Goal: Information Seeking & Learning: Compare options

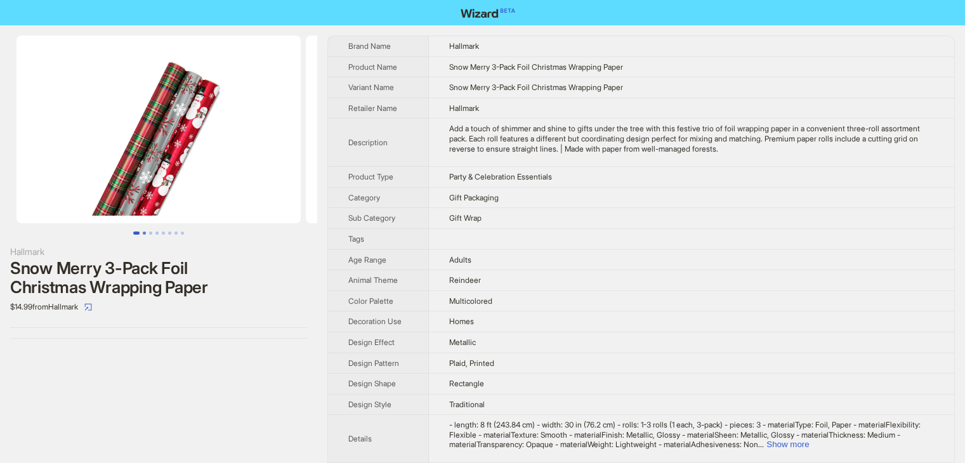
click at [146, 235] on button "Go to slide 2" at bounding box center [144, 233] width 3 height 3
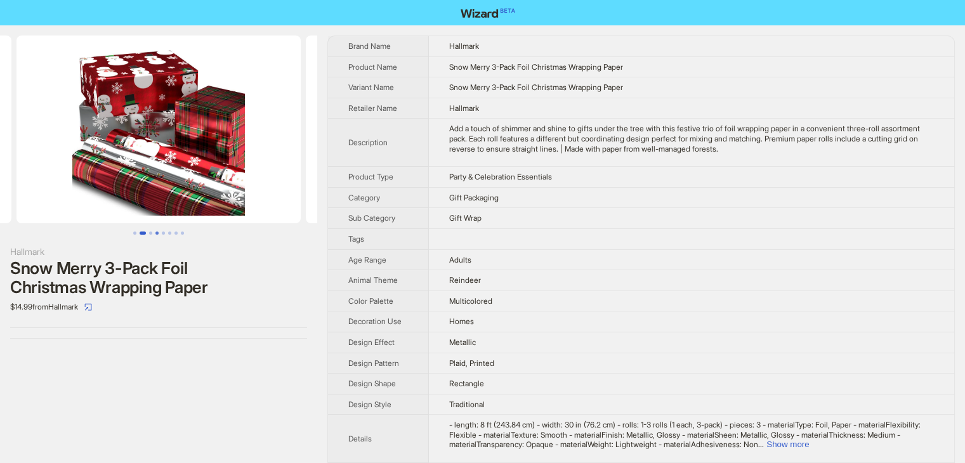
click at [155, 234] on button "Go to slide 4" at bounding box center [156, 233] width 3 height 3
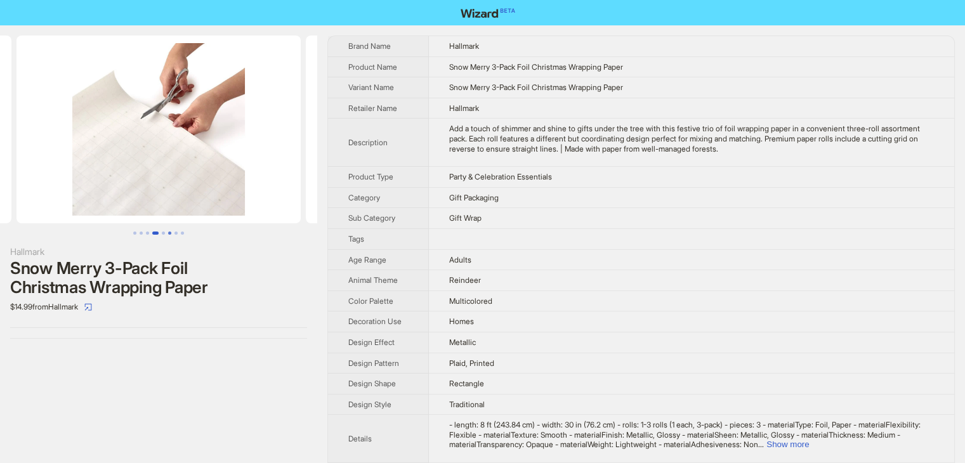
click at [170, 234] on button "Go to slide 6" at bounding box center [169, 233] width 3 height 3
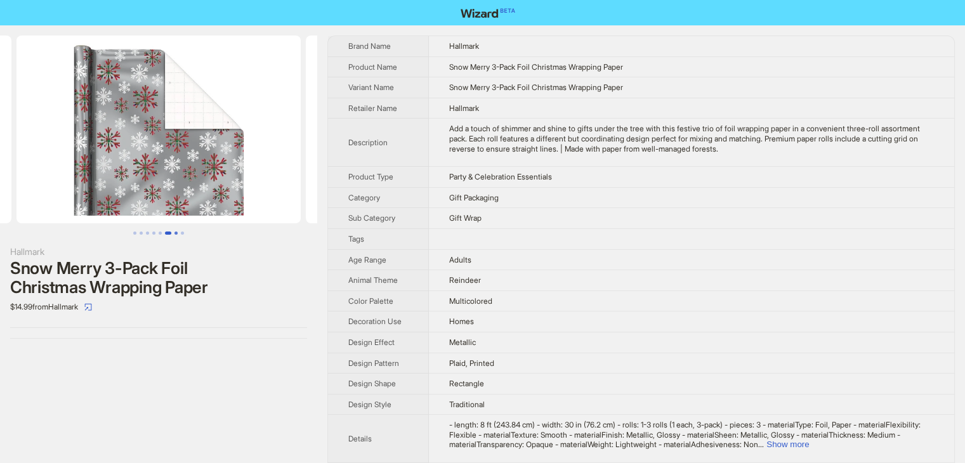
click at [175, 235] on button "Go to slide 7" at bounding box center [175, 233] width 3 height 3
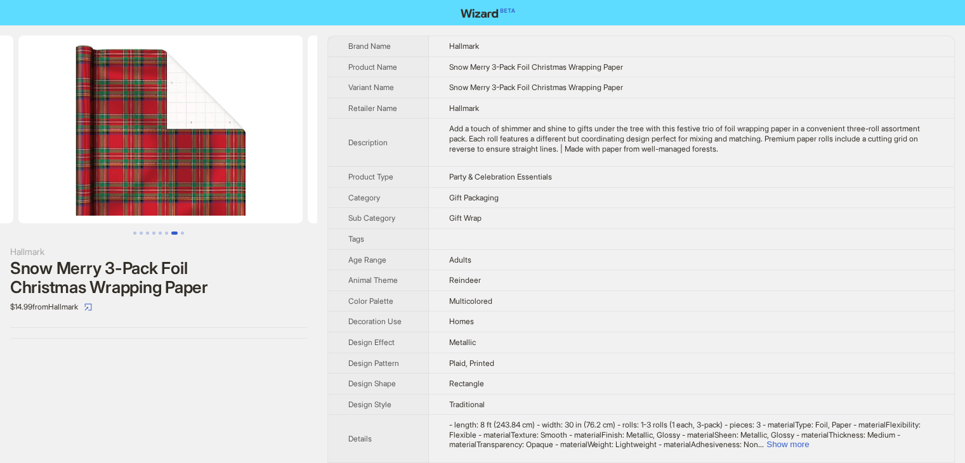
scroll to position [0, 1736]
click at [184, 235] on button "Go to slide 8" at bounding box center [182, 233] width 3 height 3
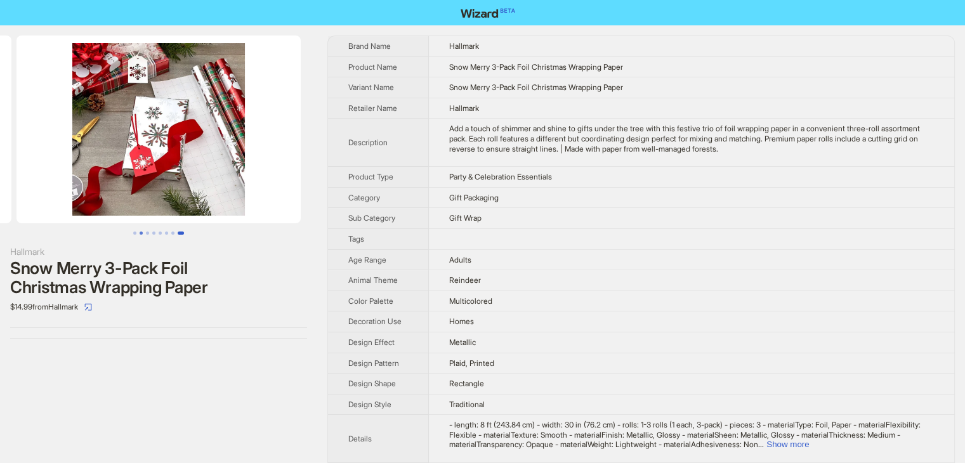
click at [136, 233] on button "Go to slide 1" at bounding box center [134, 233] width 3 height 3
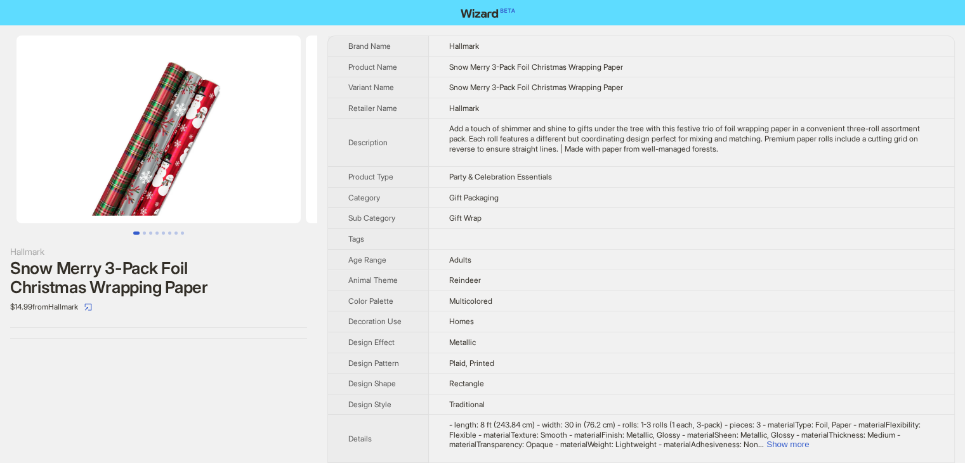
click at [157, 136] on img at bounding box center [158, 130] width 284 height 188
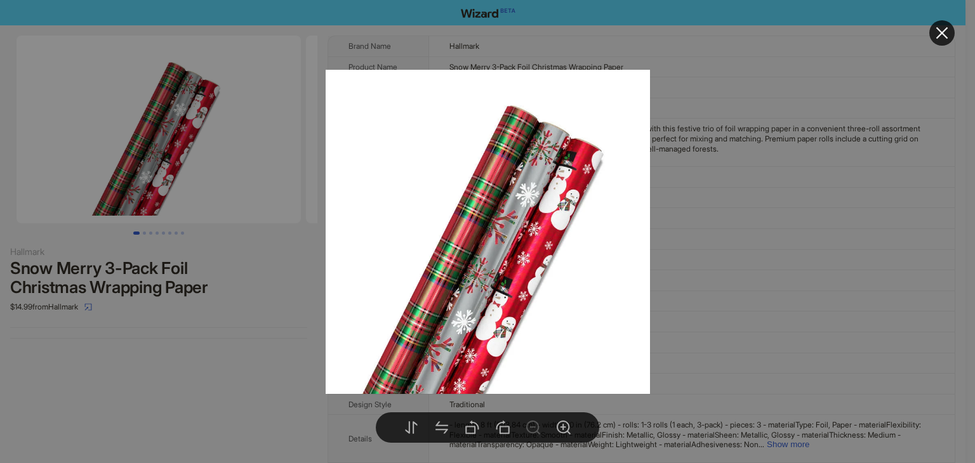
click at [724, 213] on div at bounding box center [487, 231] width 975 height 463
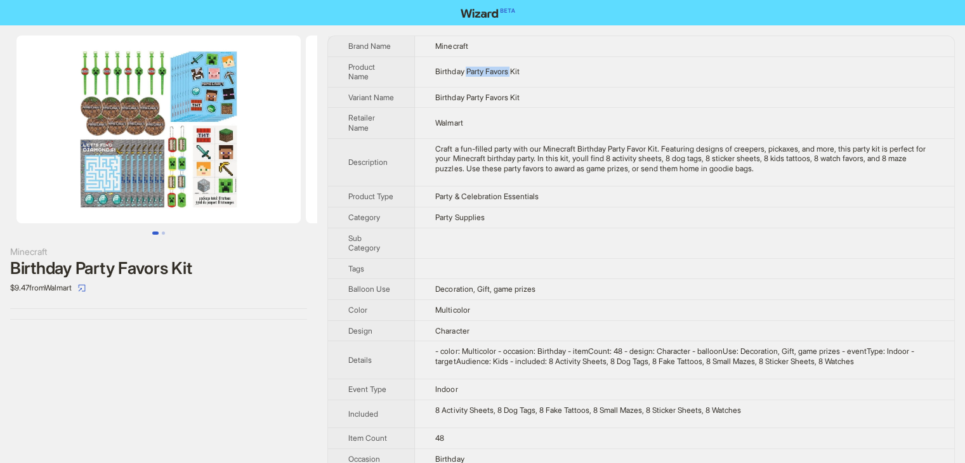
drag, startPoint x: 470, startPoint y: 69, endPoint x: 517, endPoint y: 70, distance: 47.0
click at [517, 70] on span "Birthday Party Favors Kit" at bounding box center [477, 72] width 84 height 10
click at [546, 103] on td "Birthday Party Favors Kit" at bounding box center [684, 97] width 539 height 21
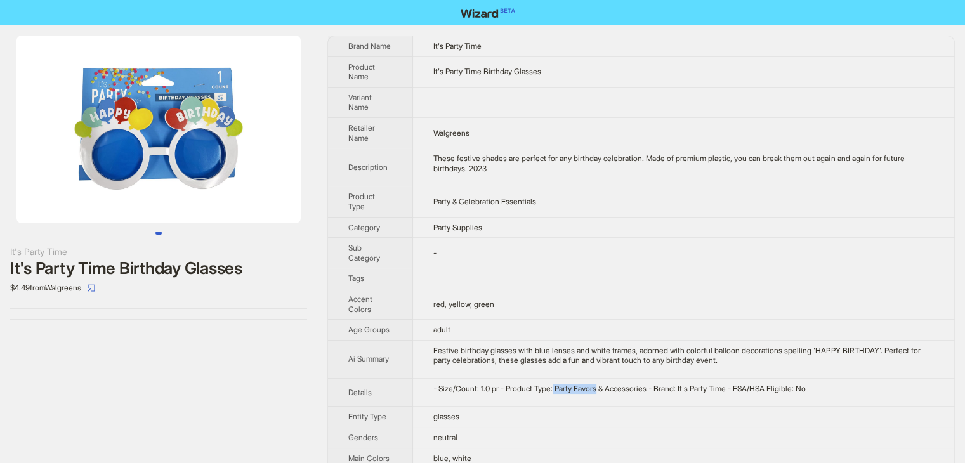
drag, startPoint x: 563, startPoint y: 390, endPoint x: 609, endPoint y: 390, distance: 46.3
click at [609, 390] on div "- Size/Count: 1.0 pr - Product Type: Party Favors & Accessories - Brand: It's P…" at bounding box center [683, 389] width 501 height 10
drag, startPoint x: 493, startPoint y: 72, endPoint x: 520, endPoint y: 74, distance: 27.4
click at [520, 74] on span "It's Party Time Birthday Glasses" at bounding box center [487, 72] width 108 height 10
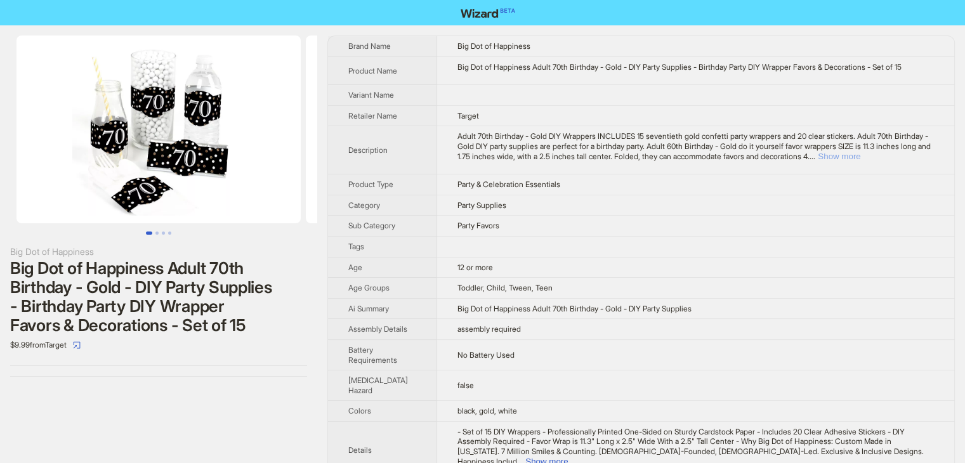
click at [860, 155] on button "Show more" at bounding box center [839, 157] width 43 height 10
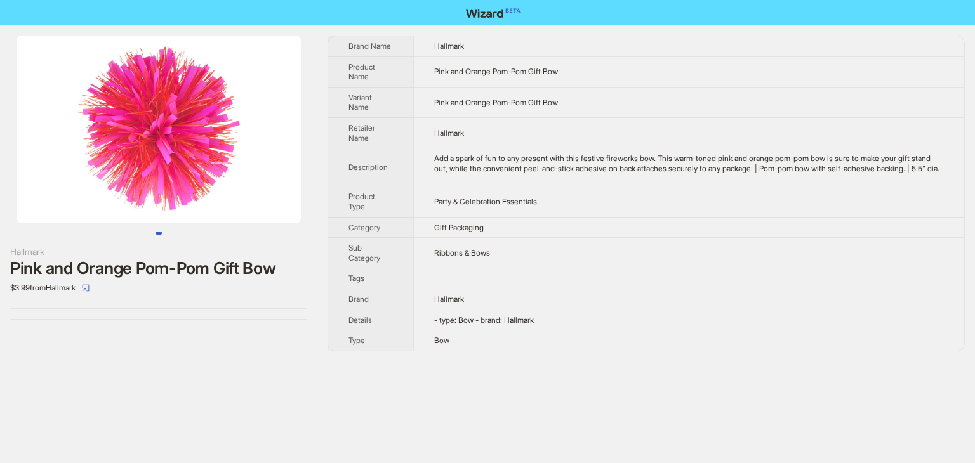
click at [523, 148] on td "Add a spark of fun to any present with this festive fireworks bow. This warm-to…" at bounding box center [688, 167] width 551 height 38
drag, startPoint x: 498, startPoint y: 354, endPoint x: 461, endPoint y: 310, distance: 57.6
click at [461, 310] on tbody "Brand Name Hallmark Product Name Pink and Orange Pom-Pom Gift Bow Variant Name …" at bounding box center [646, 193] width 636 height 315
click at [571, 345] on td "Bow" at bounding box center [688, 341] width 551 height 20
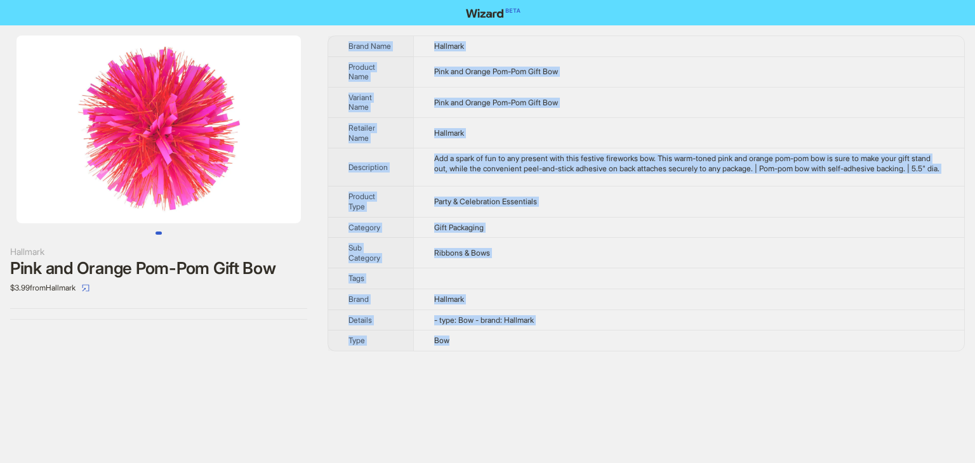
drag, startPoint x: 496, startPoint y: 352, endPoint x: 332, endPoint y: 29, distance: 362.7
click at [332, 29] on div "Hallmark Pink and Orange Pom-Pom Gift Bow $3.99 from Hallmark Brand Name Hallma…" at bounding box center [487, 193] width 975 height 336
copy tbody "Brand Name Hallmark Product Name Pink and Orange Pom-Pom Gift Bow Variant Name …"
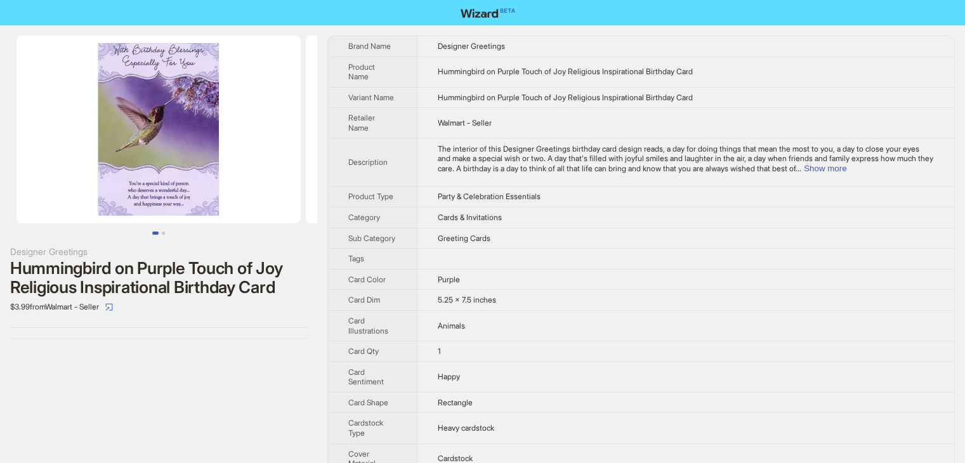
click at [165, 105] on img at bounding box center [158, 130] width 284 height 188
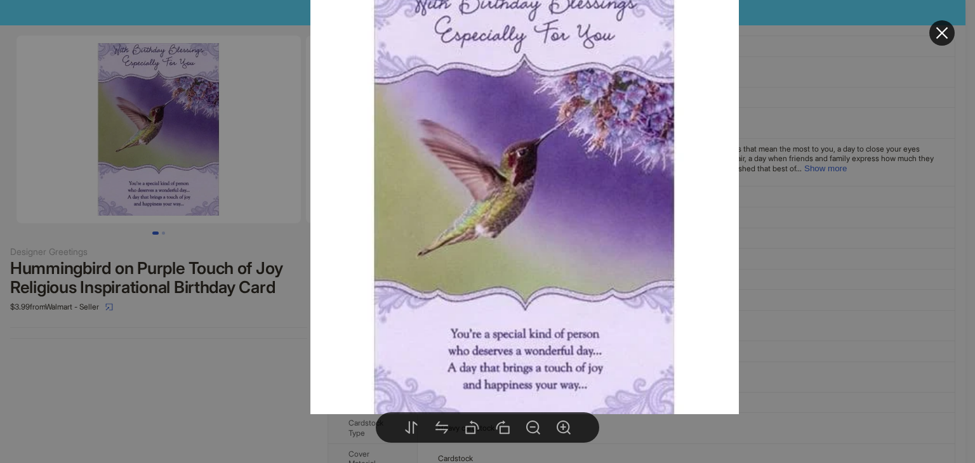
click at [855, 219] on div at bounding box center [487, 231] width 975 height 463
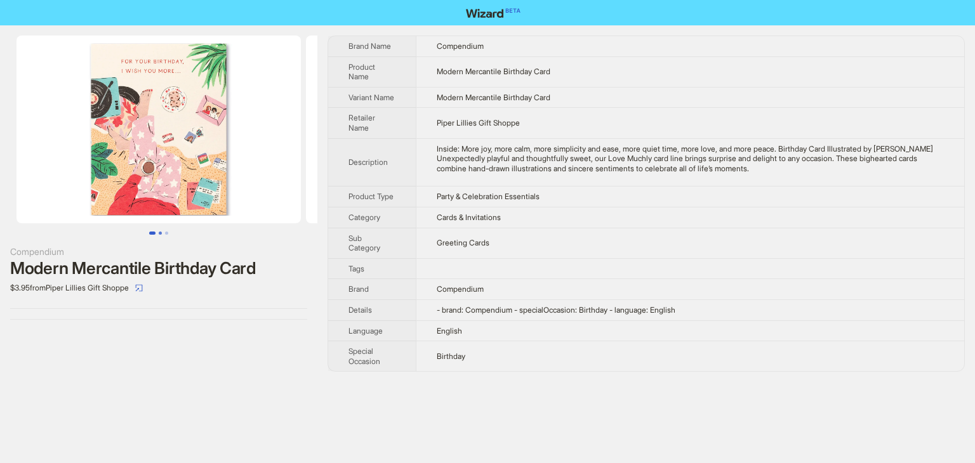
click at [159, 232] on button "Go to slide 2" at bounding box center [160, 233] width 3 height 3
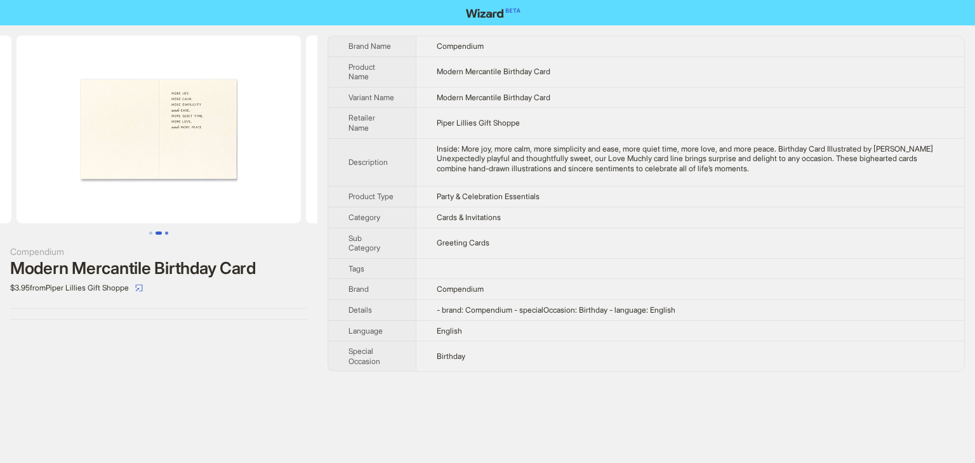
click at [167, 234] on button "Go to slide 3" at bounding box center [166, 233] width 3 height 3
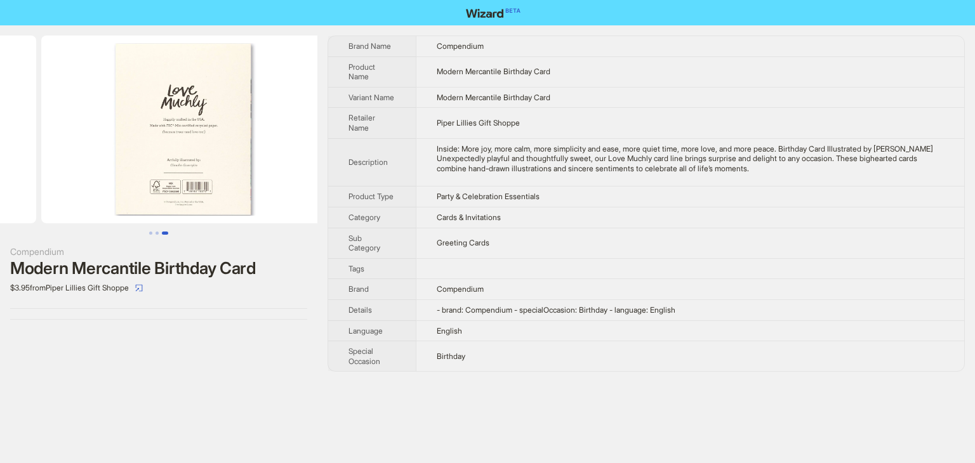
scroll to position [0, 579]
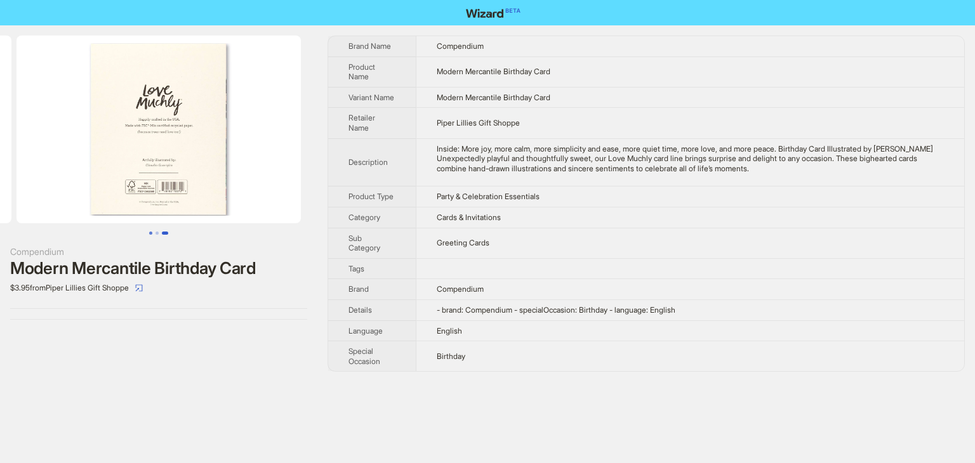
click at [151, 234] on button "Go to slide 1" at bounding box center [150, 233] width 3 height 3
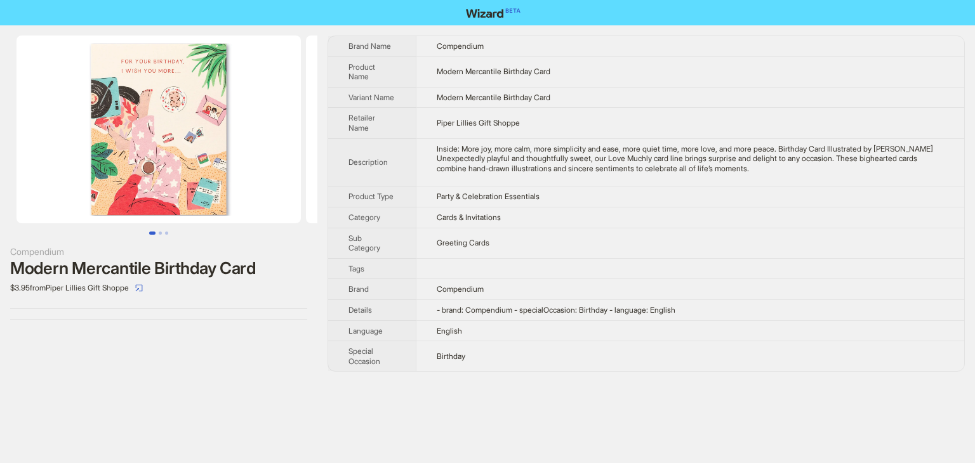
click at [136, 144] on img at bounding box center [158, 130] width 284 height 188
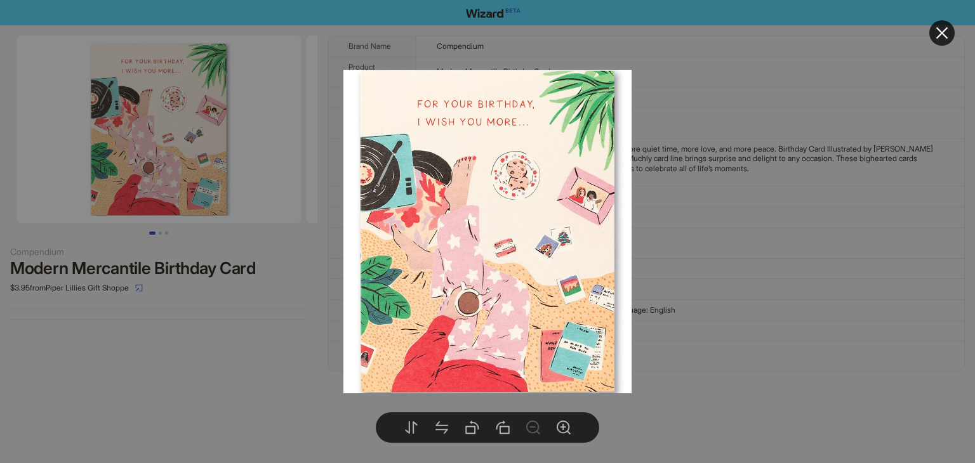
click at [714, 100] on div at bounding box center [487, 231] width 975 height 463
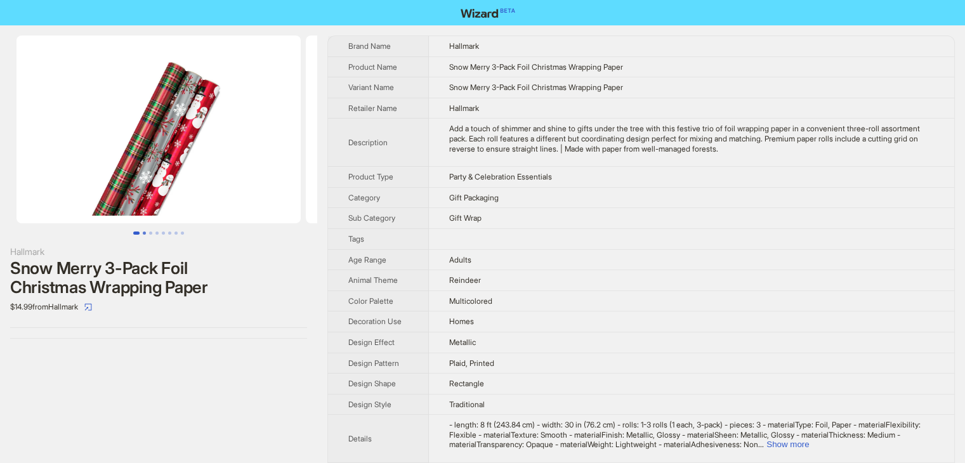
click at [144, 234] on button "Go to slide 2" at bounding box center [144, 233] width 3 height 3
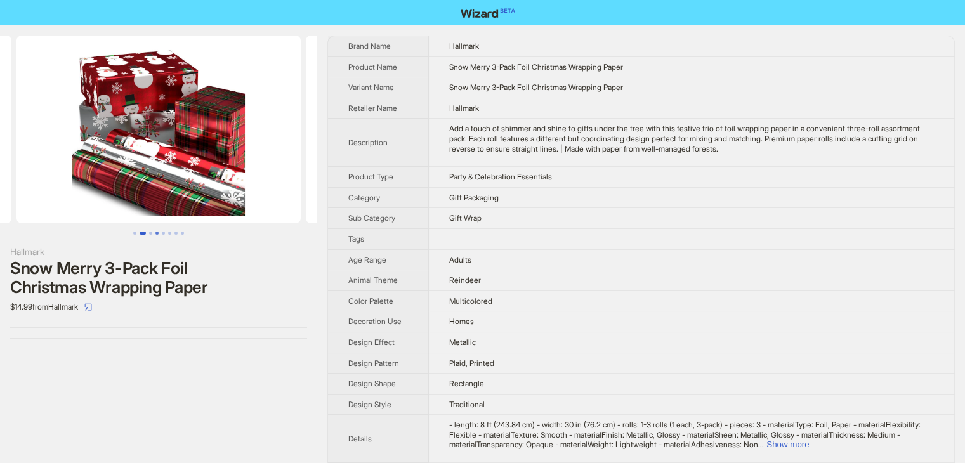
click at [155, 234] on button "Go to slide 4" at bounding box center [156, 233] width 3 height 3
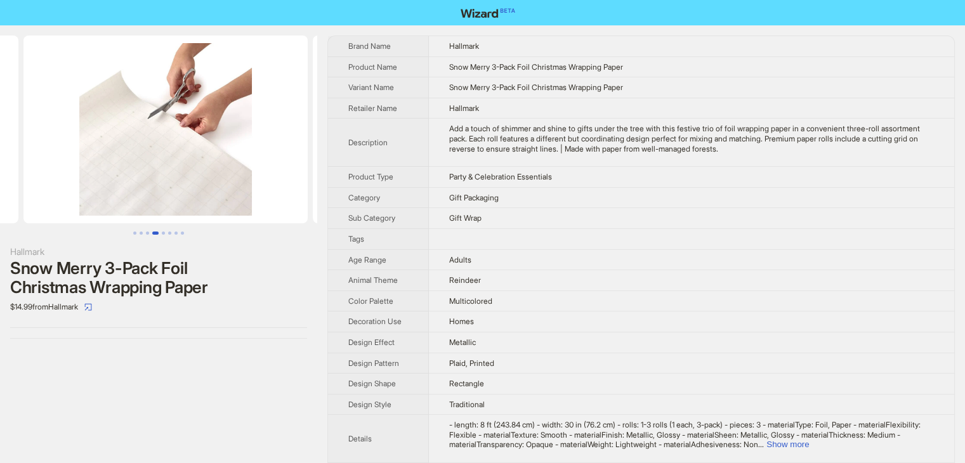
scroll to position [0, 868]
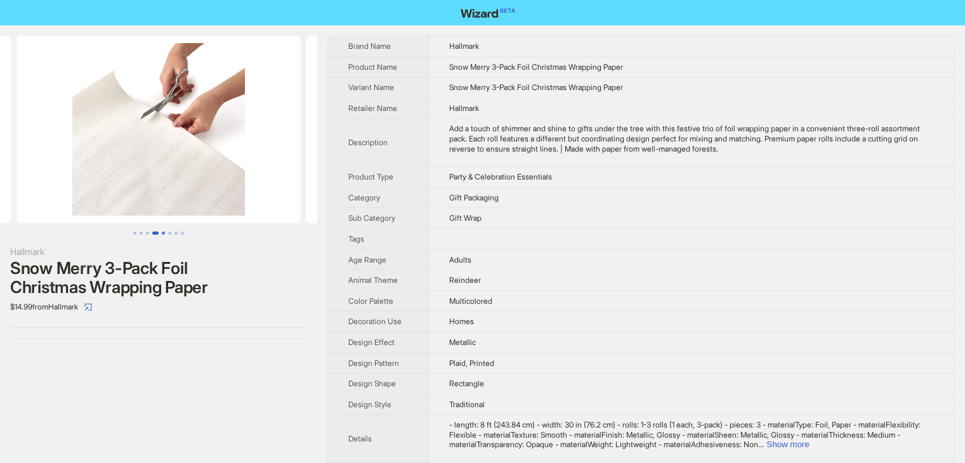
click at [162, 233] on button "Go to slide 5" at bounding box center [163, 233] width 3 height 3
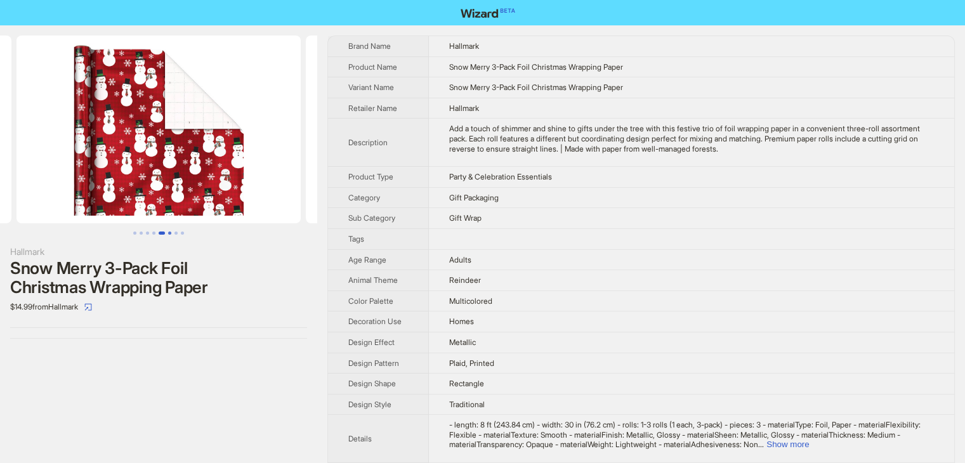
click at [168, 233] on button "Go to slide 6" at bounding box center [169, 233] width 3 height 3
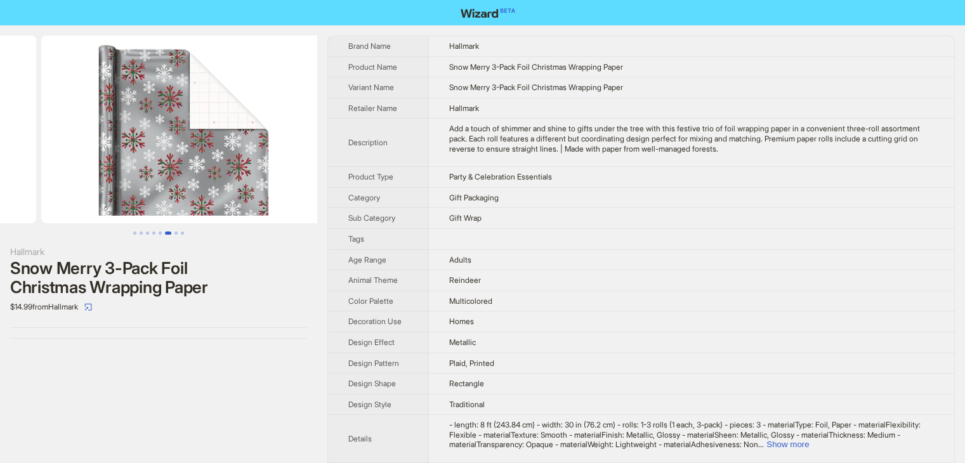
scroll to position [0, 1447]
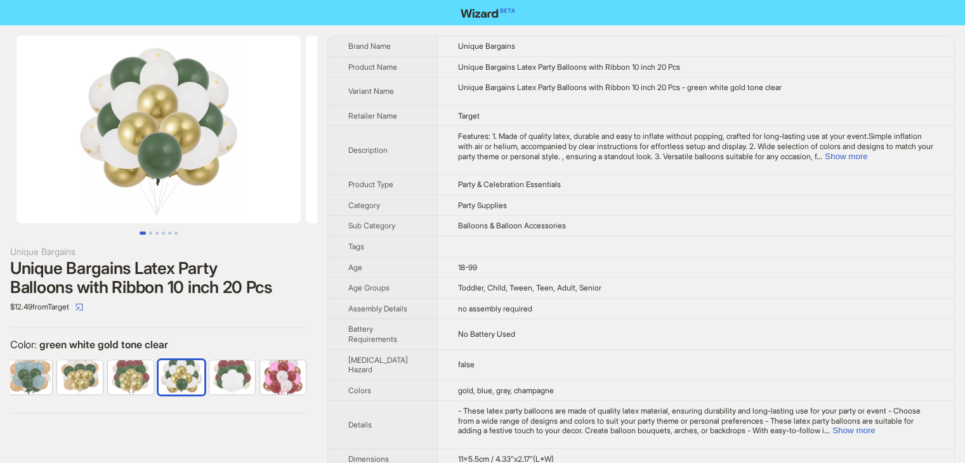
scroll to position [0, 363]
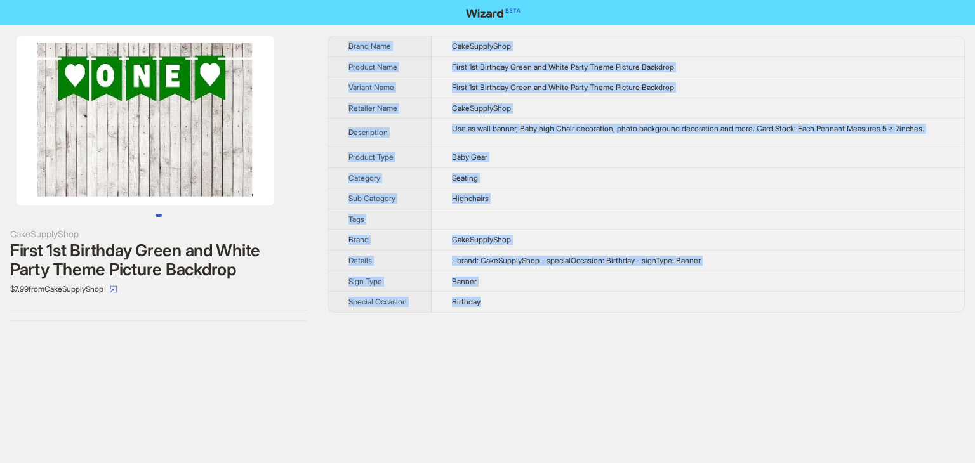
drag, startPoint x: 510, startPoint y: 324, endPoint x: 345, endPoint y: 49, distance: 320.7
click at [345, 49] on tbody "Brand Name CakeSupplyShop Product Name First 1st Birthday Green and White Party…" at bounding box center [646, 174] width 636 height 276
copy tbody "Brand Name CakeSupplyShop Product Name First 1st Birthday Green and White Party…"
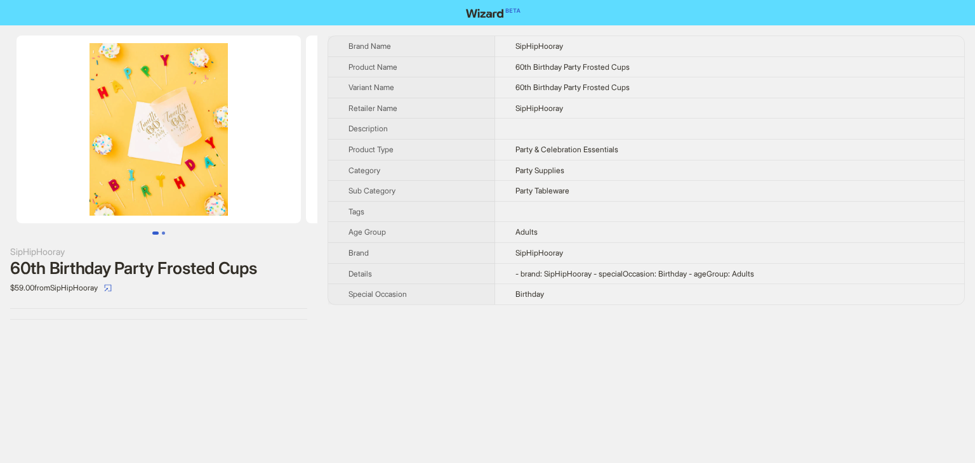
click at [165, 234] on button "Go to slide 2" at bounding box center [163, 233] width 3 height 3
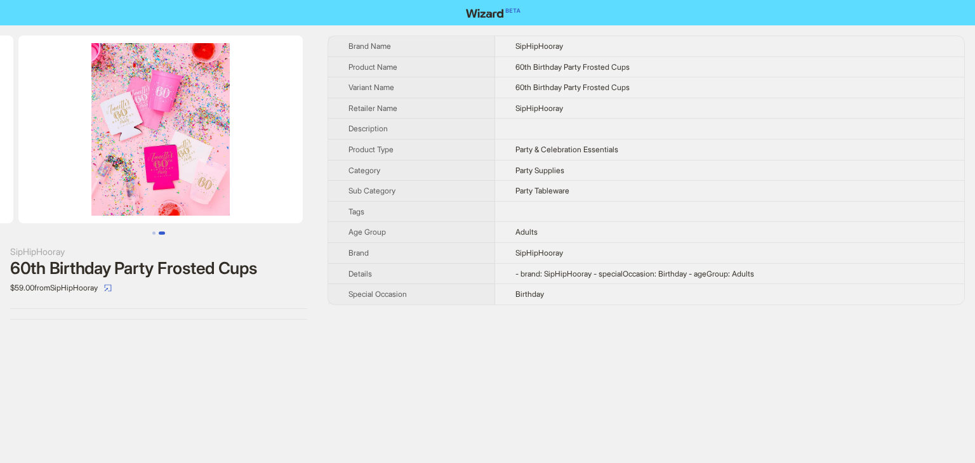
scroll to position [0, 289]
click at [218, 140] on img at bounding box center [158, 130] width 284 height 188
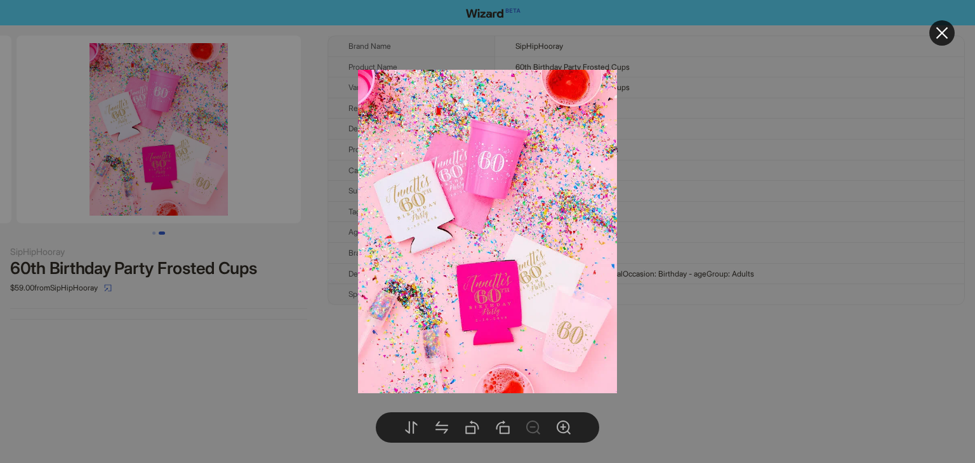
drag, startPoint x: 751, startPoint y: 130, endPoint x: 916, endPoint y: 37, distance: 190.1
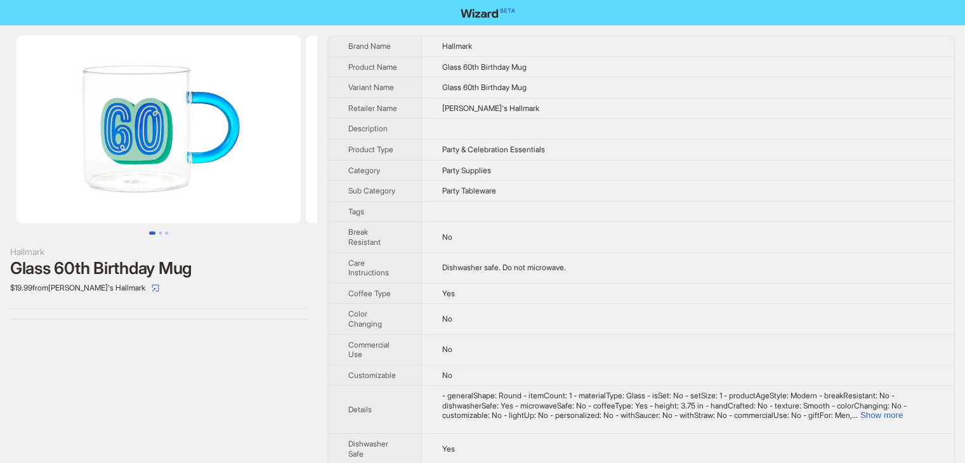
click at [765, 190] on td "Party Tableware" at bounding box center [687, 191] width 533 height 21
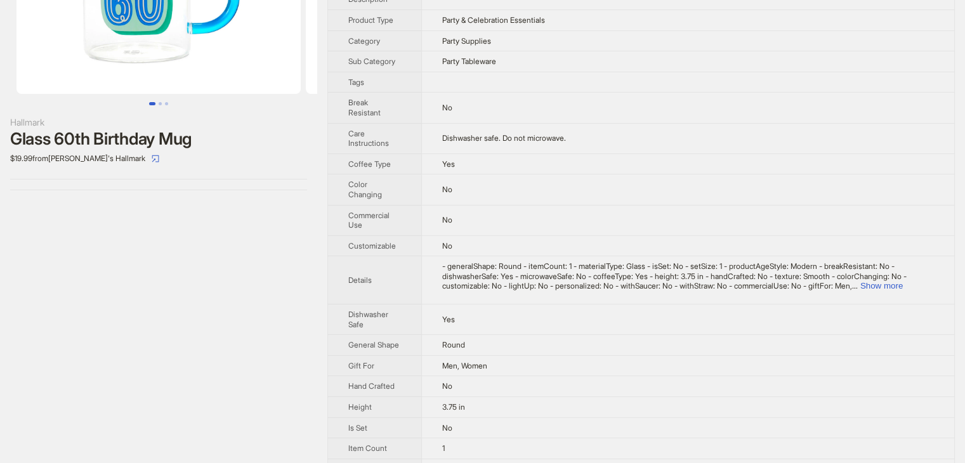
scroll to position [114, 0]
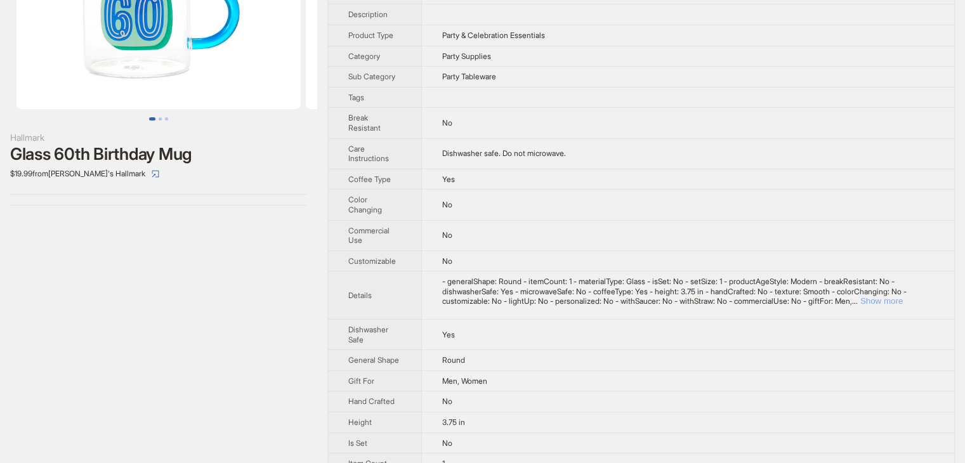
click at [903, 300] on button "Show more" at bounding box center [881, 301] width 43 height 10
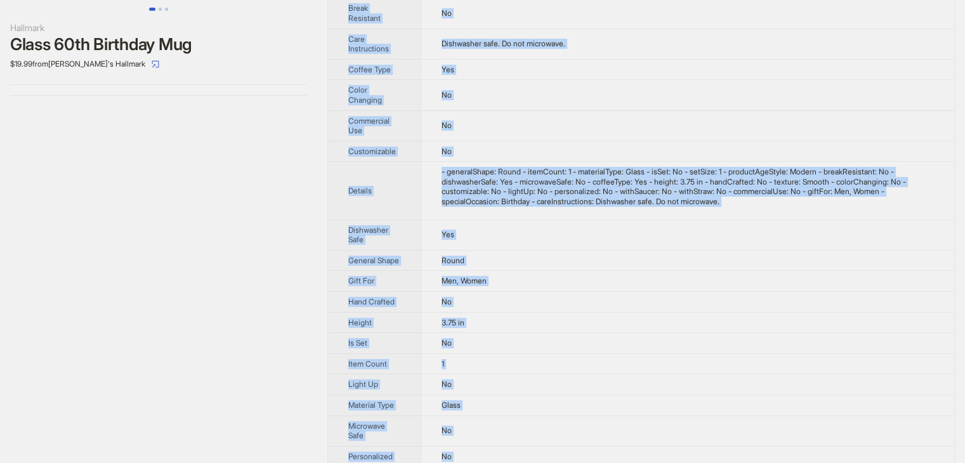
scroll to position [13, 0]
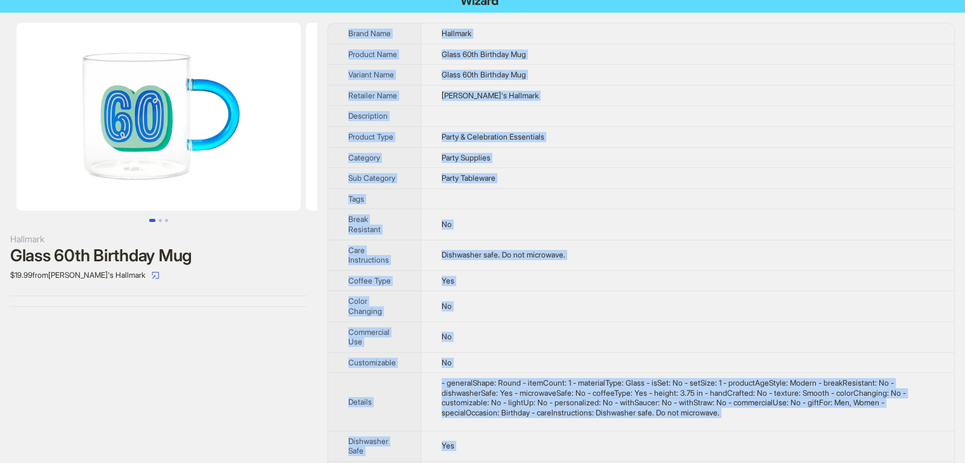
drag, startPoint x: 478, startPoint y: 444, endPoint x: 347, endPoint y: 25, distance: 438.9
click at [347, 25] on tbody "Brand Name Hallmark Product Name Glass 60th Birthday Mug Variant Name Glass 60t…" at bounding box center [641, 422] width 626 height 798
copy tbody "Brand Name Hallmark Product Name Glass 60th Birthday Mug Variant Name Glass 60t…"
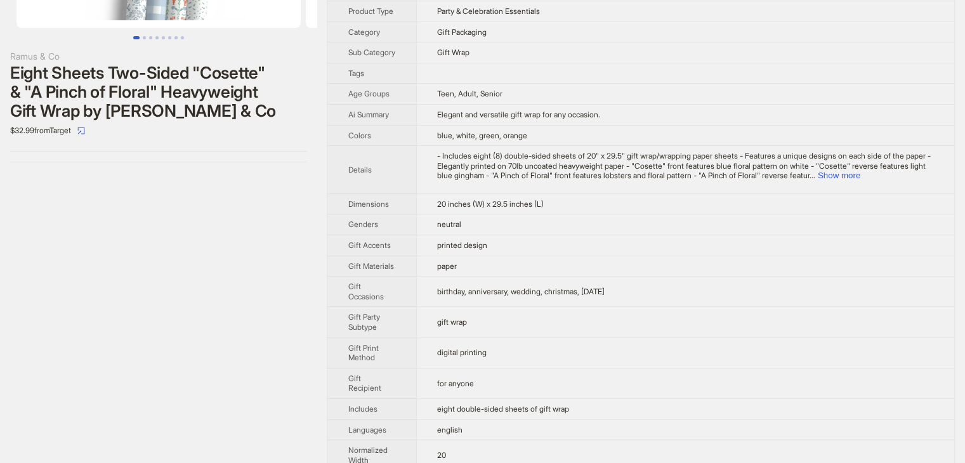
scroll to position [53, 0]
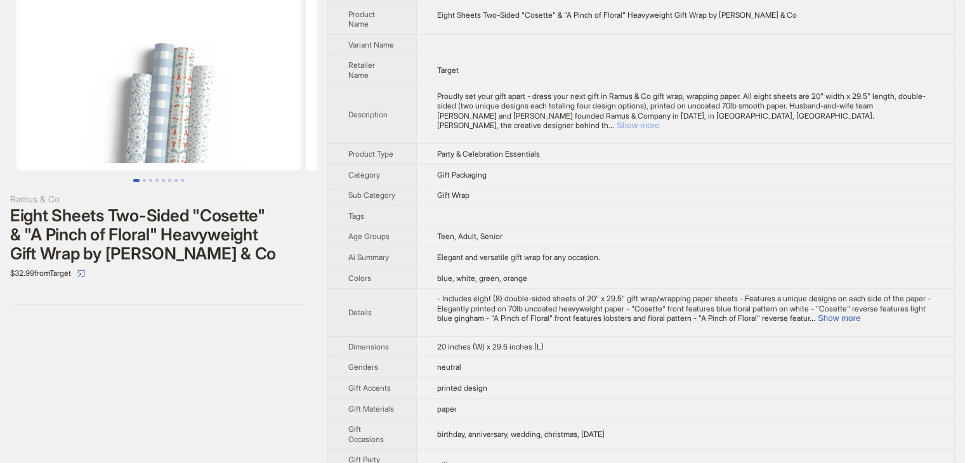
click at [659, 121] on button "Show more" at bounding box center [638, 126] width 43 height 10
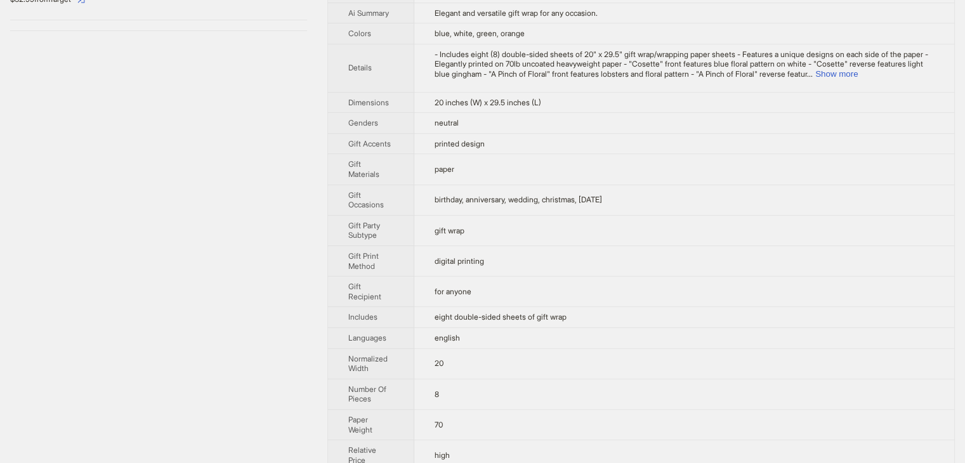
scroll to position [180, 0]
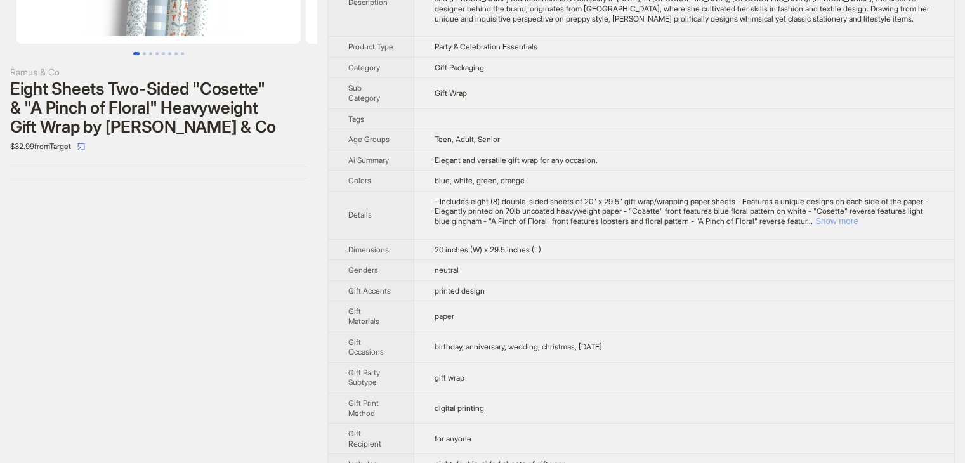
click at [858, 226] on button "Show more" at bounding box center [836, 221] width 43 height 10
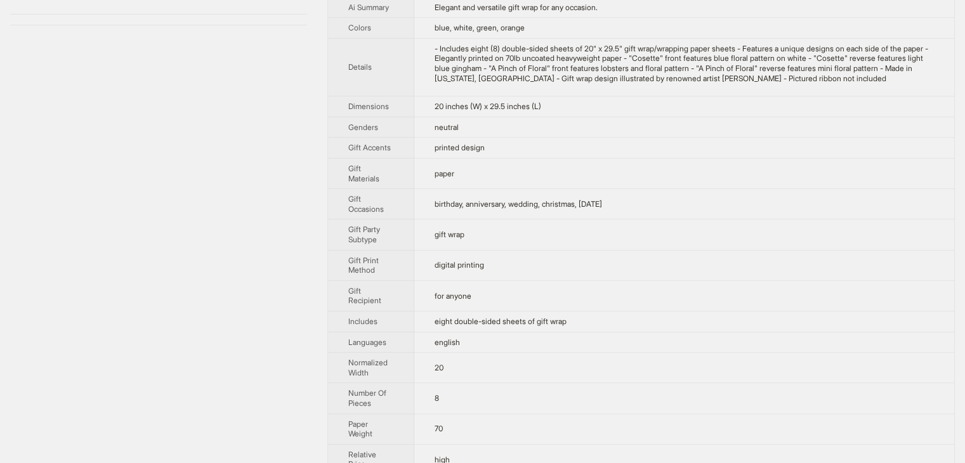
scroll to position [468, 0]
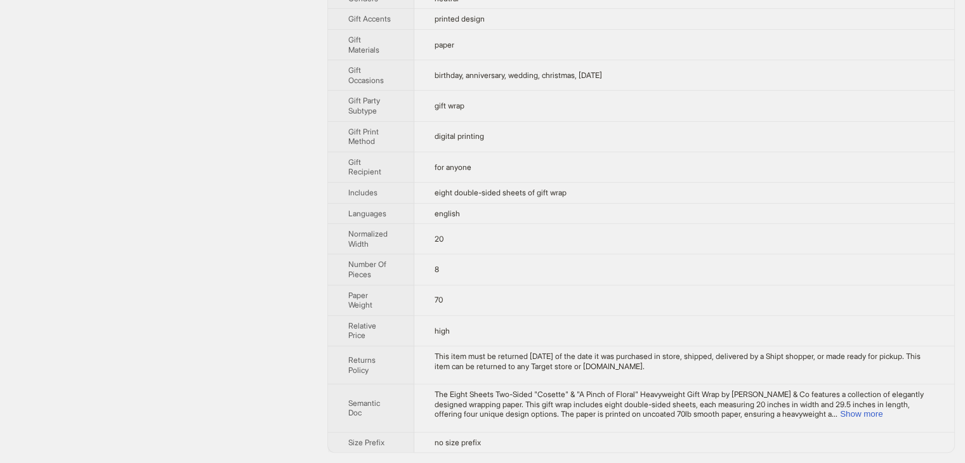
click at [904, 419] on td "The Eight Sheets Two-Sided "Cosette" & "A Pinch of Floral" Heavyweight Gift Wra…" at bounding box center [684, 409] width 540 height 48
click at [883, 413] on button "Show more" at bounding box center [861, 414] width 43 height 10
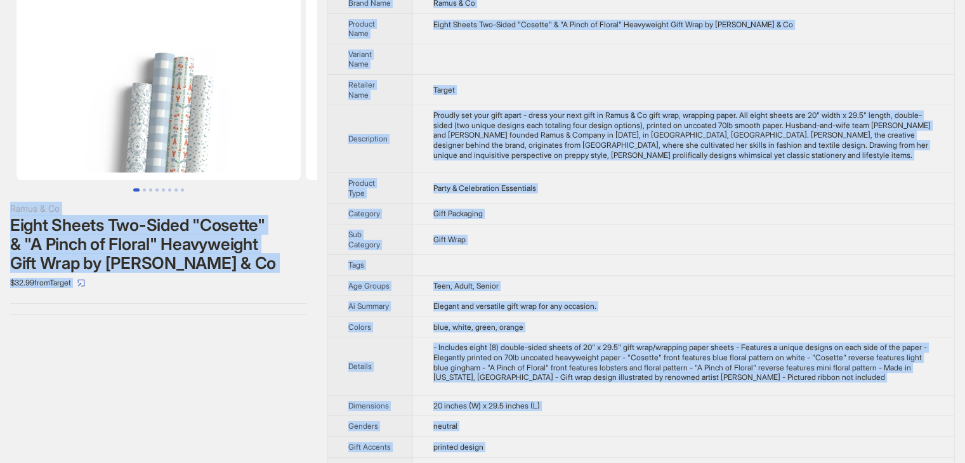
scroll to position [0, 0]
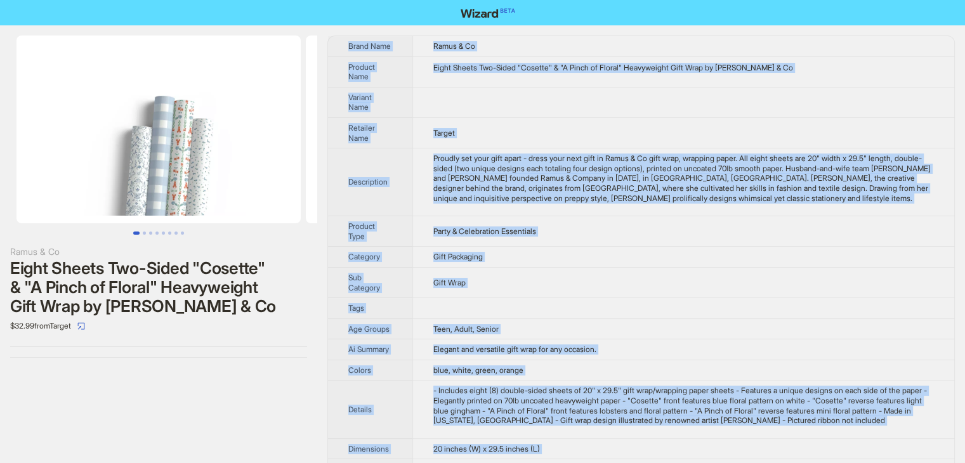
drag, startPoint x: 511, startPoint y: 446, endPoint x: 341, endPoint y: 41, distance: 439.3
copy tbody "Brand Name Ramus & Co Product Name Eight Sheets Two-Sided "Cosette" & "A Pinch …"
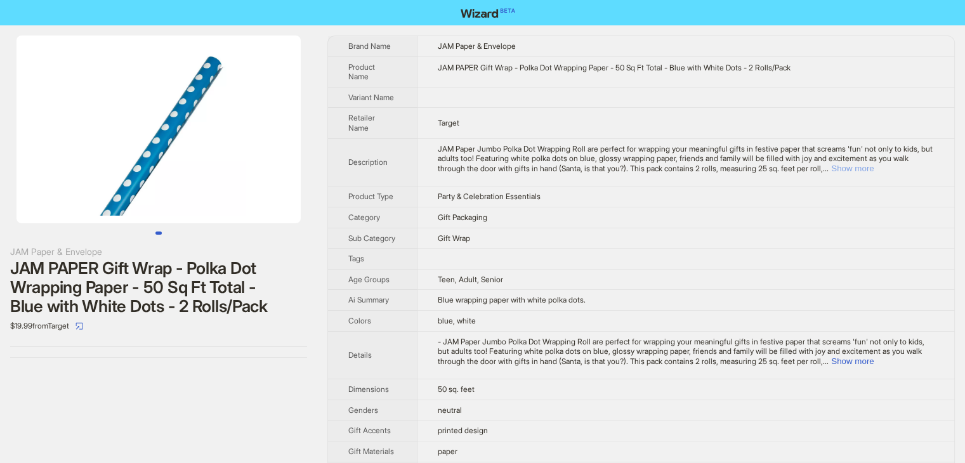
click at [874, 165] on button "Show more" at bounding box center [852, 169] width 43 height 10
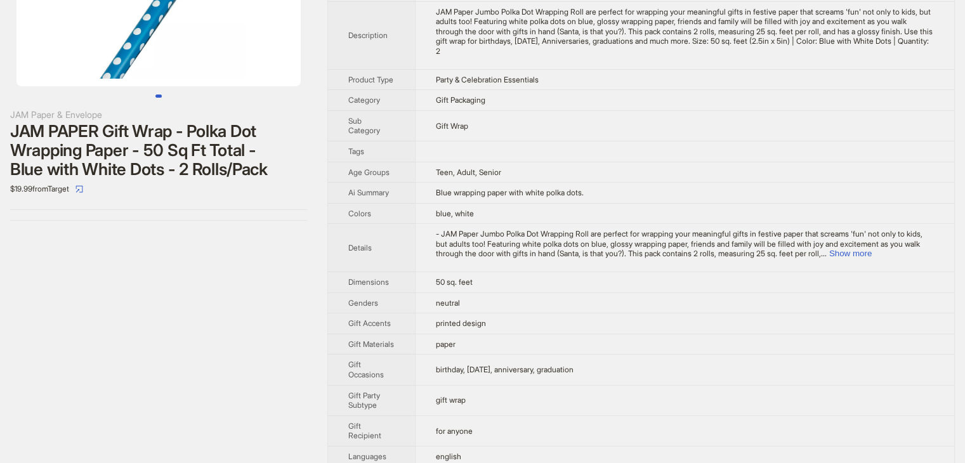
scroll to position [377, 0]
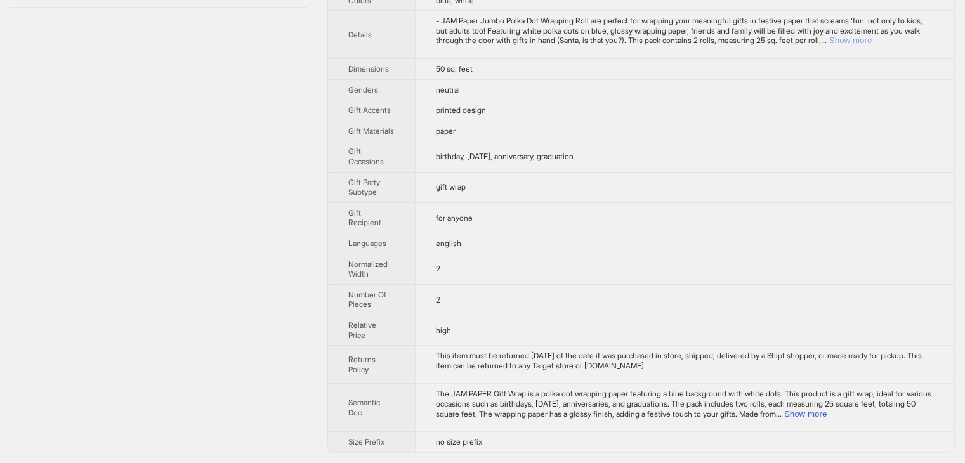
click at [872, 36] on button "Show more" at bounding box center [850, 41] width 43 height 10
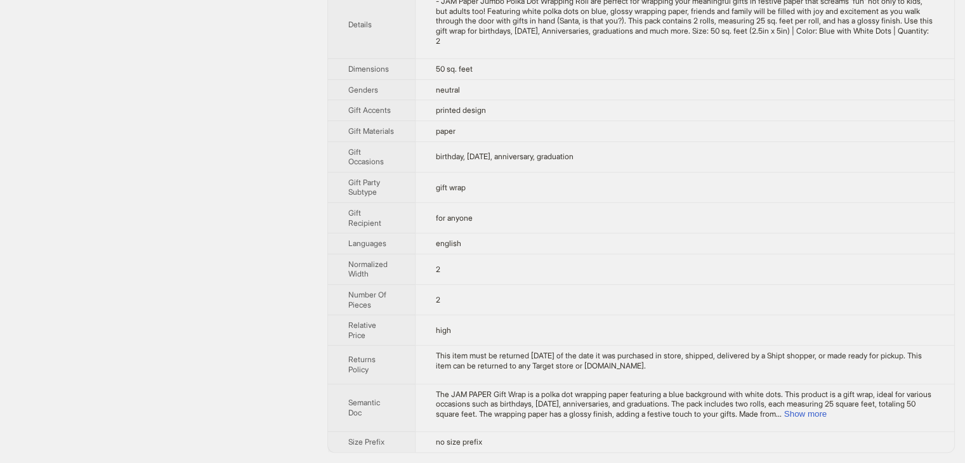
scroll to position [397, 0]
click at [827, 414] on button "Show more" at bounding box center [805, 414] width 43 height 10
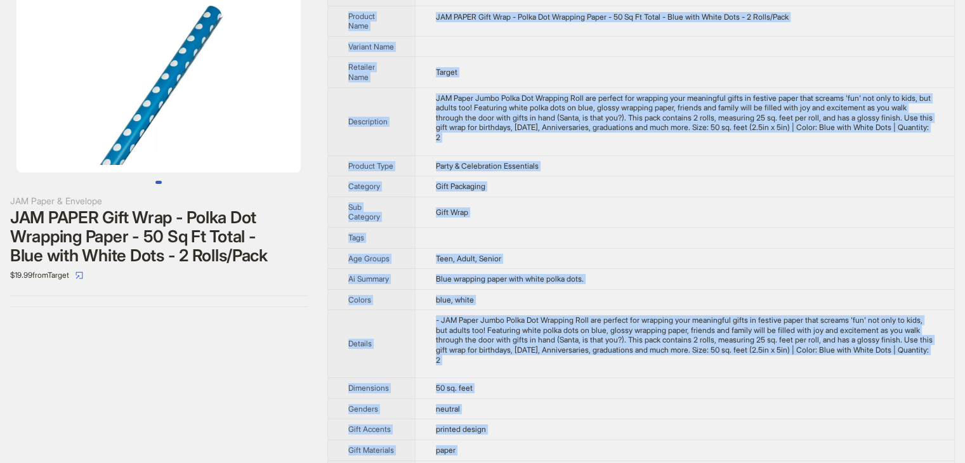
scroll to position [0, 0]
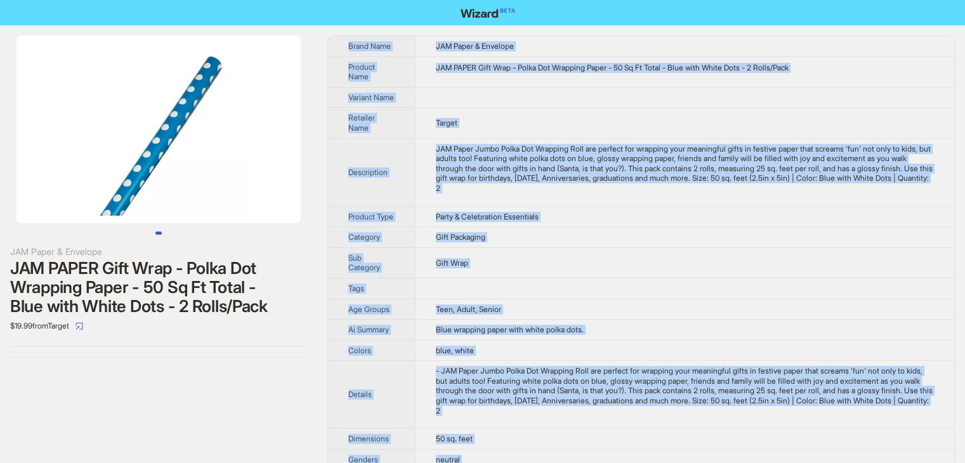
drag, startPoint x: 521, startPoint y: 442, endPoint x: 340, endPoint y: 39, distance: 441.7
click at [340, 39] on tbody "Brand Name JAM Paper & Envelope Product Name JAM PAPER Gift Wrap - Polka Dot Wr…" at bounding box center [641, 434] width 626 height 796
copy tbody "Brand Name JAM Paper & Envelope Product Name JAM PAPER Gift Wrap - Polka Dot Wr…"
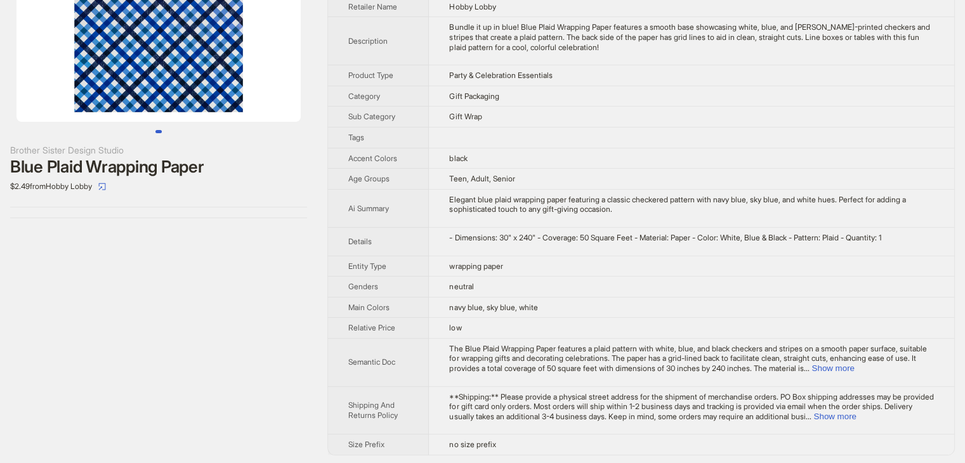
scroll to position [102, 0]
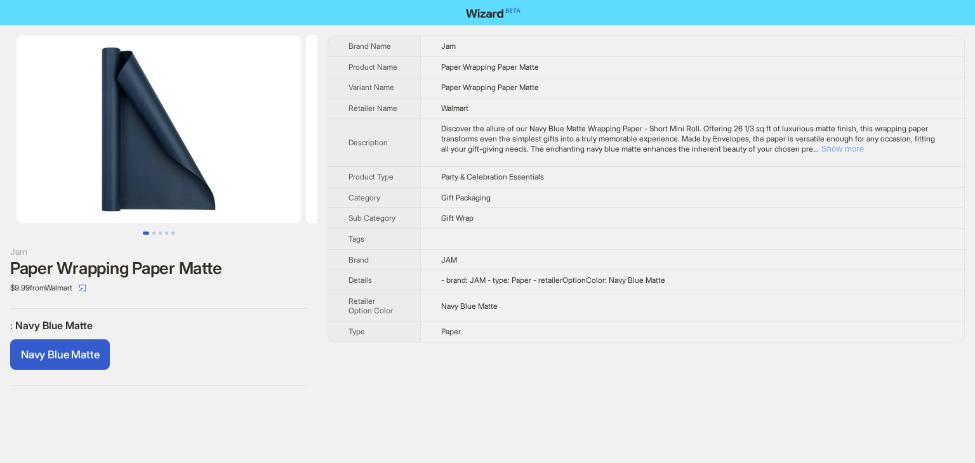
click at [864, 152] on button "Show more" at bounding box center [842, 149] width 43 height 10
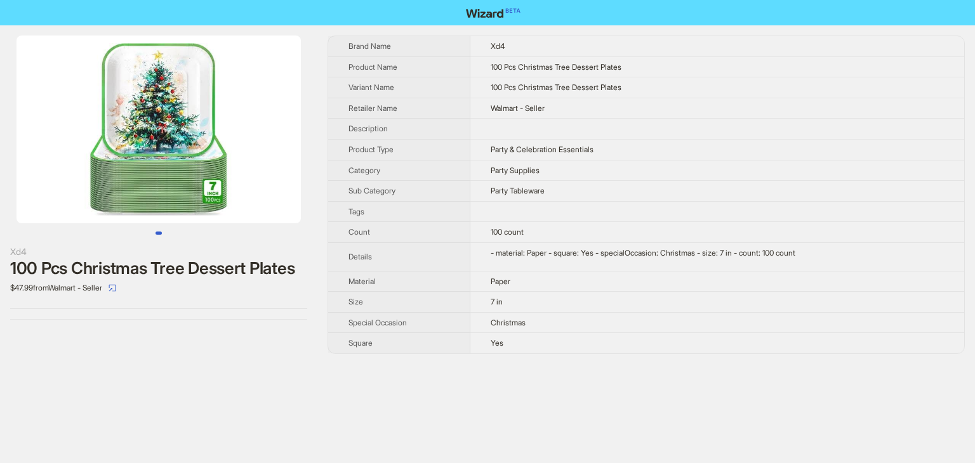
click at [730, 121] on td at bounding box center [717, 129] width 494 height 21
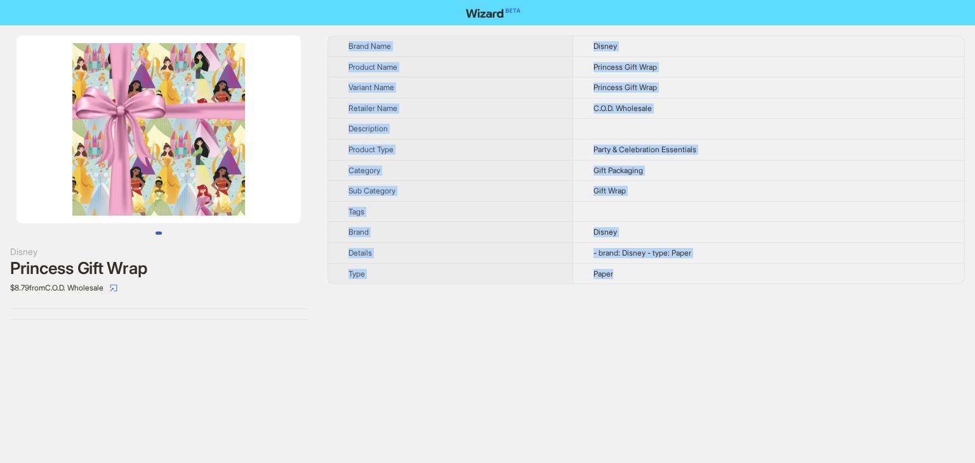
drag, startPoint x: 652, startPoint y: 281, endPoint x: 329, endPoint y: 53, distance: 394.7
click at [329, 53] on tbody "Brand Name Disney Product Name Princess Gift Wrap Variant Name Princess Gift Wr…" at bounding box center [646, 159] width 636 height 247
copy tbody "Brand Name Disney Product Name Princess Gift Wrap Variant Name Princess Gift Wr…"
click at [195, 136] on img at bounding box center [158, 130] width 284 height 188
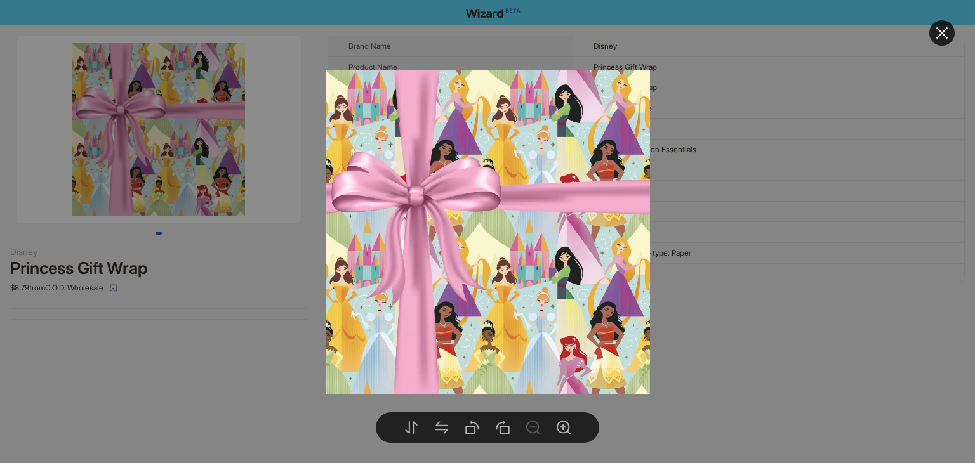
click at [786, 201] on div at bounding box center [487, 231] width 975 height 463
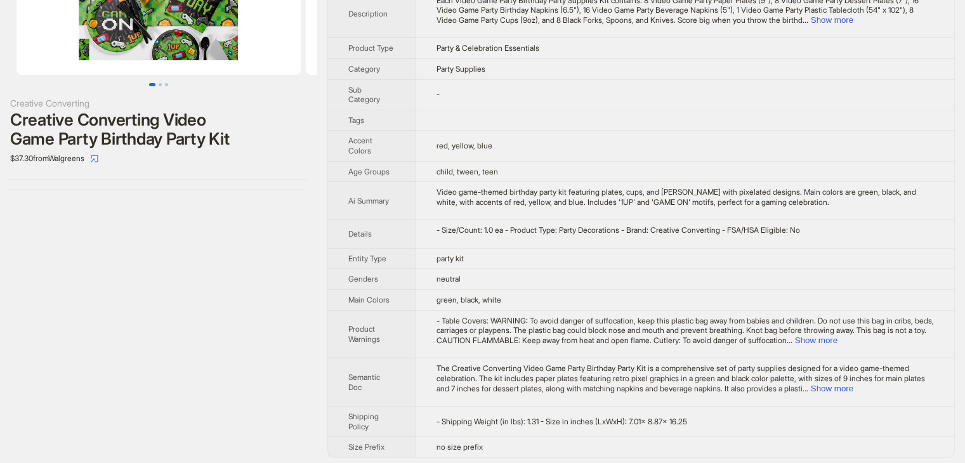
scroll to position [152, 0]
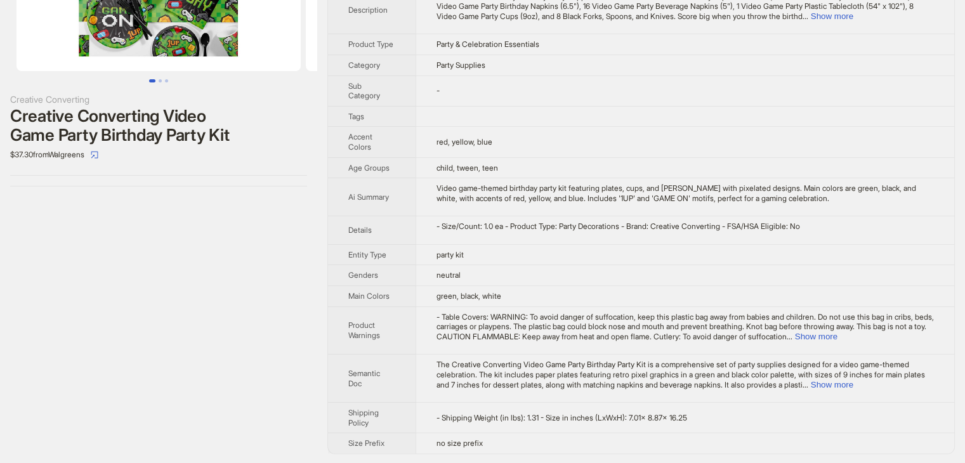
click at [777, 258] on td "party kit" at bounding box center [685, 254] width 539 height 21
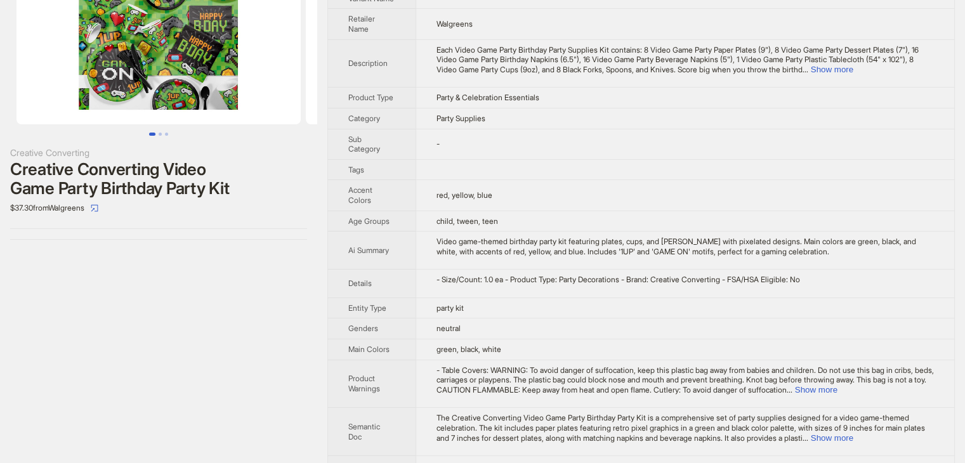
scroll to position [0, 0]
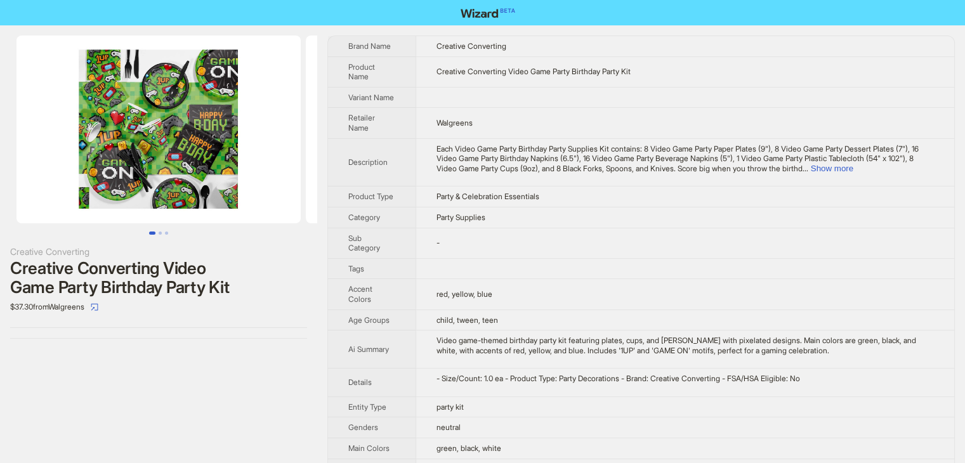
click at [181, 143] on img at bounding box center [158, 130] width 284 height 188
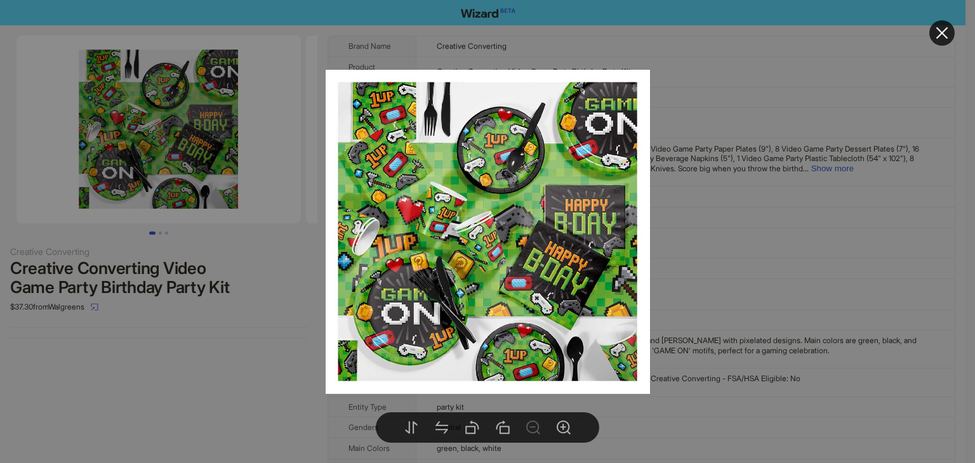
click at [831, 211] on div at bounding box center [487, 231] width 975 height 463
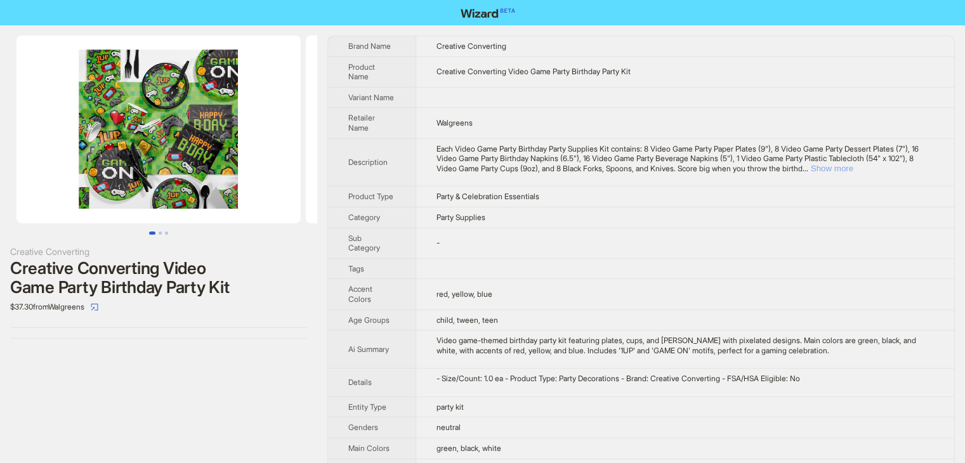
click at [853, 168] on button "Show more" at bounding box center [832, 169] width 43 height 10
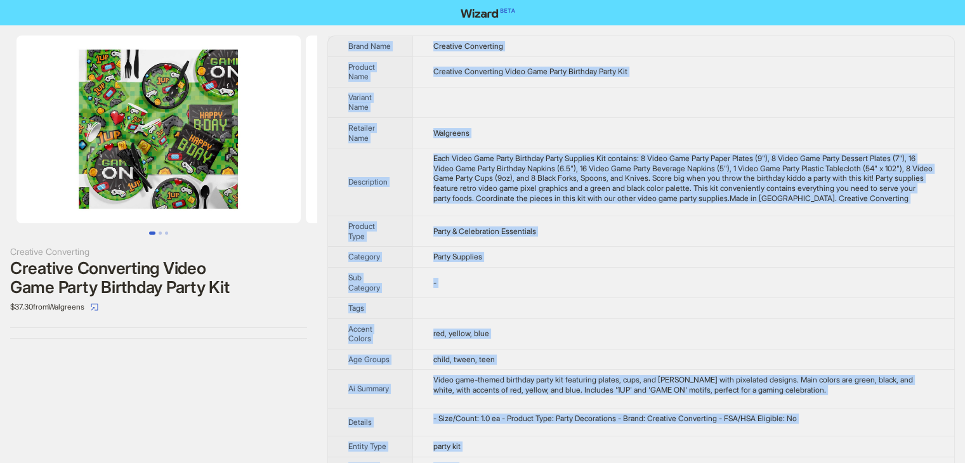
drag, startPoint x: 504, startPoint y: 418, endPoint x: 345, endPoint y: 40, distance: 410.6
click at [345, 40] on tbody "Brand Name Creative Converting Product Name Creative Converting Video Game Part…" at bounding box center [641, 340] width 626 height 609
copy tbody "Brand Name Creative Converting Product Name Creative Converting Video Game Part…"
click at [145, 135] on img at bounding box center [158, 130] width 284 height 188
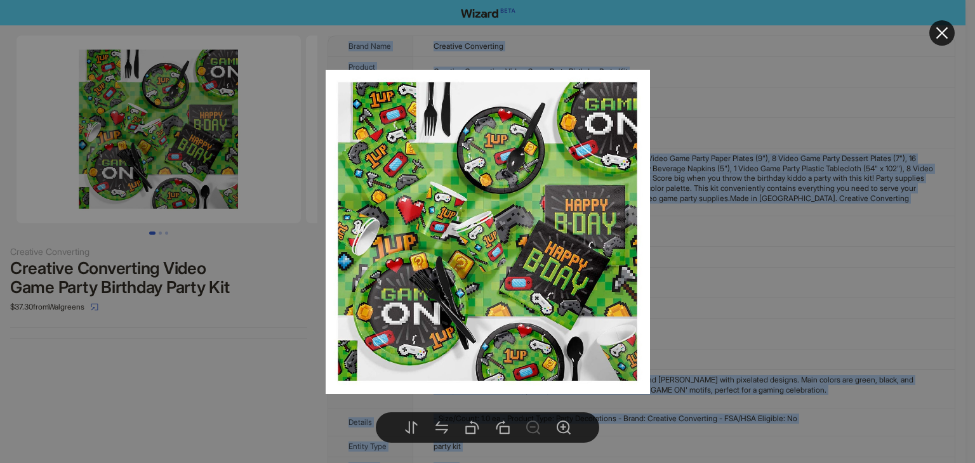
click at [942, 30] on icon "close" at bounding box center [941, 32] width 15 height 15
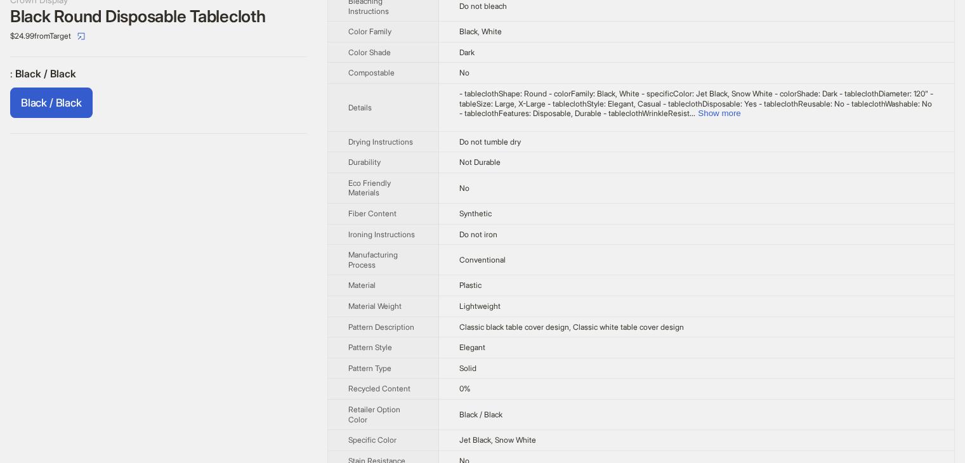
scroll to position [254, 0]
click at [740, 107] on button "Show more" at bounding box center [719, 112] width 43 height 10
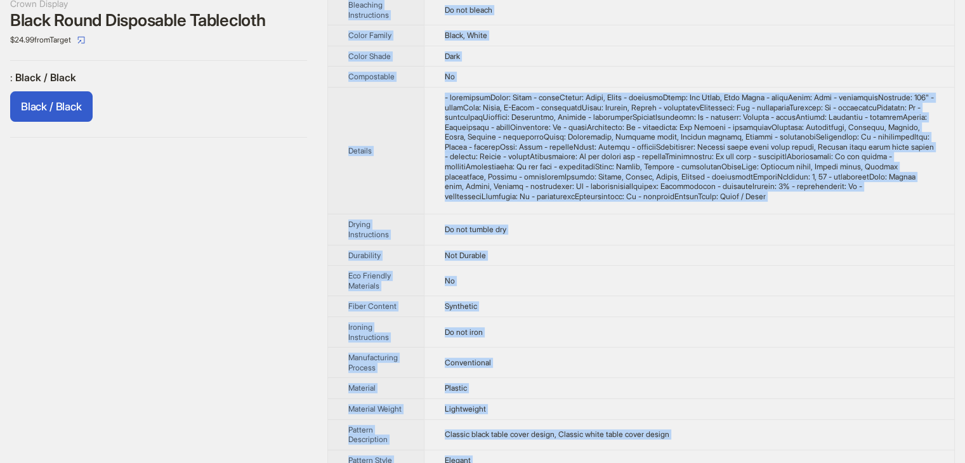
scroll to position [0, 0]
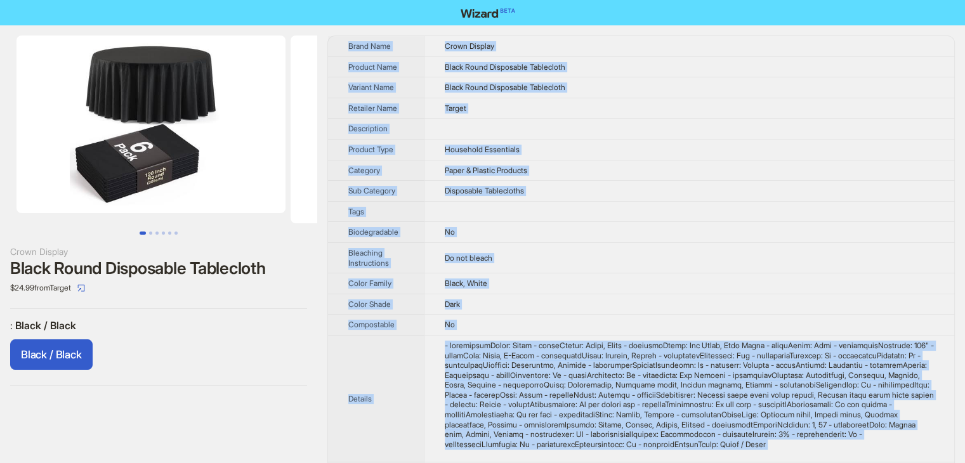
drag, startPoint x: 471, startPoint y: 435, endPoint x: 345, endPoint y: 41, distance: 414.2
copy tbody "Brand Name Crown Display Product Name Black Round Disposable Tablecloth Variant…"
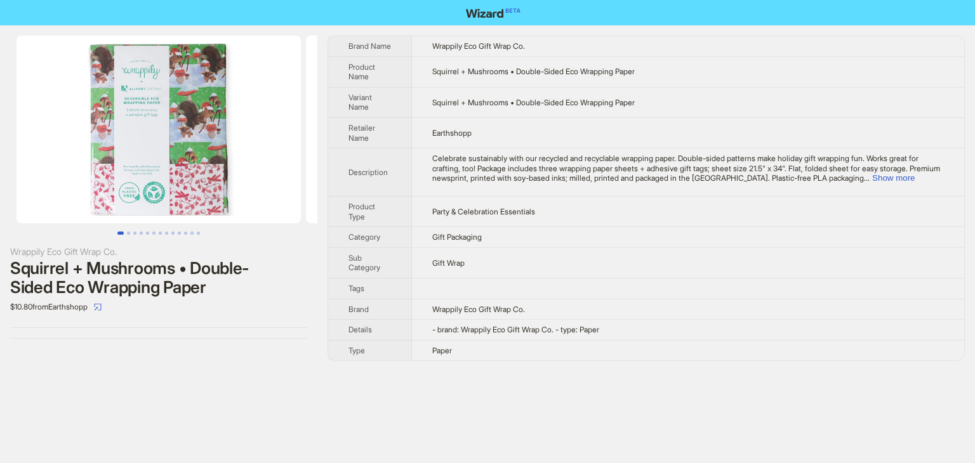
click at [237, 145] on img at bounding box center [158, 130] width 284 height 188
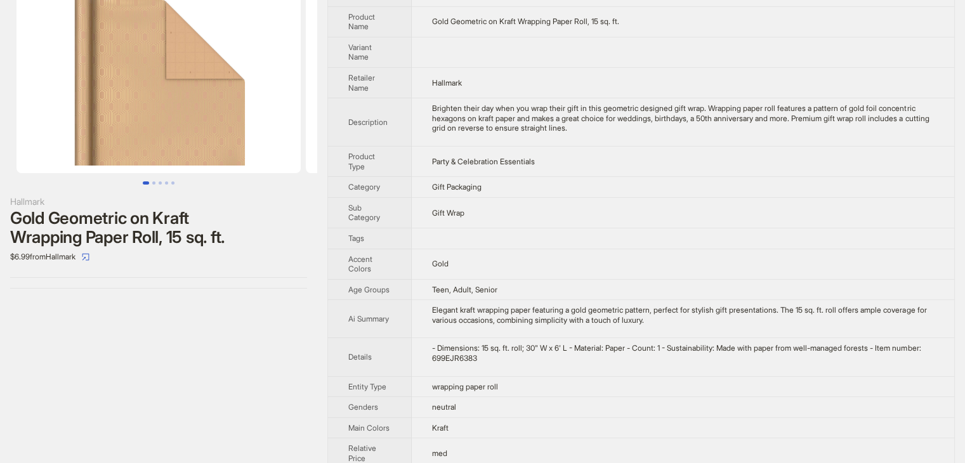
scroll to position [133, 0]
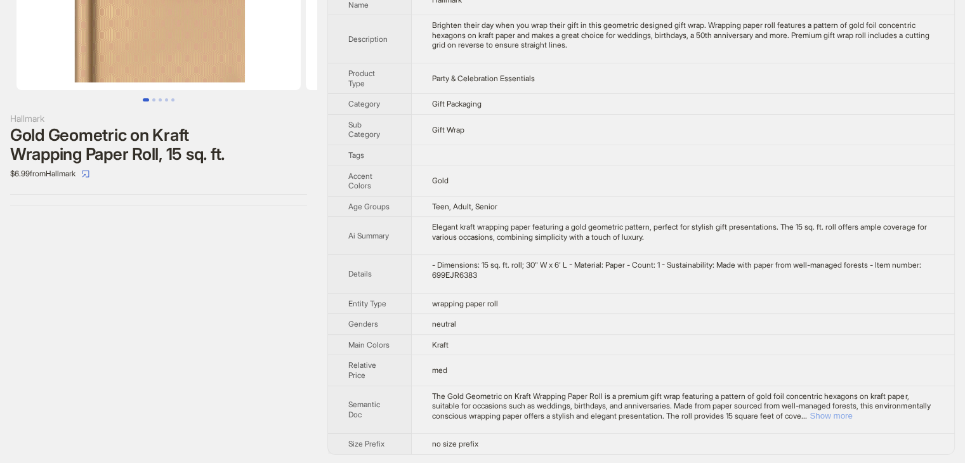
click at [852, 414] on button "Show more" at bounding box center [831, 416] width 43 height 10
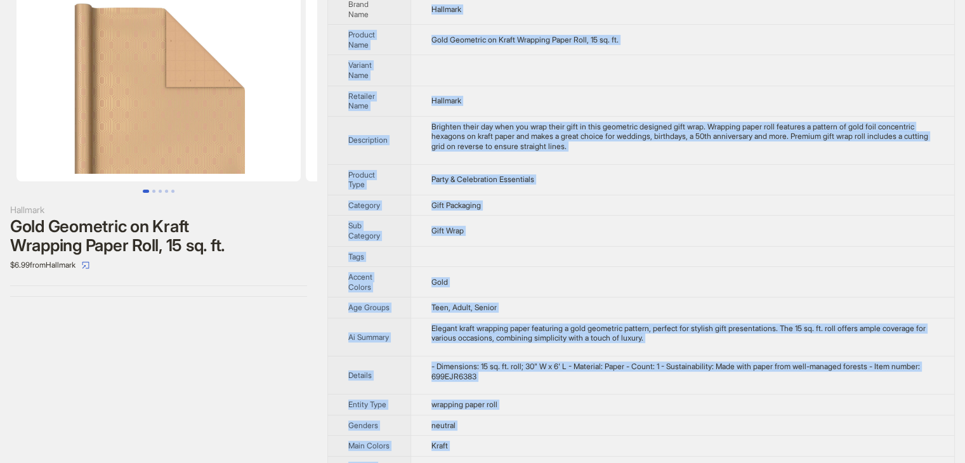
scroll to position [0, 0]
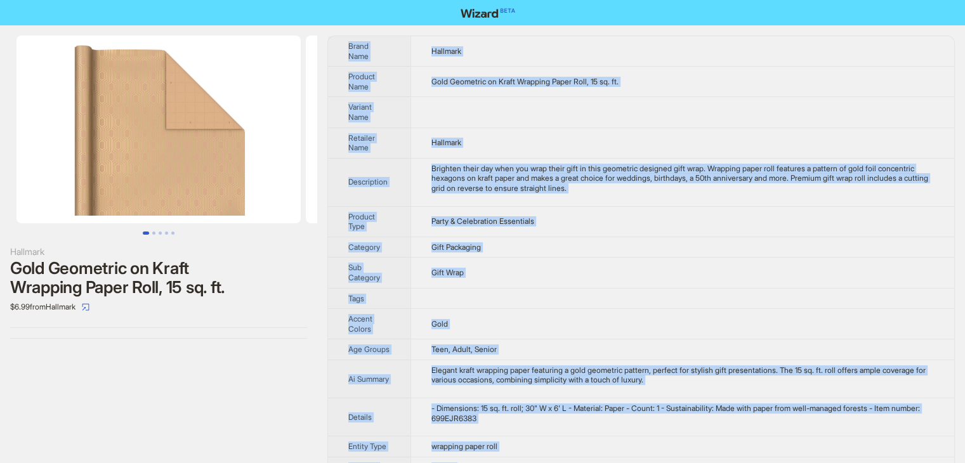
drag, startPoint x: 726, startPoint y: 418, endPoint x: 340, endPoint y: 45, distance: 536.3
click at [340, 45] on tbody "Brand Name Hallmark Product Name Gold Geometric on Kraft Wrapping Paper Roll, 1…" at bounding box center [641, 326] width 626 height 581
copy tbody "Brand Name Hallmark Product Name Gold Geometric on Kraft Wrapping Paper Roll, 1…"
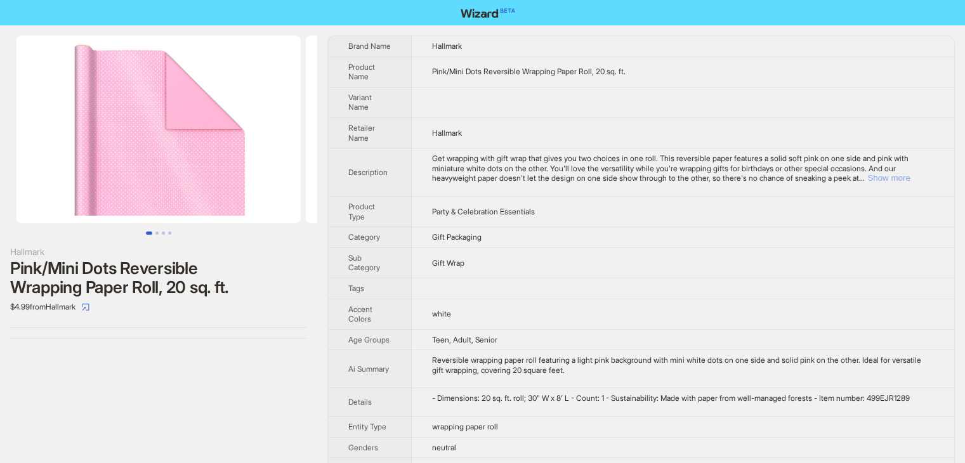
click at [910, 173] on button "Show more" at bounding box center [888, 178] width 43 height 10
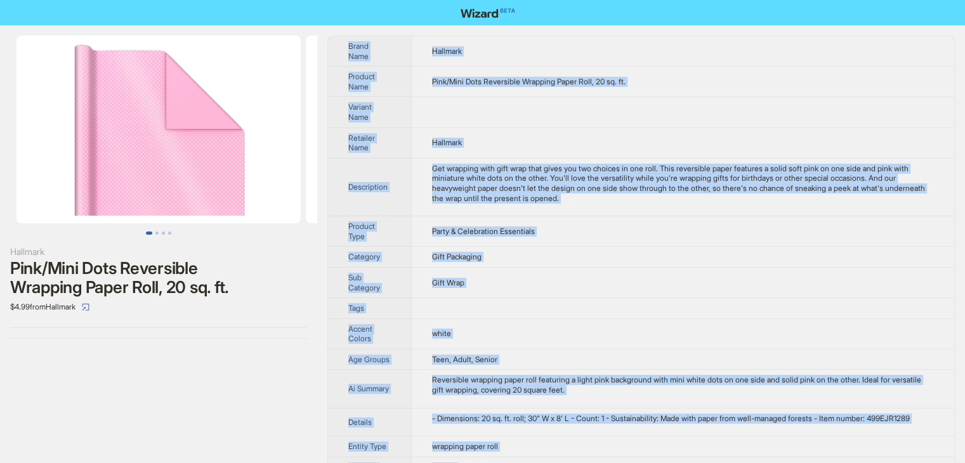
drag, startPoint x: 497, startPoint y: 452, endPoint x: 343, endPoint y: 41, distance: 438.5
click at [343, 41] on tbody "Brand Name Hallmark Product Name Pink/Mini Dots Reversible Wrapping Paper Roll,…" at bounding box center [641, 317] width 626 height 562
copy tbody "Brand Name Hallmark Product Name Pink/Mini Dots Reversible Wrapping Paper Roll,…"
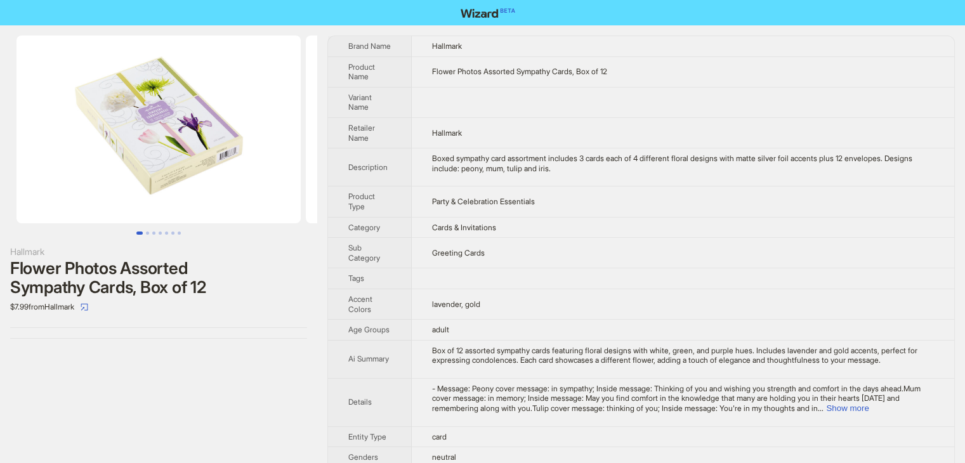
click at [668, 199] on td "Party & Celebration Essentials" at bounding box center [683, 202] width 543 height 30
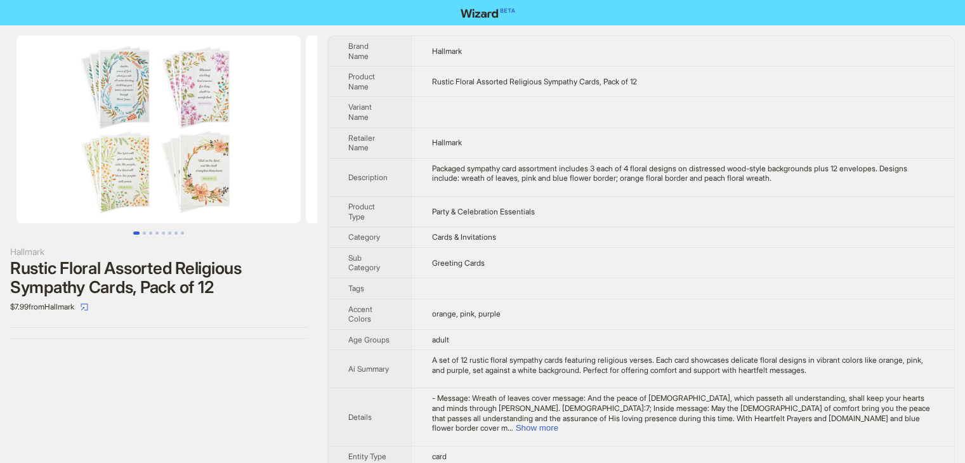
click at [811, 164] on div "Packaged sympathy card assortment includes 3 each of 4 floral designs on distre…" at bounding box center [683, 174] width 502 height 20
click at [885, 78] on td "Rustic Floral Assorted Religious Sympathy Cards, Pack of 12" at bounding box center [682, 82] width 543 height 30
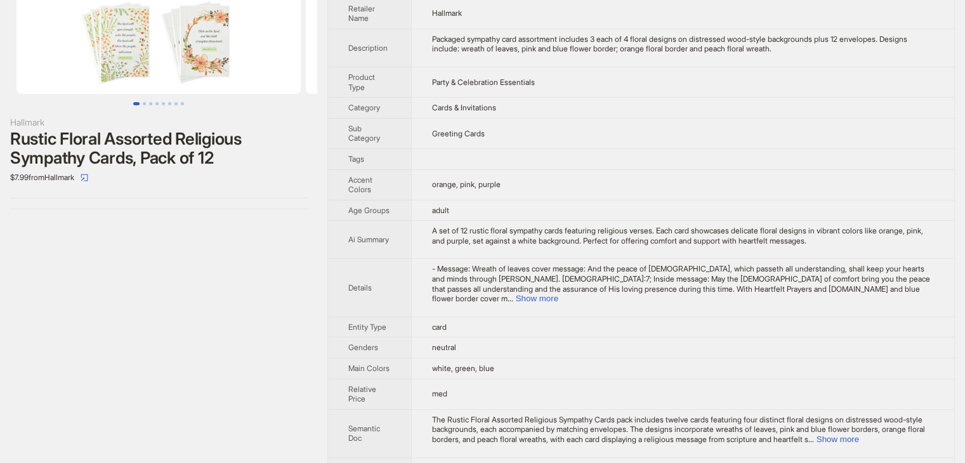
scroll to position [133, 0]
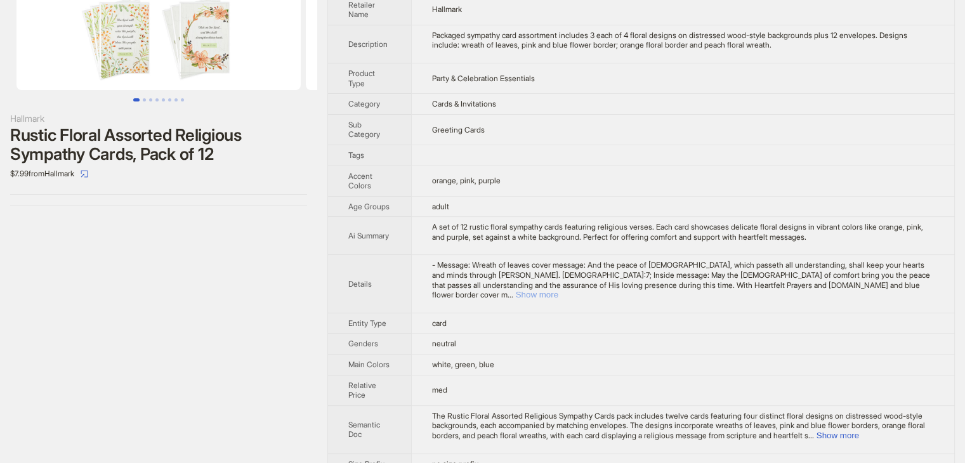
click at [558, 290] on button "Show more" at bounding box center [537, 295] width 43 height 10
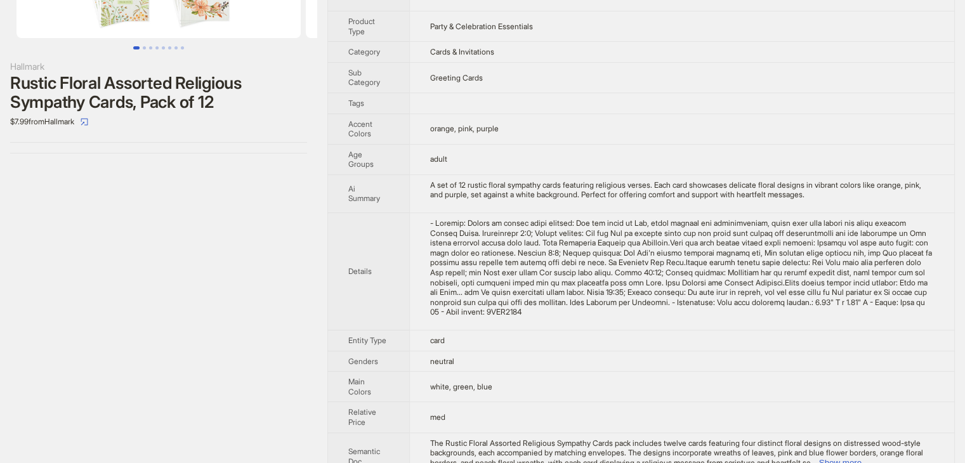
scroll to position [232, 0]
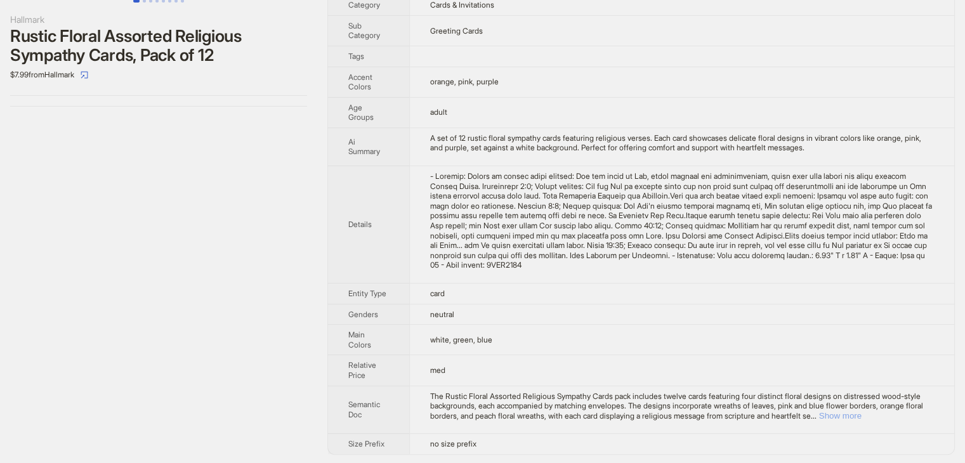
click at [862, 414] on button "Show more" at bounding box center [840, 416] width 43 height 10
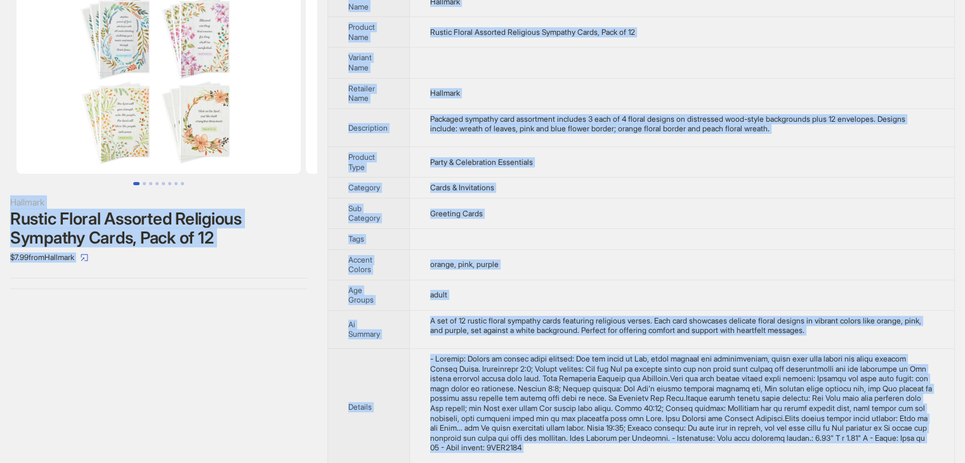
scroll to position [0, 0]
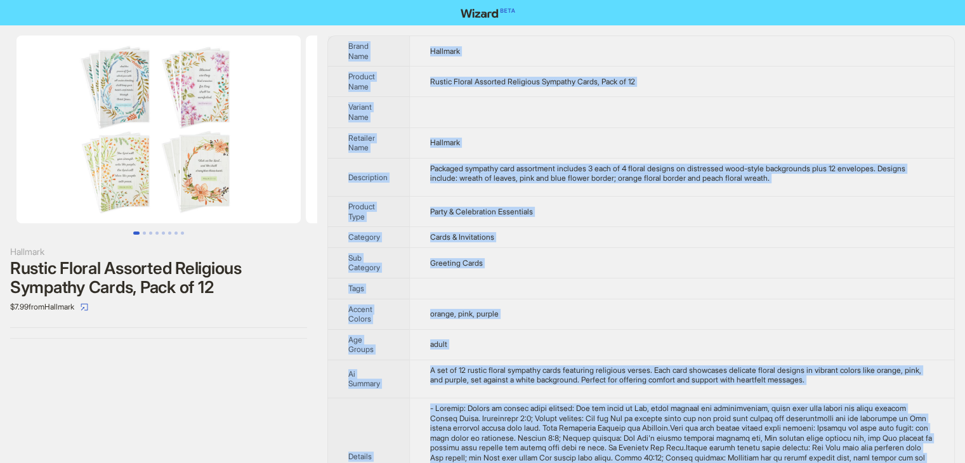
drag, startPoint x: 506, startPoint y: 450, endPoint x: 340, endPoint y: 44, distance: 438.6
click at [340, 44] on tbody "Brand Name Hallmark Product Name Rustic Floral Assorted Religious Sympathy Card…" at bounding box center [641, 386] width 626 height 700
copy tbody "Brand Name Hallmark Product Name Rustic Floral Assorted Religious Sympathy Card…"
click at [231, 107] on img at bounding box center [158, 130] width 284 height 188
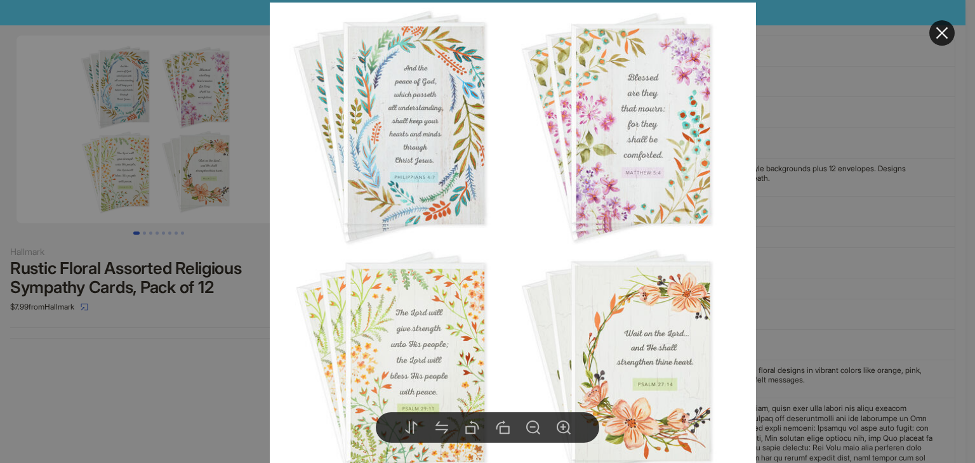
click at [848, 163] on div at bounding box center [487, 231] width 975 height 463
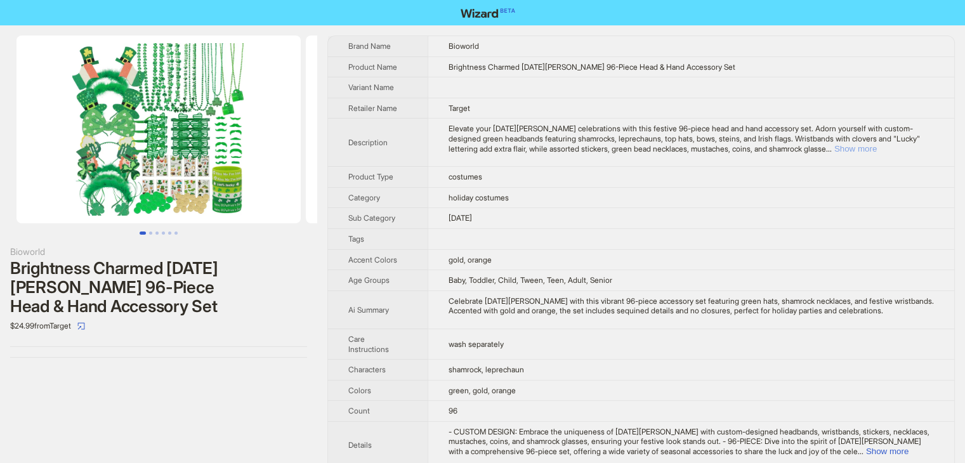
click at [877, 150] on button "Show more" at bounding box center [855, 149] width 43 height 10
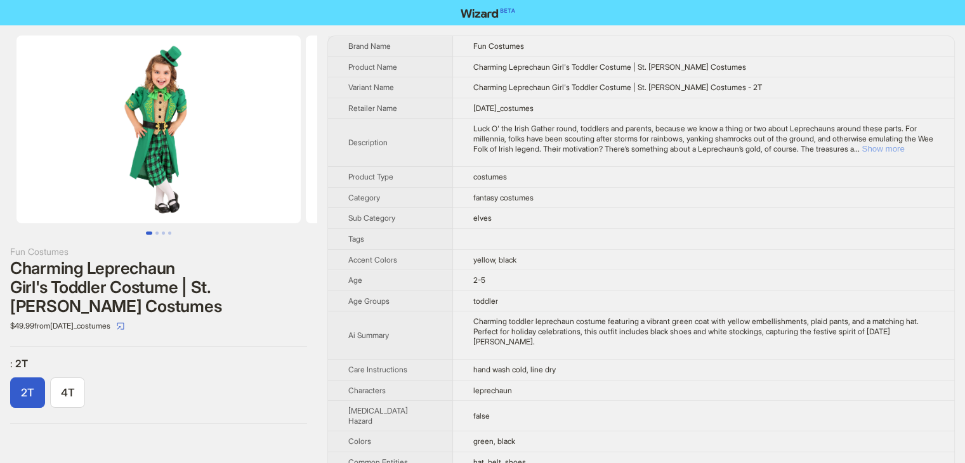
click at [904, 148] on button "Show more" at bounding box center [883, 149] width 43 height 10
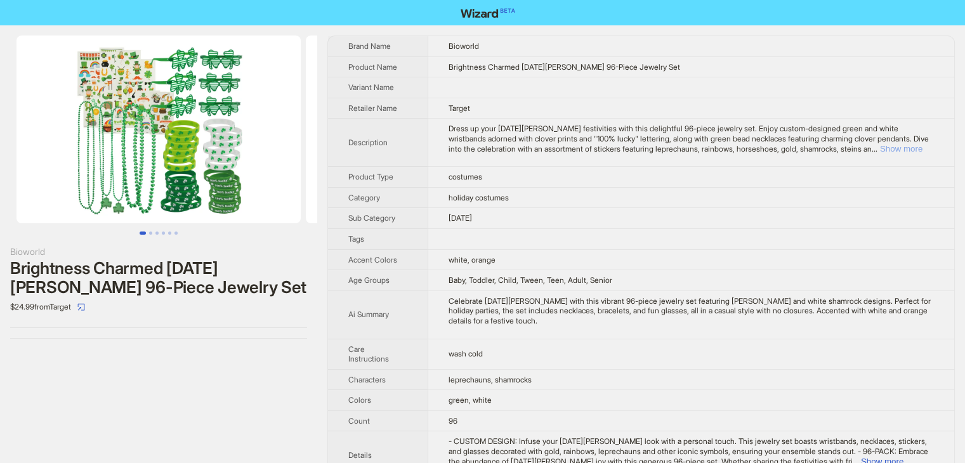
click at [919, 148] on button "Show more" at bounding box center [901, 149] width 43 height 10
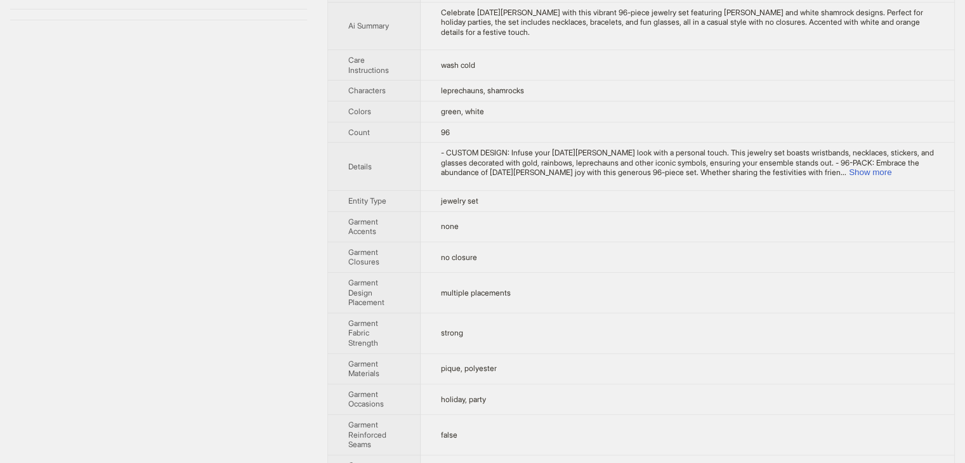
scroll to position [317, 0]
click at [892, 171] on button "Show more" at bounding box center [870, 174] width 43 height 10
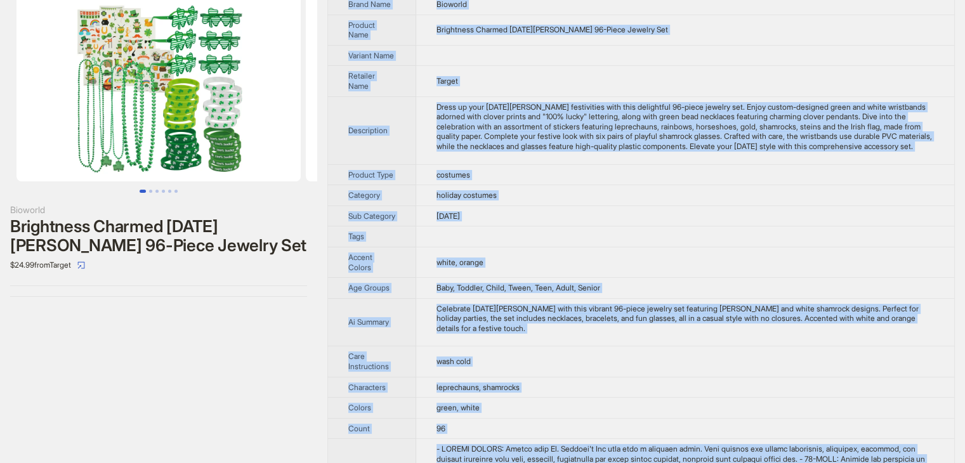
scroll to position [0, 0]
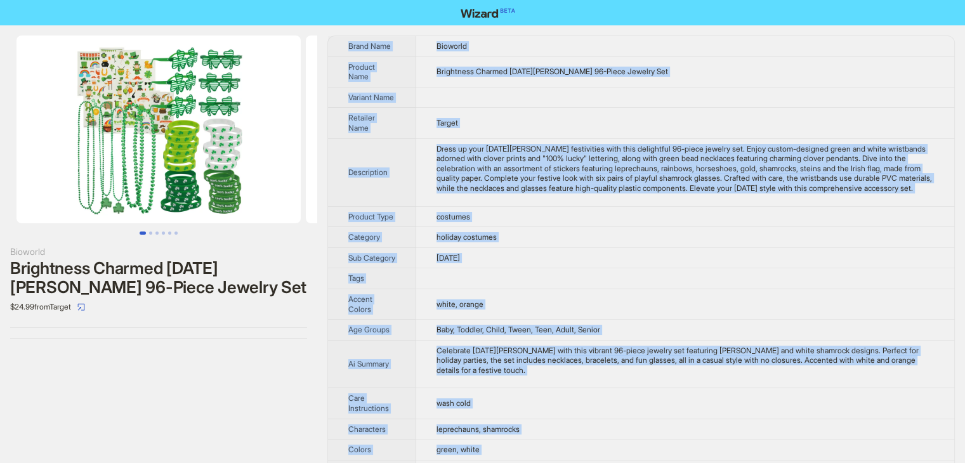
drag, startPoint x: 504, startPoint y: 445, endPoint x: 343, endPoint y: 41, distance: 435.4
copy tbody "Brand Name Bioworld Product Name Brightness Charmed St. Patrick's Day 96-Piece …"
click at [191, 125] on img at bounding box center [158, 130] width 284 height 188
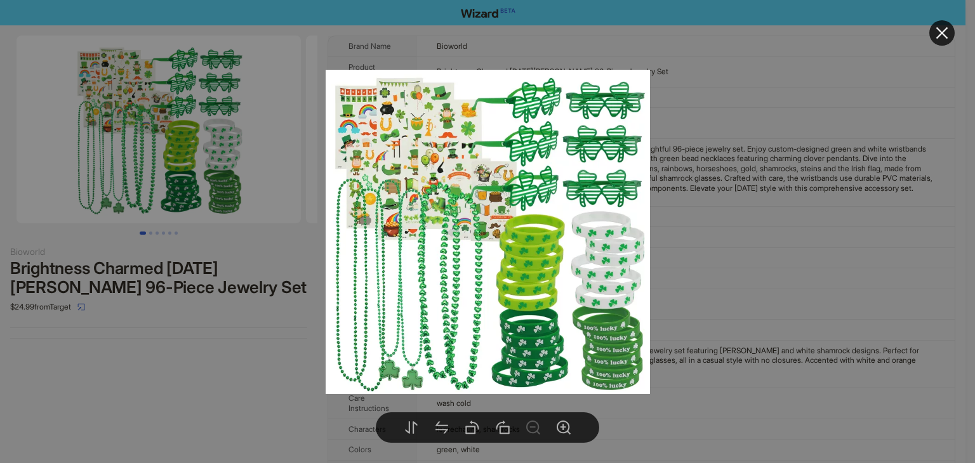
click at [826, 248] on div at bounding box center [487, 231] width 975 height 463
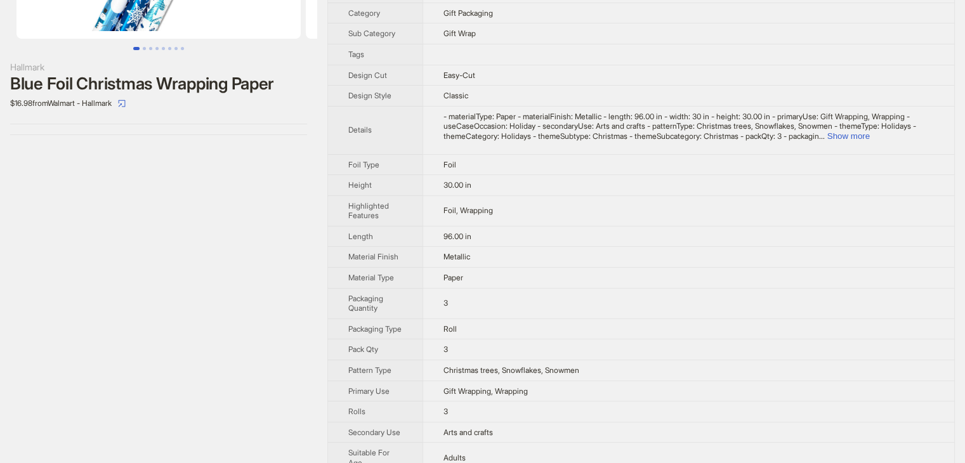
scroll to position [190, 0]
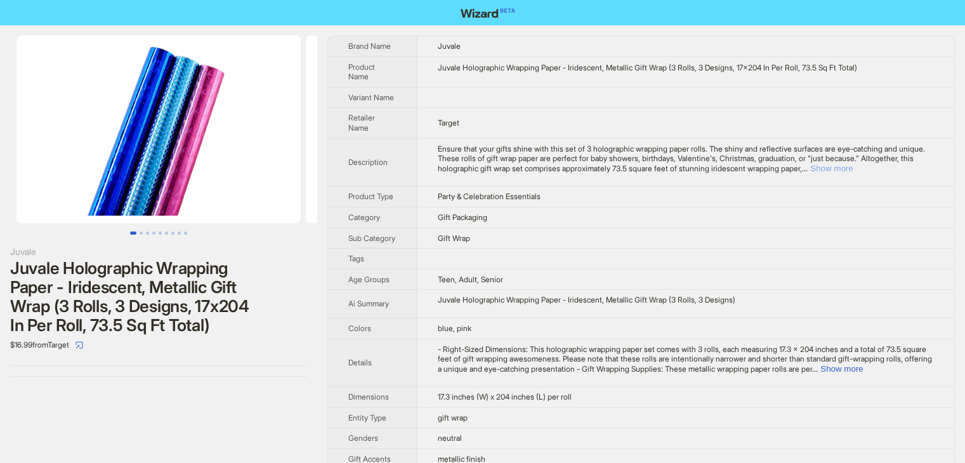
click at [853, 171] on button "Show more" at bounding box center [831, 169] width 43 height 10
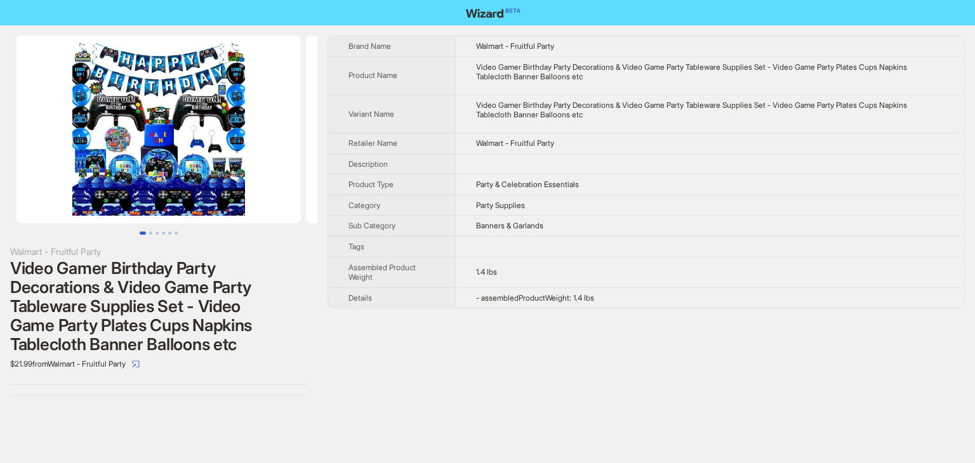
click at [730, 137] on td "Walmart - Fruitful Party" at bounding box center [709, 143] width 509 height 21
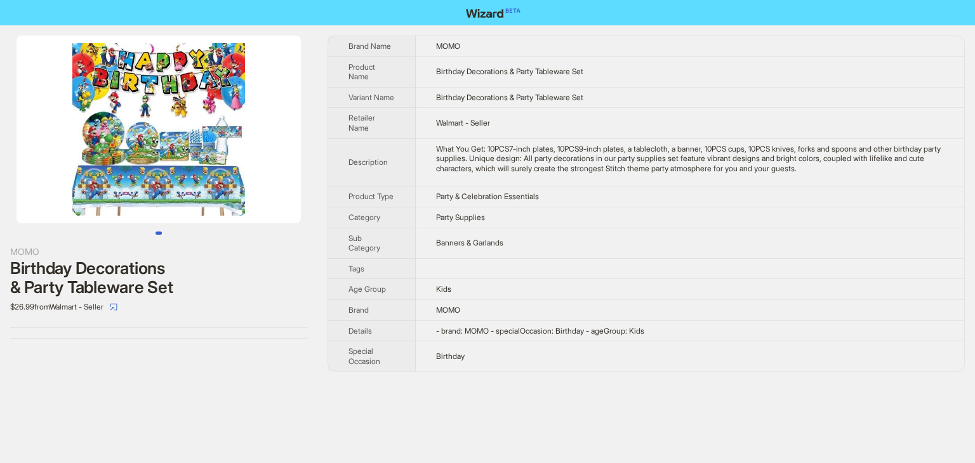
drag, startPoint x: 209, startPoint y: 112, endPoint x: 197, endPoint y: 115, distance: 12.5
click at [208, 112] on img at bounding box center [158, 130] width 284 height 188
click at [136, 153] on img at bounding box center [158, 130] width 284 height 188
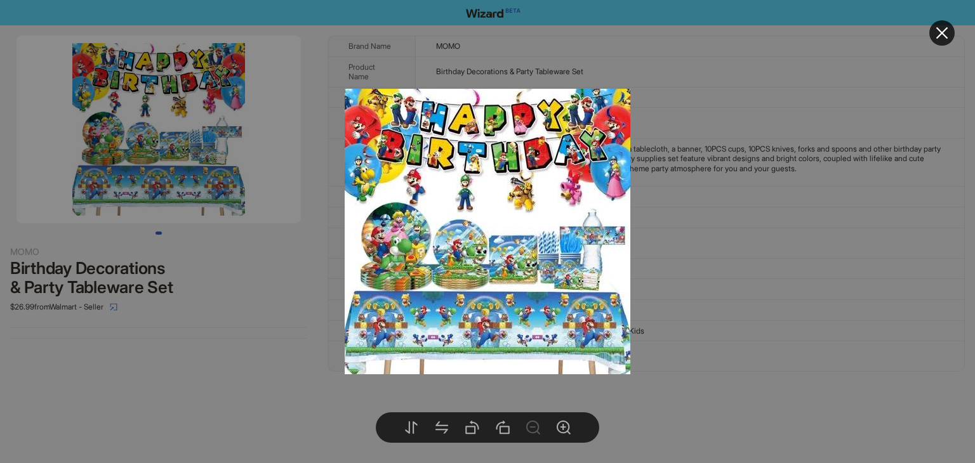
click at [804, 237] on div at bounding box center [487, 231] width 975 height 463
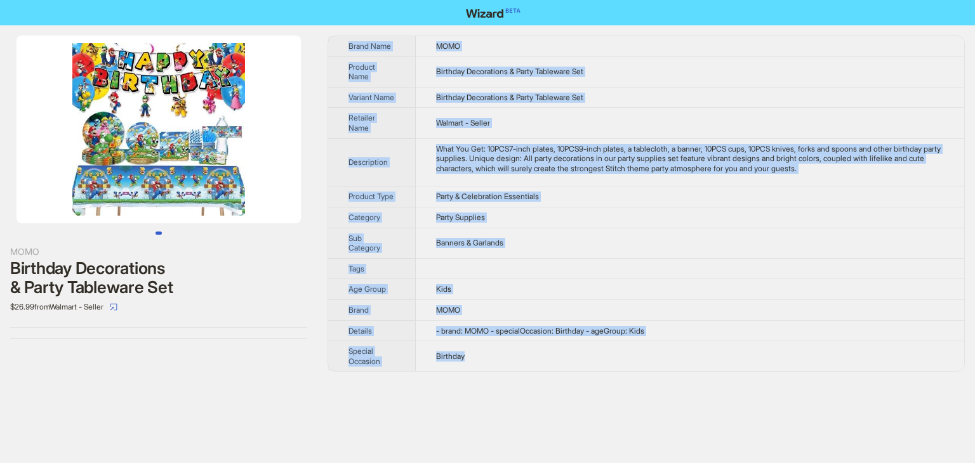
drag, startPoint x: 513, startPoint y: 366, endPoint x: 343, endPoint y: 39, distance: 369.2
click at [343, 39] on tbody "Brand Name MOMO Product Name Birthday Decorations & Party Tableware Set Variant…" at bounding box center [646, 203] width 636 height 335
copy tbody "Brand Name MOMO Product Name Birthday Decorations & Party Tableware Set Variant…"
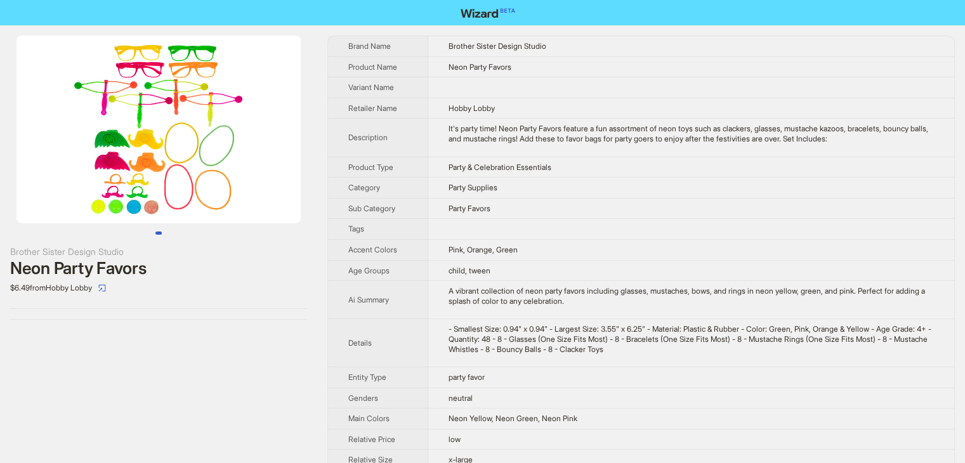
click at [649, 157] on td "Party & Celebration Essentials" at bounding box center [691, 167] width 526 height 21
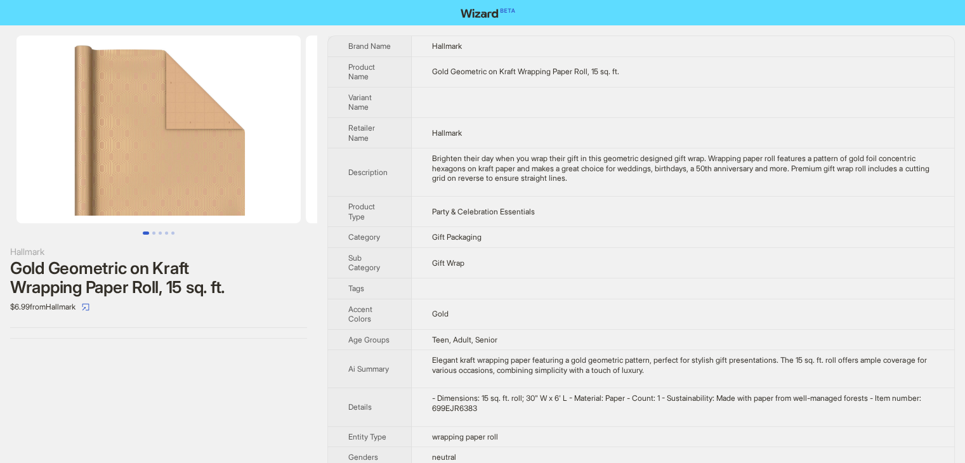
click at [764, 207] on td "Party & Celebration Essentials" at bounding box center [683, 211] width 543 height 30
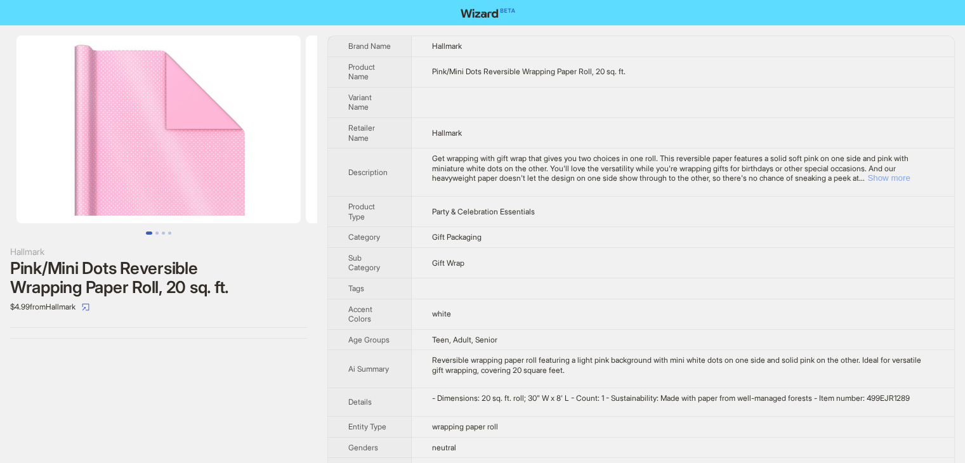
click at [910, 177] on button "Show more" at bounding box center [888, 178] width 43 height 10
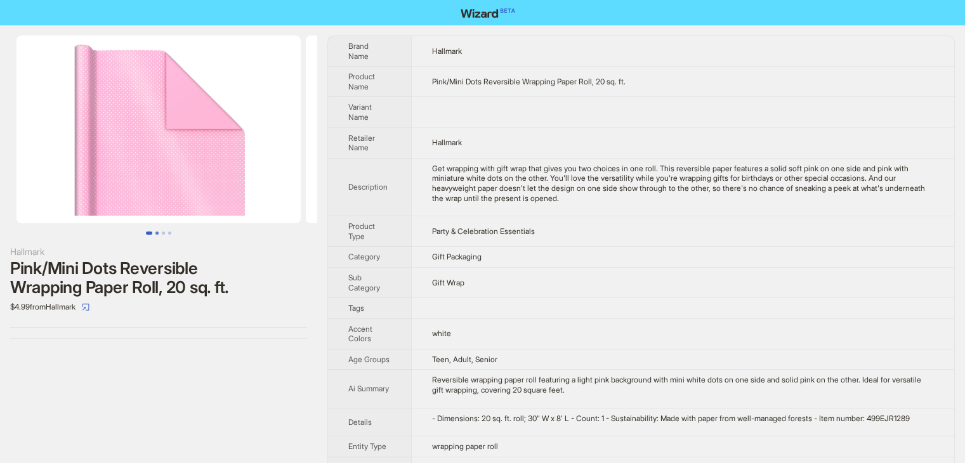
click at [157, 232] on button "Go to slide 2" at bounding box center [156, 233] width 3 height 3
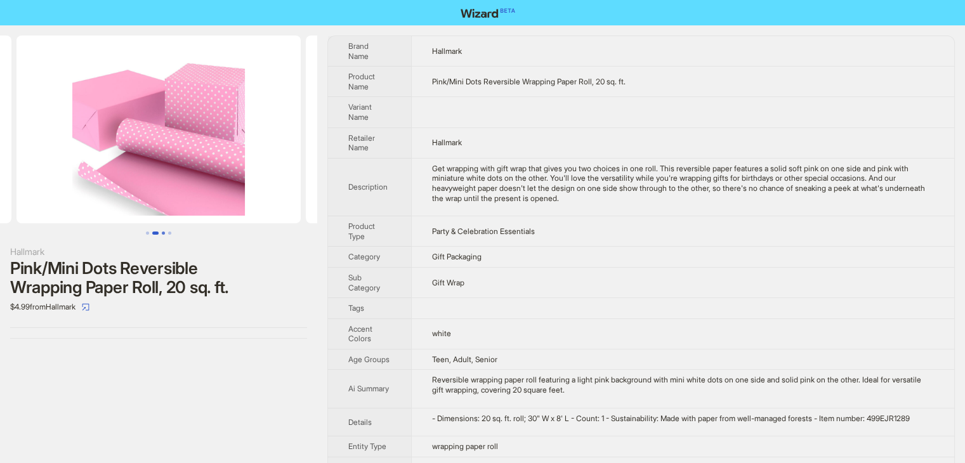
click at [162, 234] on button "Go to slide 3" at bounding box center [163, 233] width 3 height 3
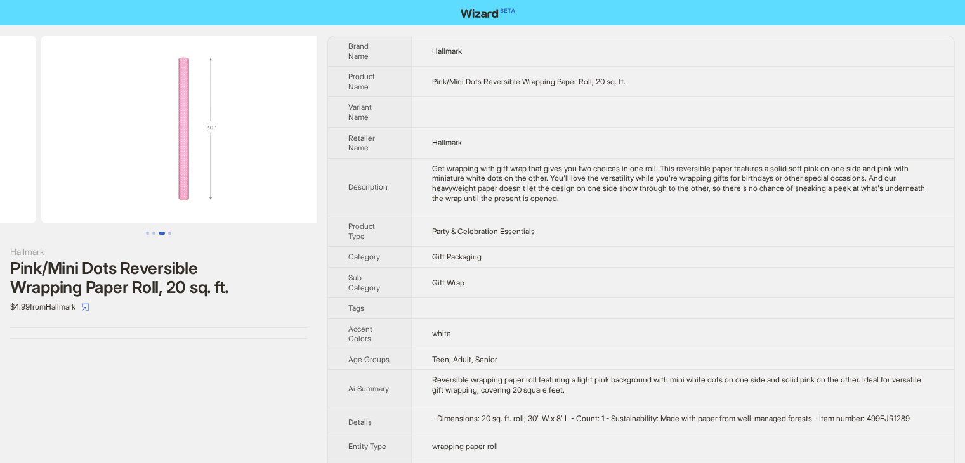
scroll to position [0, 579]
click at [177, 232] on ul at bounding box center [158, 233] width 317 height 3
click at [170, 232] on button "Go to slide 4" at bounding box center [169, 233] width 3 height 3
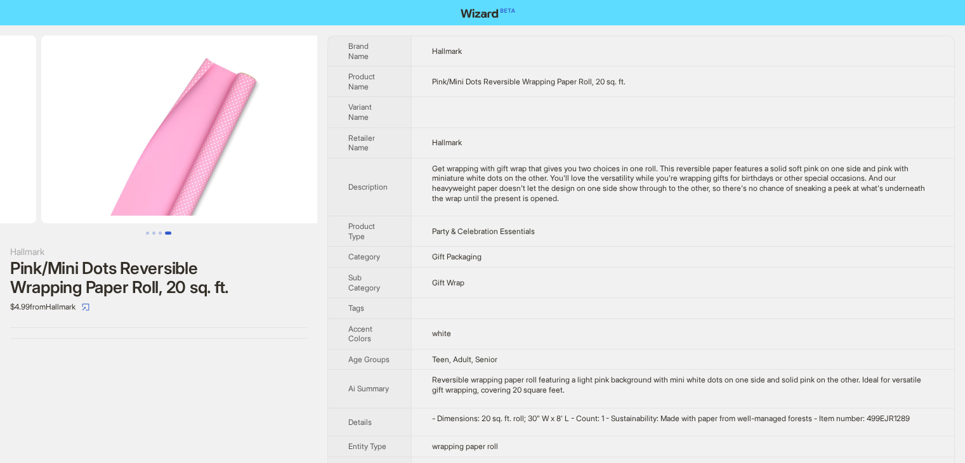
scroll to position [0, 868]
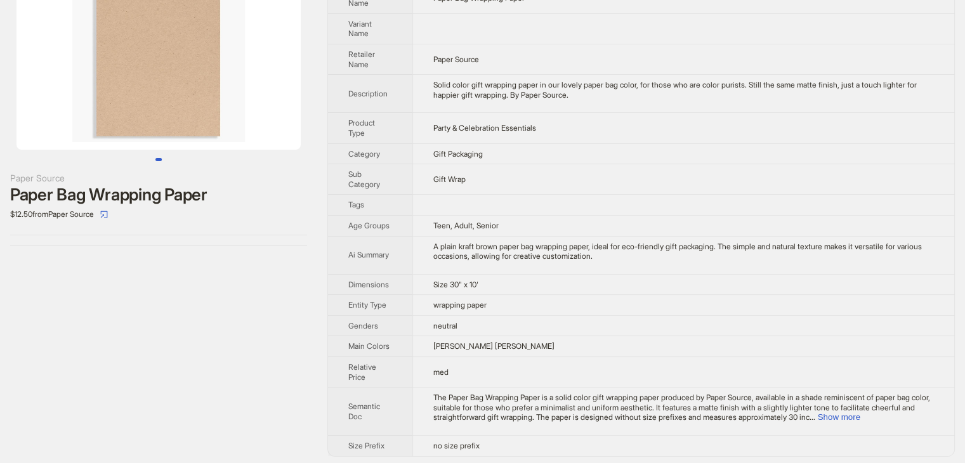
scroll to position [76, 0]
click at [860, 415] on button "Show more" at bounding box center [839, 416] width 43 height 10
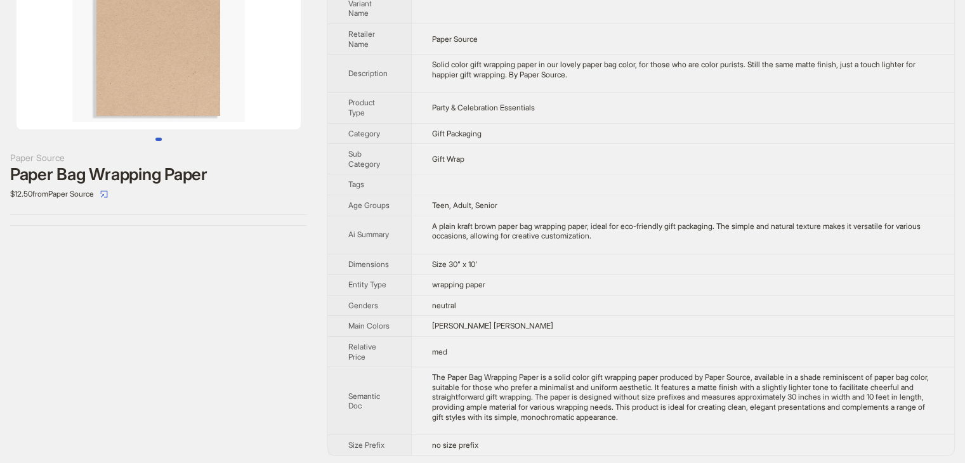
scroll to position [105, 0]
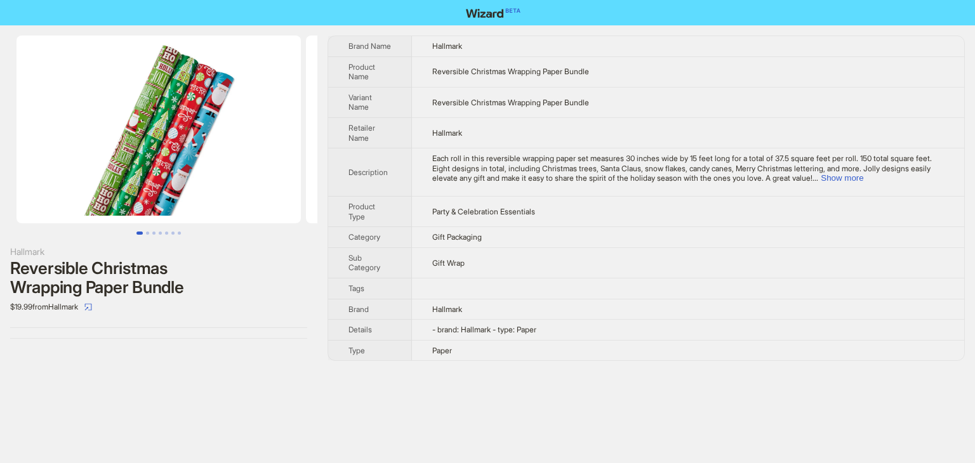
click at [897, 183] on td "Each roll in this reversible wrapping paper set measures 30 inches wide by 15 f…" at bounding box center [688, 172] width 552 height 48
click at [863, 181] on button "Show more" at bounding box center [841, 178] width 43 height 10
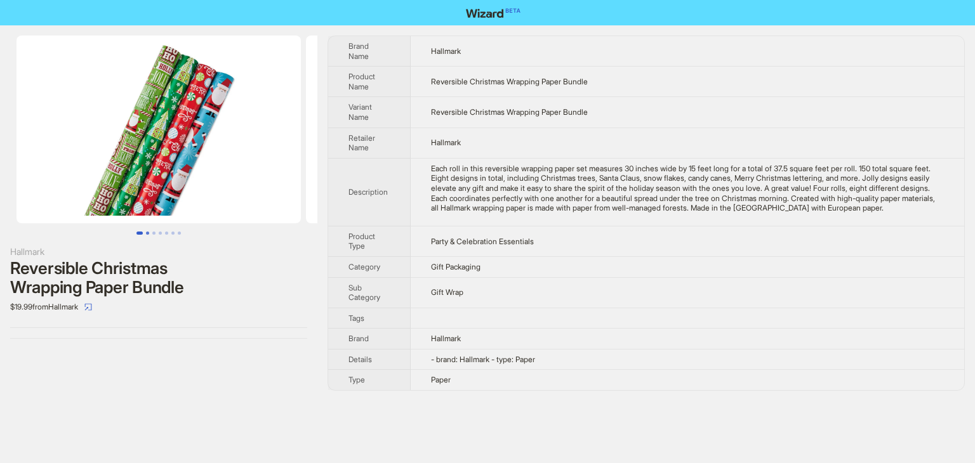
click at [147, 232] on button "Go to slide 2" at bounding box center [147, 233] width 3 height 3
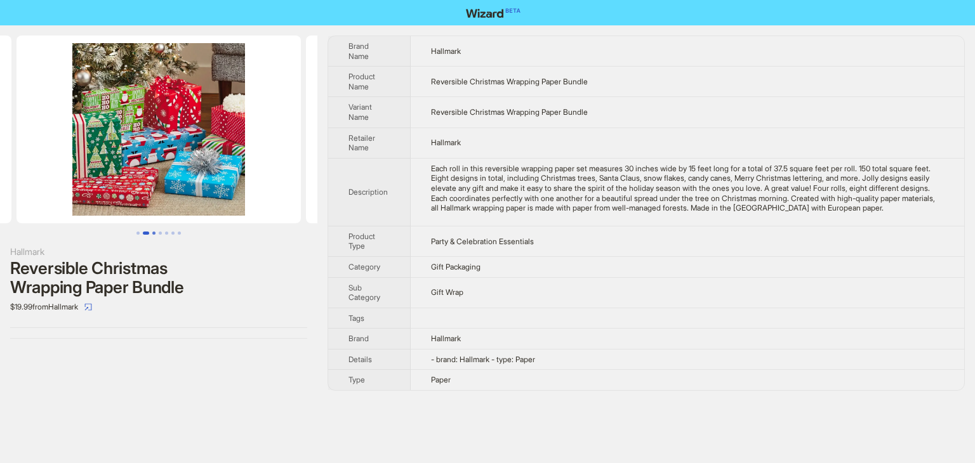
click at [155, 234] on button "Go to slide 3" at bounding box center [153, 233] width 3 height 3
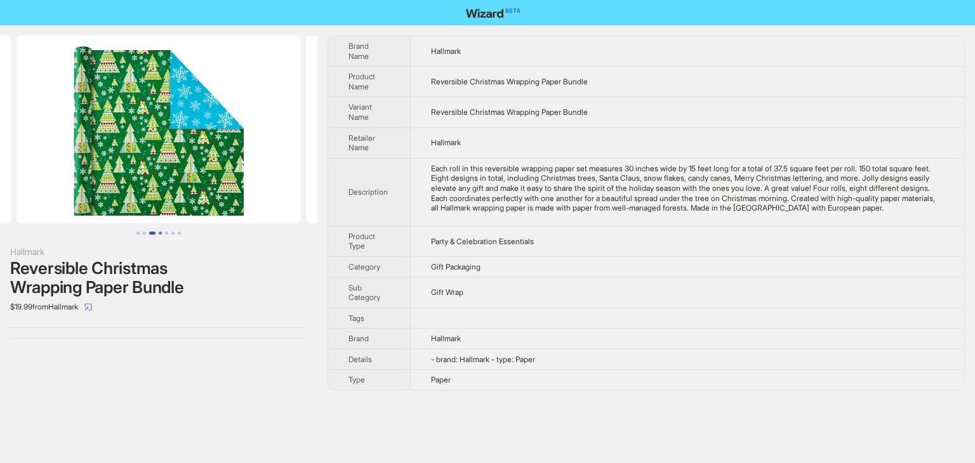
click at [160, 234] on button "Go to slide 4" at bounding box center [160, 233] width 3 height 3
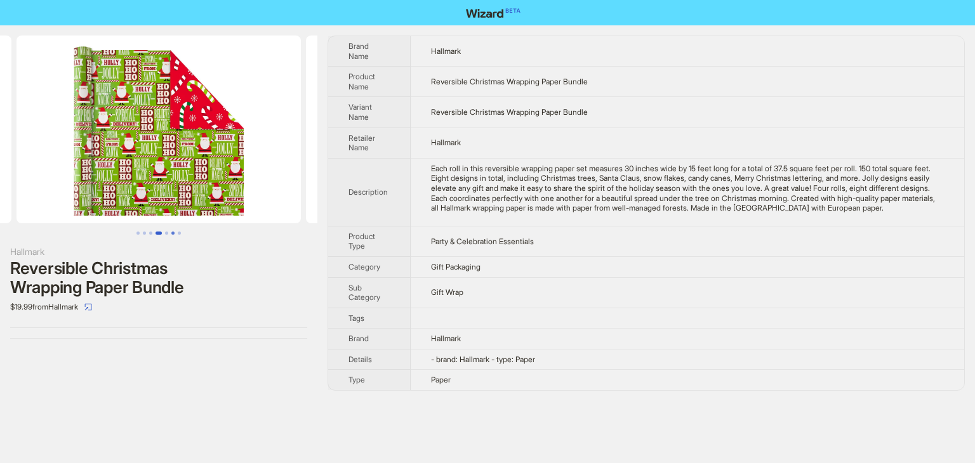
click at [174, 234] on button "Go to slide 6" at bounding box center [172, 233] width 3 height 3
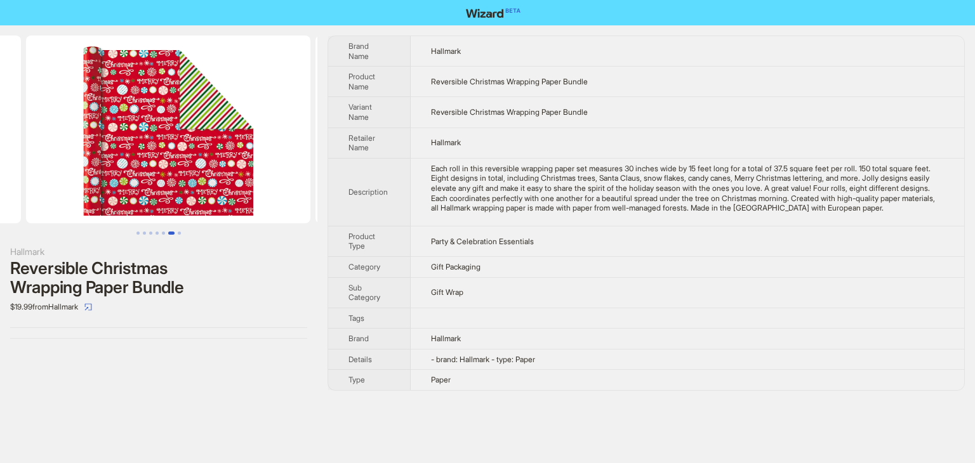
scroll to position [0, 1447]
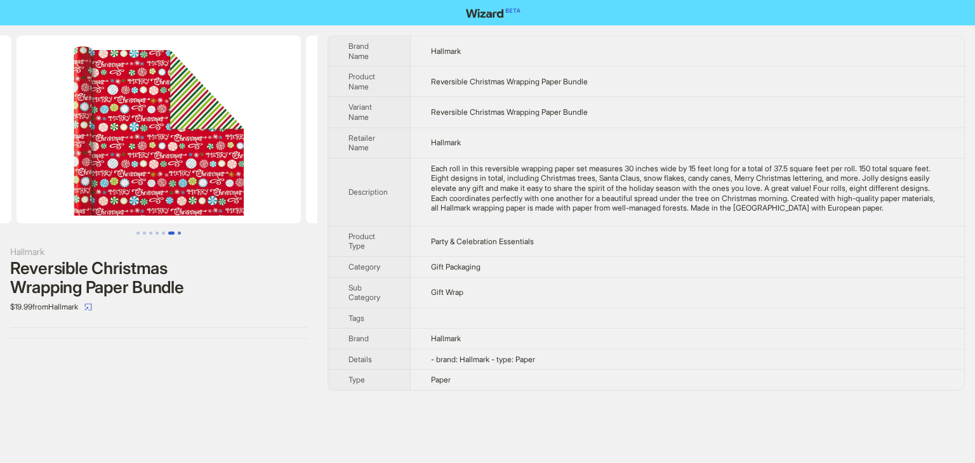
click at [179, 235] on button "Go to slide 7" at bounding box center [179, 233] width 3 height 3
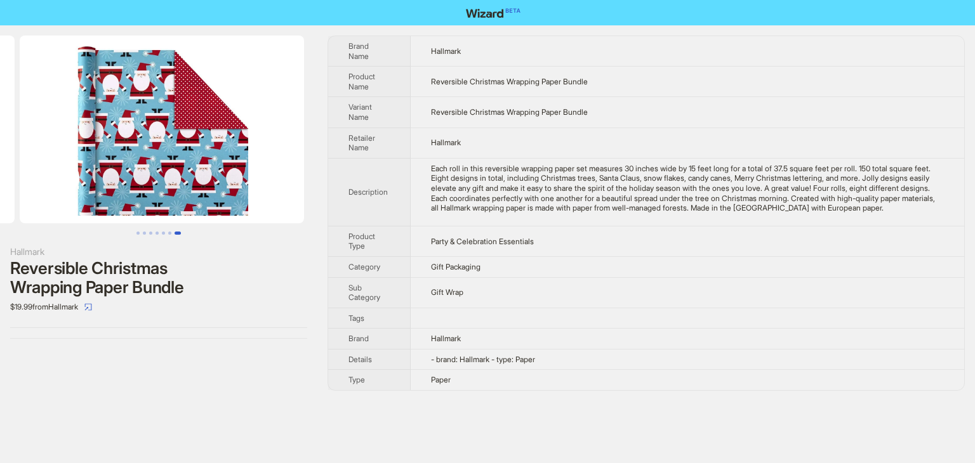
scroll to position [0, 1736]
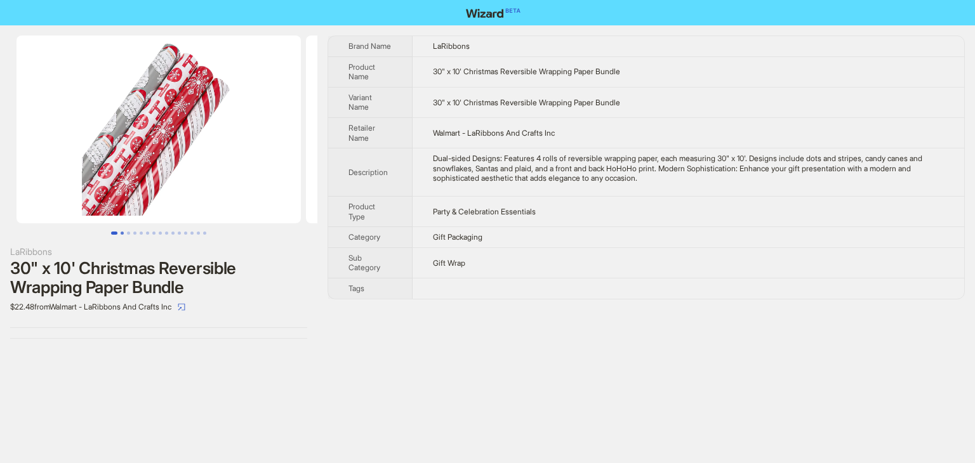
click at [122, 234] on button "Go to slide 2" at bounding box center [122, 233] width 3 height 3
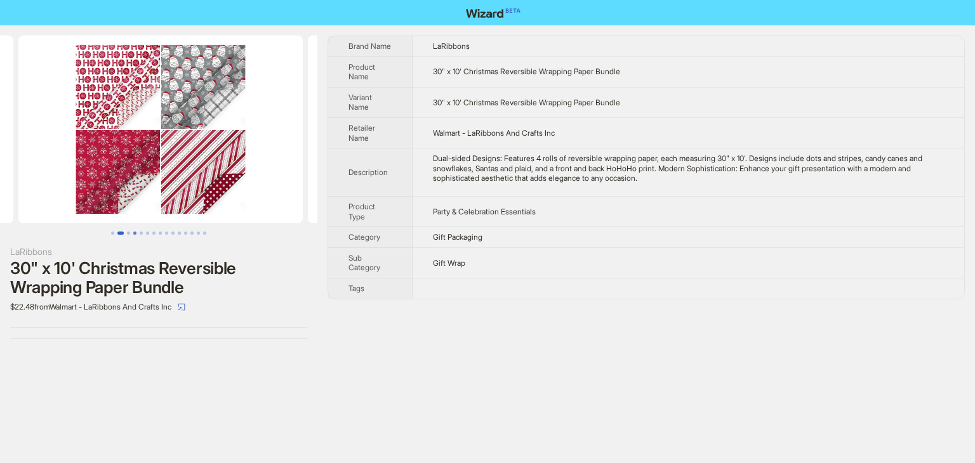
click at [140, 234] on button "Go to slide 5" at bounding box center [141, 233] width 3 height 3
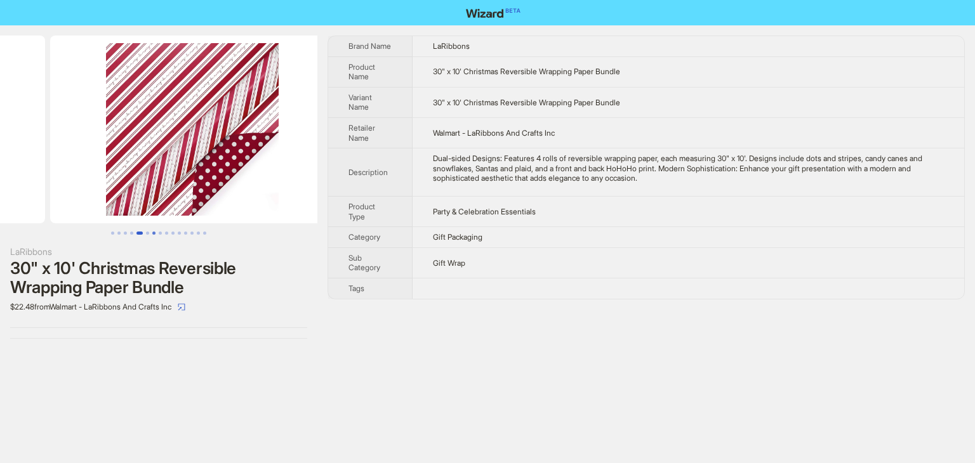
click at [153, 234] on button "Go to slide 7" at bounding box center [153, 233] width 3 height 3
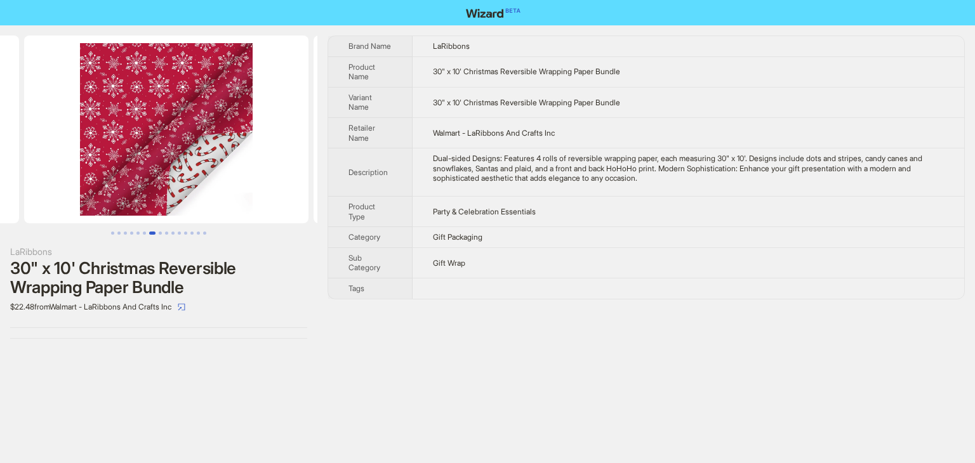
scroll to position [0, 1736]
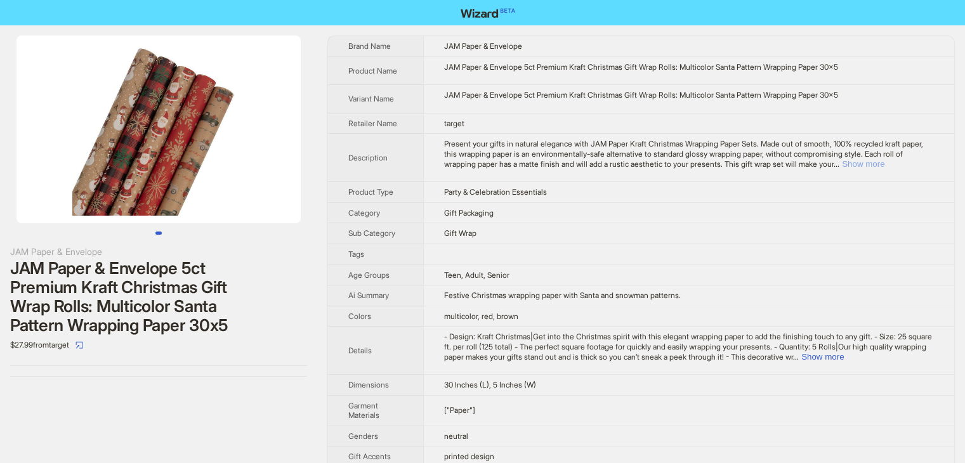
click at [885, 164] on button "Show more" at bounding box center [863, 164] width 43 height 10
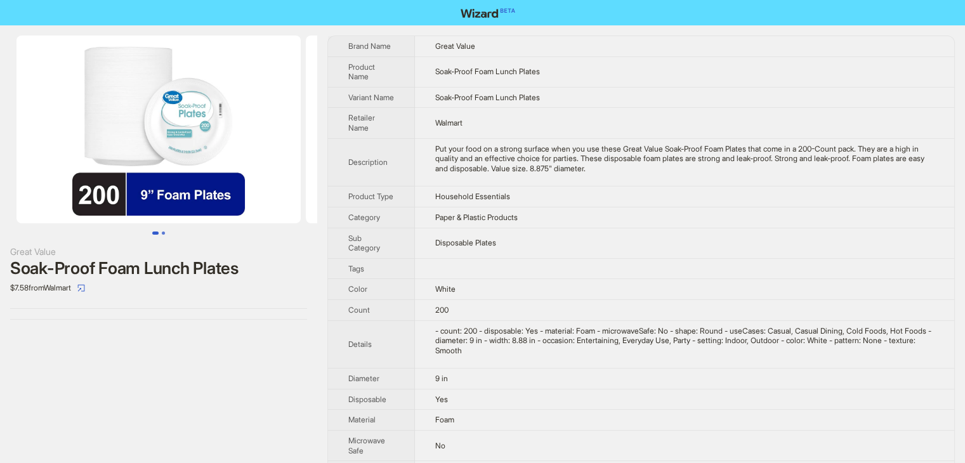
click at [162, 235] on button "Go to slide 2" at bounding box center [163, 233] width 3 height 3
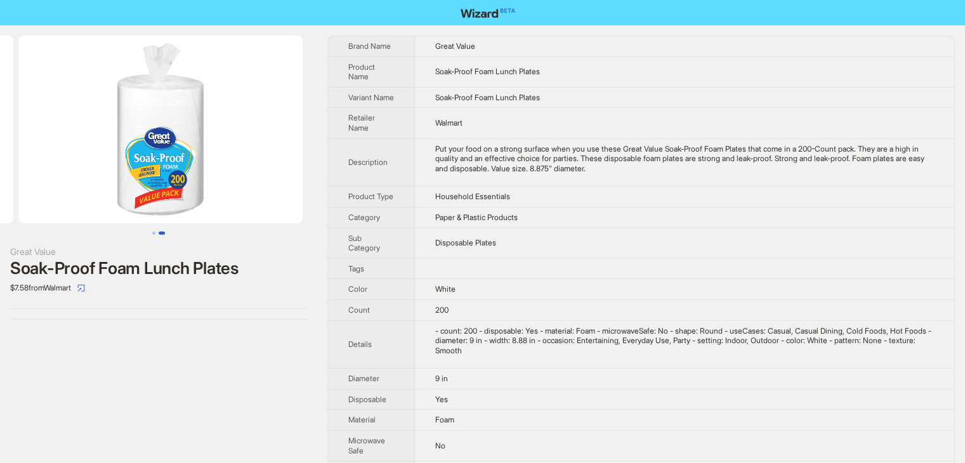
scroll to position [0, 289]
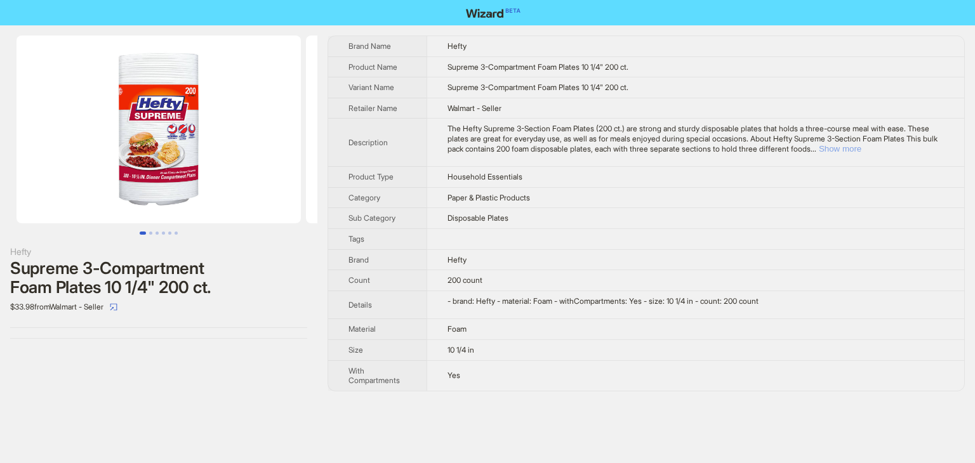
click at [861, 145] on button "Show more" at bounding box center [840, 149] width 43 height 10
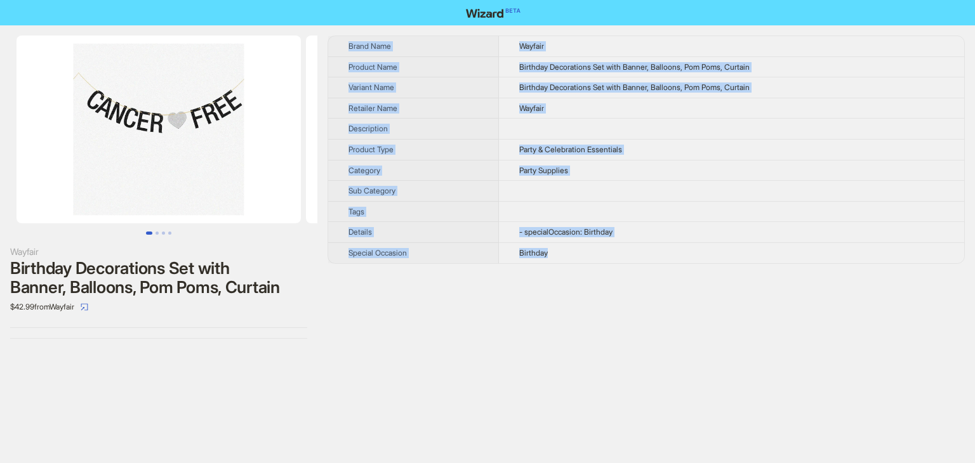
drag, startPoint x: 609, startPoint y: 255, endPoint x: 339, endPoint y: 46, distance: 340.9
click at [339, 46] on tbody "Brand Name Wayfair Product Name Birthday Decorations Set with Banner, Balloons,…" at bounding box center [646, 149] width 636 height 227
copy tbody "Brand Name Wayfair Product Name Birthday Decorations Set with Banner, Balloons,…"
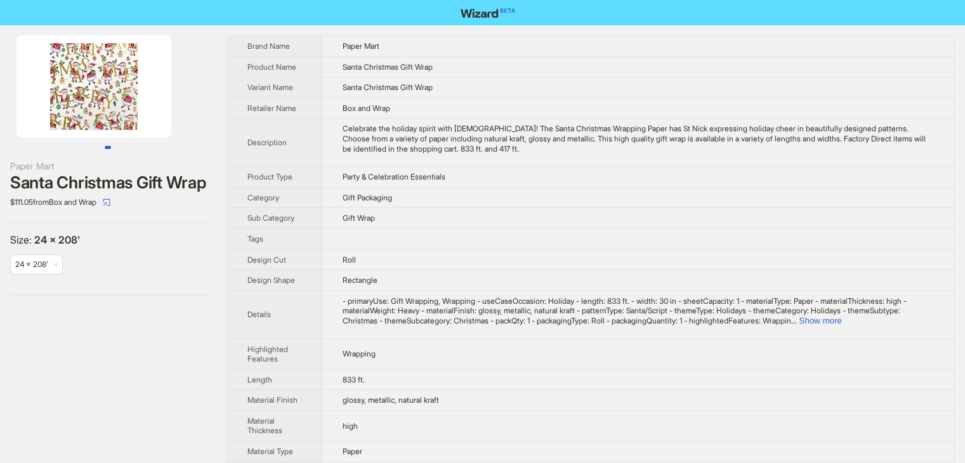
click at [119, 94] on img at bounding box center [93, 87] width 155 height 102
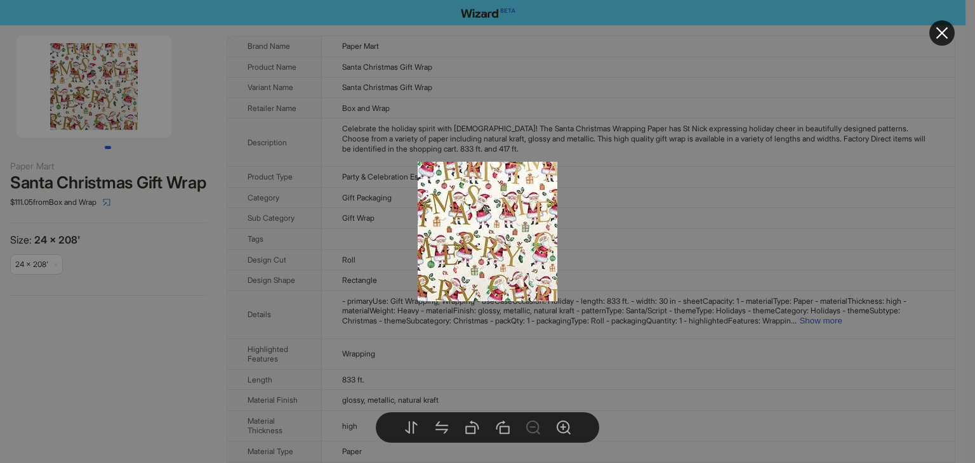
click at [771, 218] on div at bounding box center [487, 231] width 975 height 463
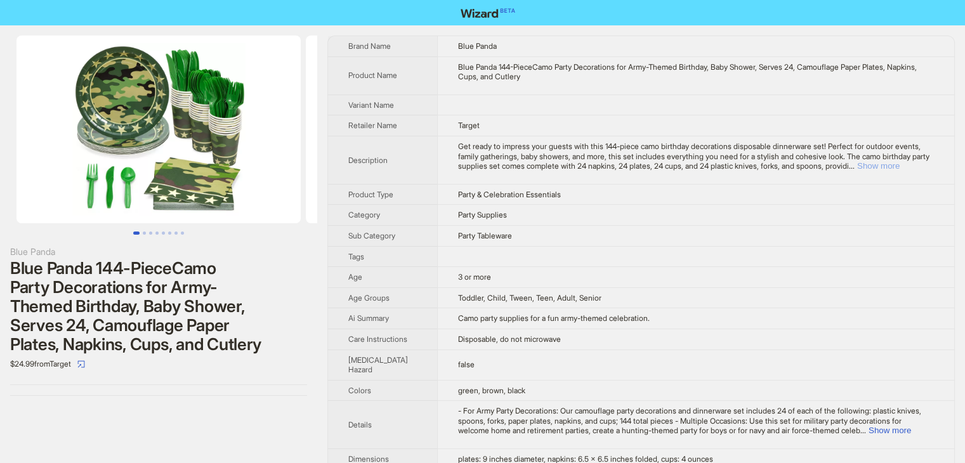
click at [900, 164] on button "Show more" at bounding box center [878, 166] width 43 height 10
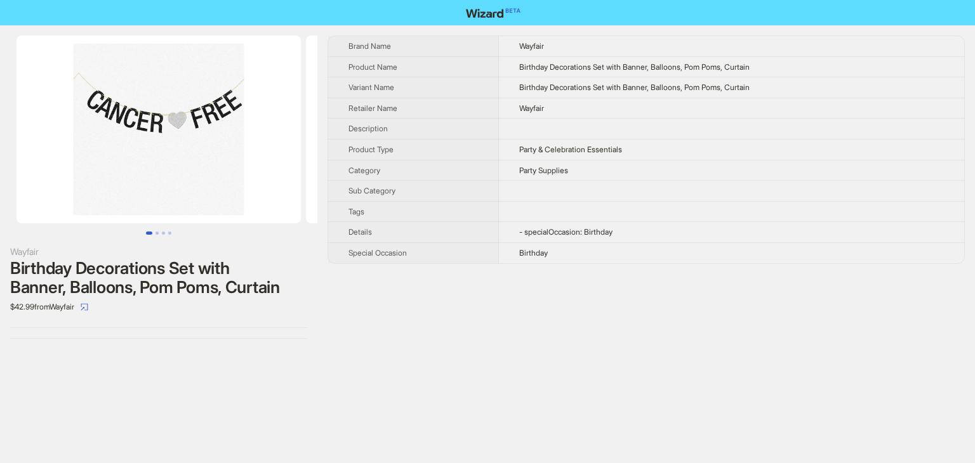
click at [159, 122] on img at bounding box center [158, 130] width 284 height 188
click at [157, 232] on button "Go to slide 2" at bounding box center [156, 233] width 3 height 3
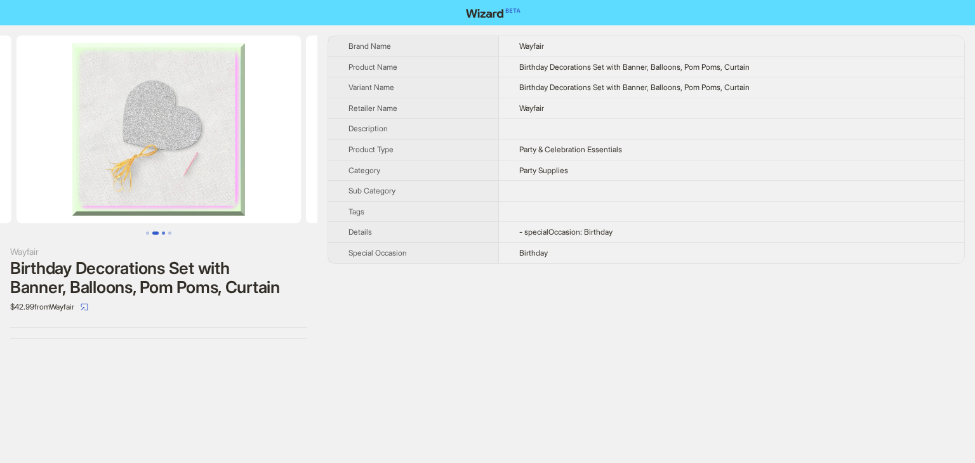
click at [164, 232] on button "Go to slide 3" at bounding box center [163, 233] width 3 height 3
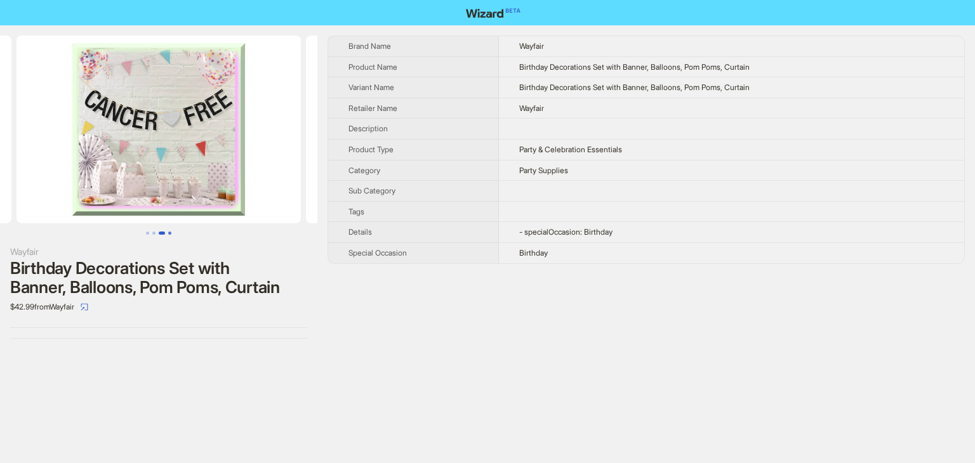
click at [171, 232] on button "Go to slide 4" at bounding box center [169, 233] width 3 height 3
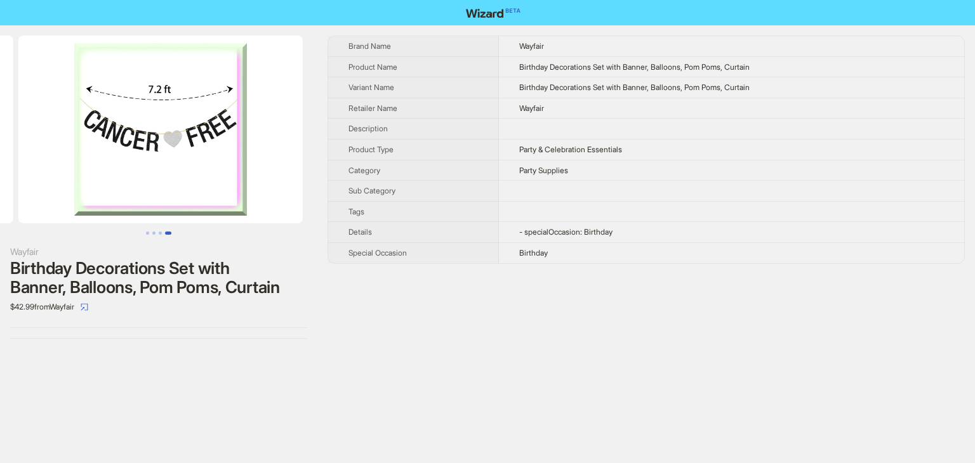
scroll to position [0, 868]
click at [146, 235] on button "Go to slide 1" at bounding box center [147, 233] width 3 height 3
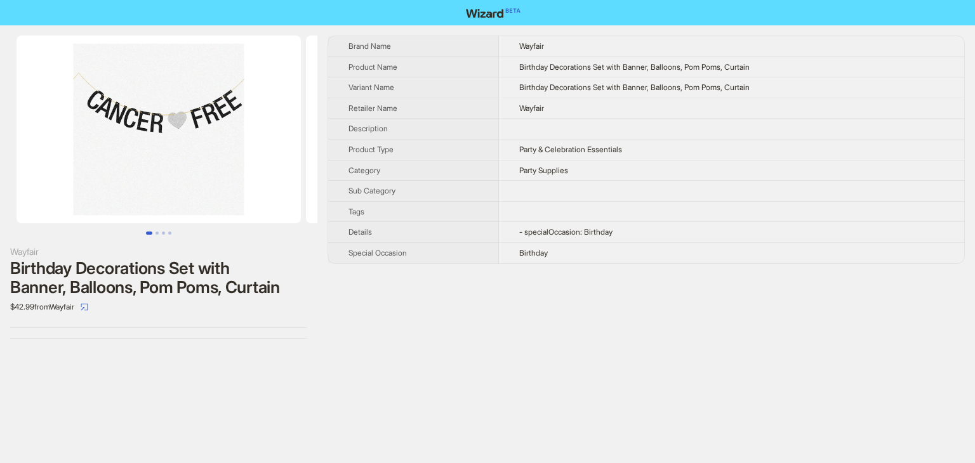
click at [232, 138] on img at bounding box center [158, 130] width 284 height 188
drag, startPoint x: 523, startPoint y: 214, endPoint x: 353, endPoint y: 254, distance: 174.7
click at [353, 254] on span "Special Occasion" at bounding box center [377, 253] width 58 height 10
click at [187, 137] on body "Wayfair Birthday Decorations Set with Banner, Balloons, Pom Poms, Curtain $42.9…" at bounding box center [487, 231] width 975 height 463
click at [185, 168] on body "Wayfair Birthday Decorations Set with Banner, Balloons, Pom Poms, Curtain $42.9…" at bounding box center [487, 231] width 975 height 463
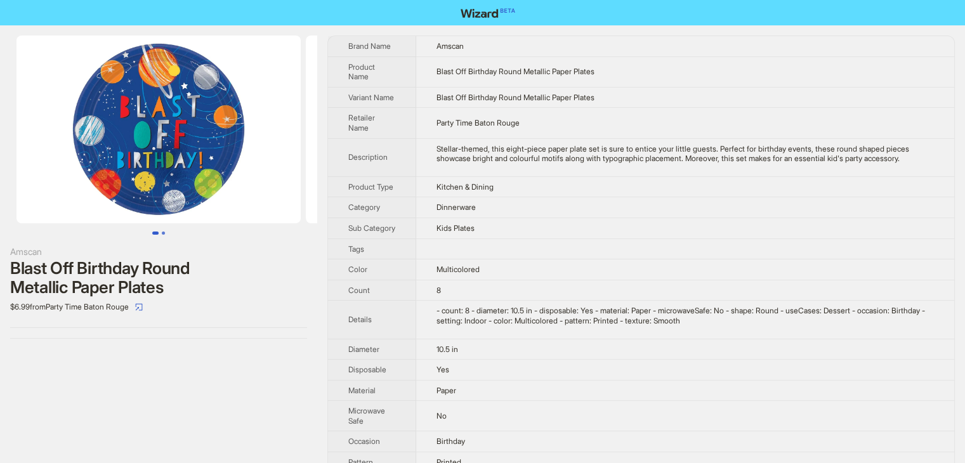
click at [165, 232] on button "Go to slide 2" at bounding box center [163, 233] width 3 height 3
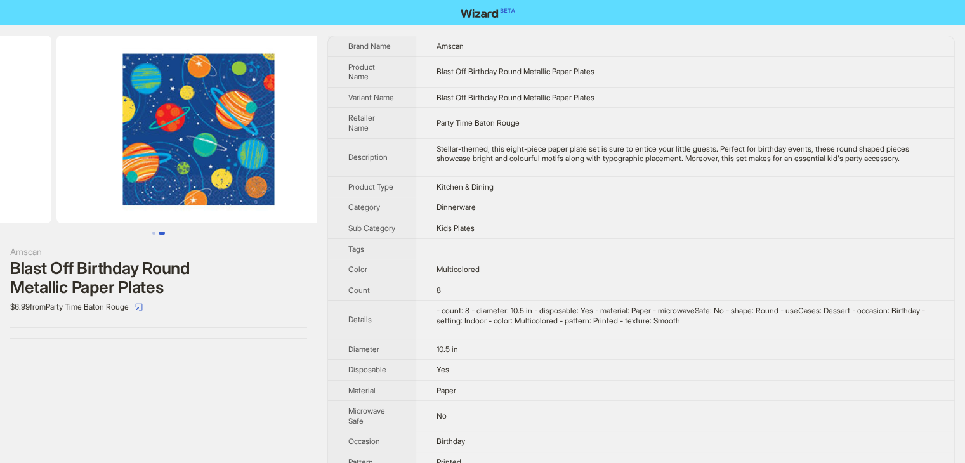
scroll to position [0, 289]
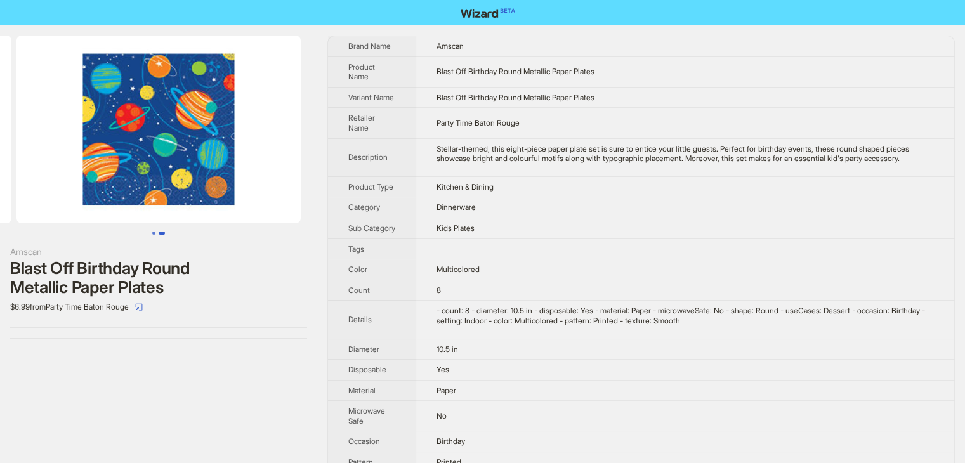
click at [152, 232] on button "Go to slide 1" at bounding box center [153, 233] width 3 height 3
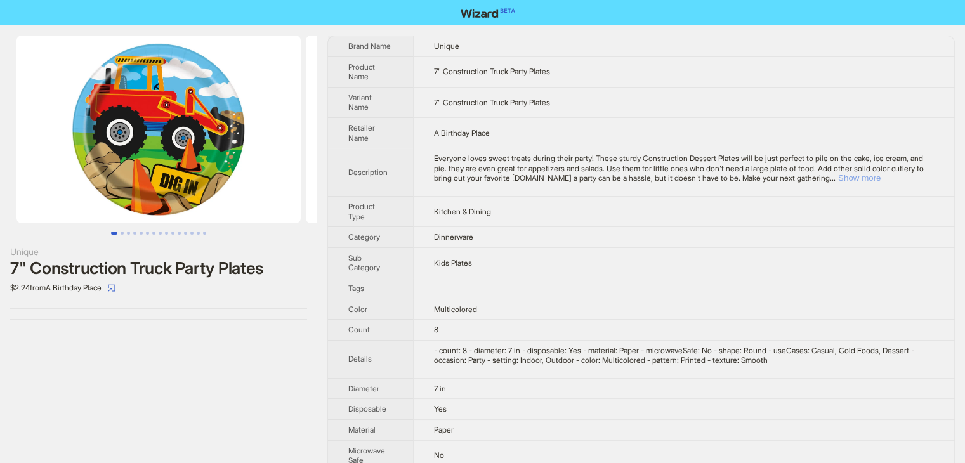
click at [881, 182] on button "Show more" at bounding box center [859, 178] width 43 height 10
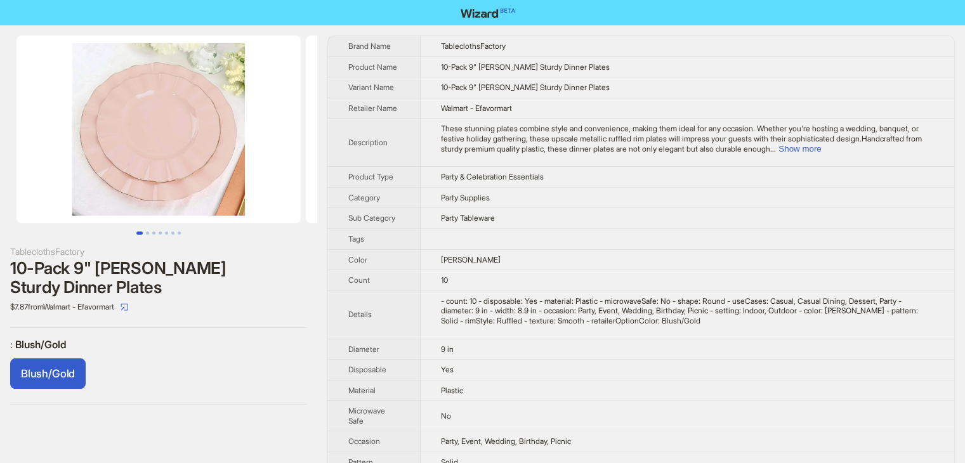
click at [612, 208] on td "Party Tableware" at bounding box center [688, 218] width 534 height 21
click at [821, 145] on button "Show more" at bounding box center [800, 149] width 43 height 10
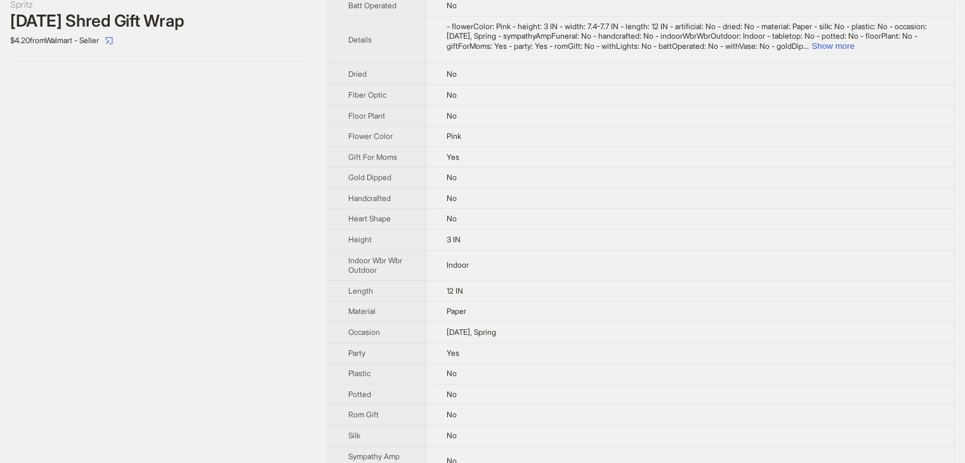
scroll to position [96, 0]
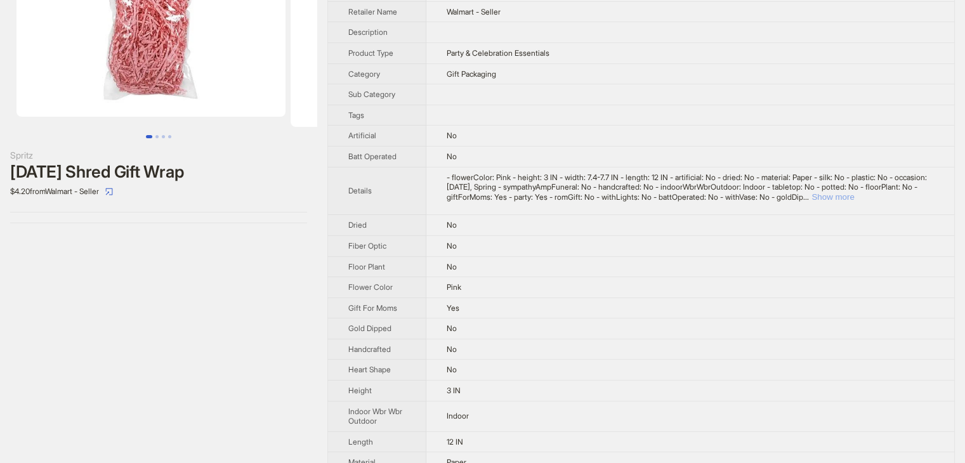
click at [854, 192] on button "Show more" at bounding box center [833, 197] width 43 height 10
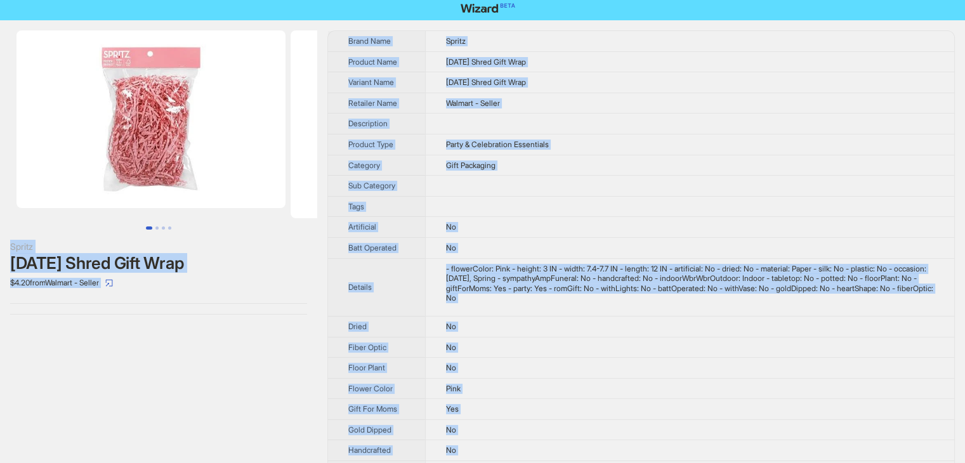
scroll to position [0, 0]
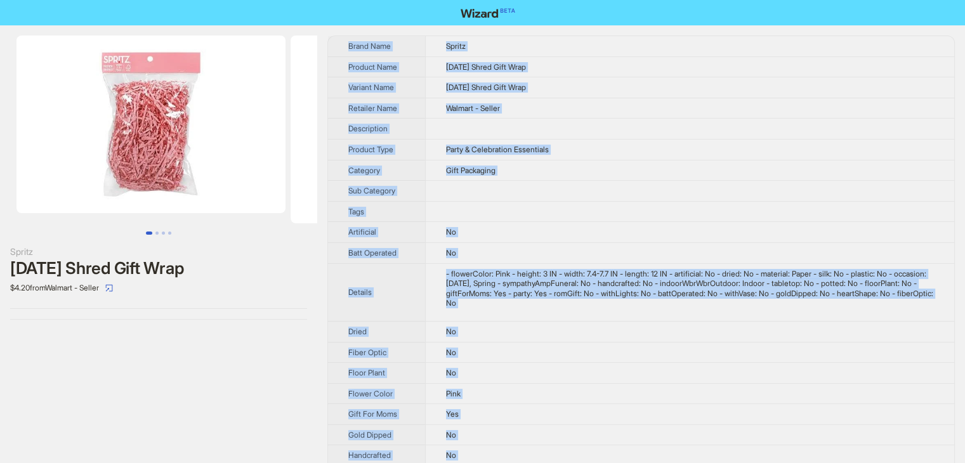
drag, startPoint x: 488, startPoint y: 447, endPoint x: 350, endPoint y: 51, distance: 420.0
click at [350, 51] on tbody "Brand Name Spritz Product Name Easter Shred Gift Wrap Variant Name Easter Shred…" at bounding box center [641, 426] width 626 height 780
copy tbody "Brand Name Spritz Product Name Easter Shred Gift Wrap Variant Name Easter Shred…"
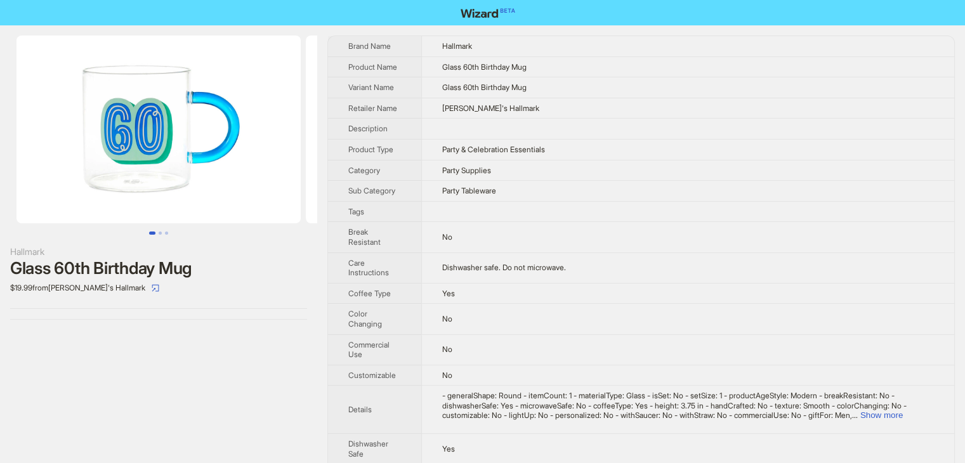
click at [686, 157] on td "Party & Celebration Essentials" at bounding box center [687, 149] width 533 height 21
click at [897, 412] on button "Show more" at bounding box center [881, 416] width 43 height 10
drag, startPoint x: 540, startPoint y: 89, endPoint x: 508, endPoint y: 86, distance: 32.5
click at [508, 86] on td "Glass 60th Birthday Mug" at bounding box center [688, 87] width 534 height 21
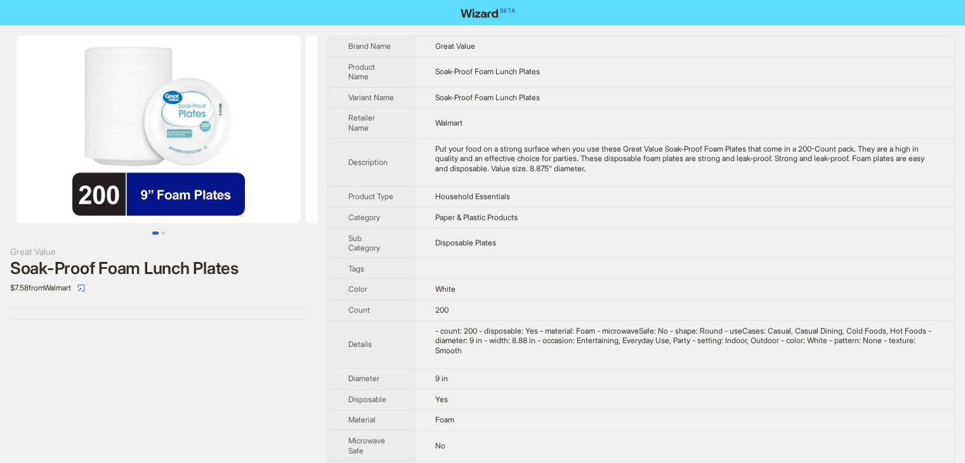
click at [634, 108] on td "Soak-Proof Foam Lunch Plates" at bounding box center [684, 97] width 539 height 21
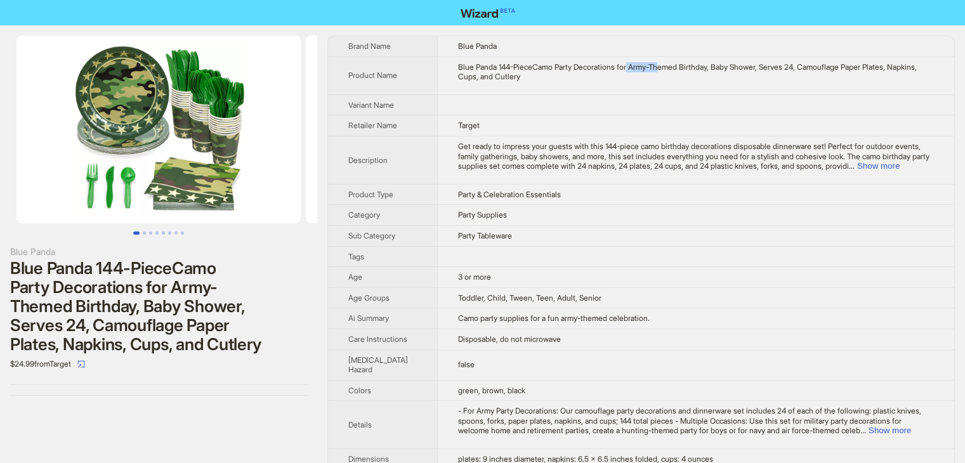
drag, startPoint x: 624, startPoint y: 62, endPoint x: 657, endPoint y: 67, distance: 33.4
click at [657, 67] on div "Blue Panda 144-PieceCamo Party Decorations for Army-Themed Birthday, Baby Showe…" at bounding box center [696, 72] width 476 height 20
click at [896, 168] on button "Show more" at bounding box center [878, 166] width 43 height 10
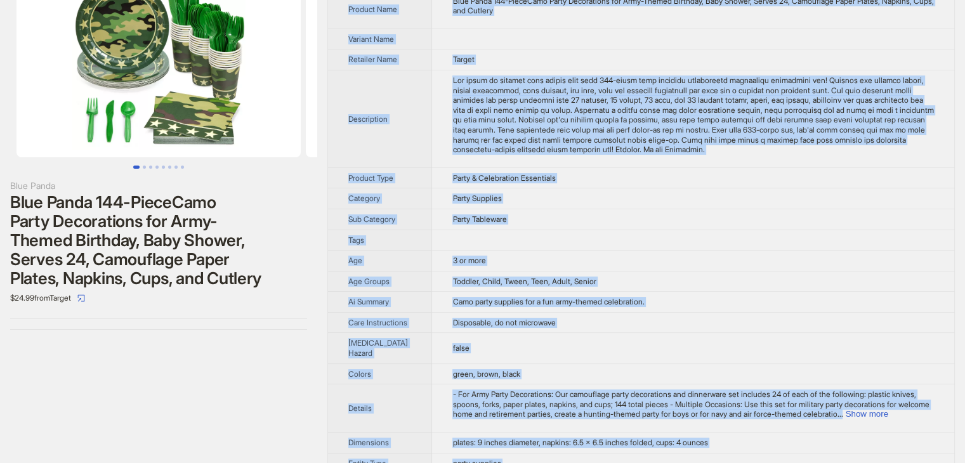
scroll to position [32, 0]
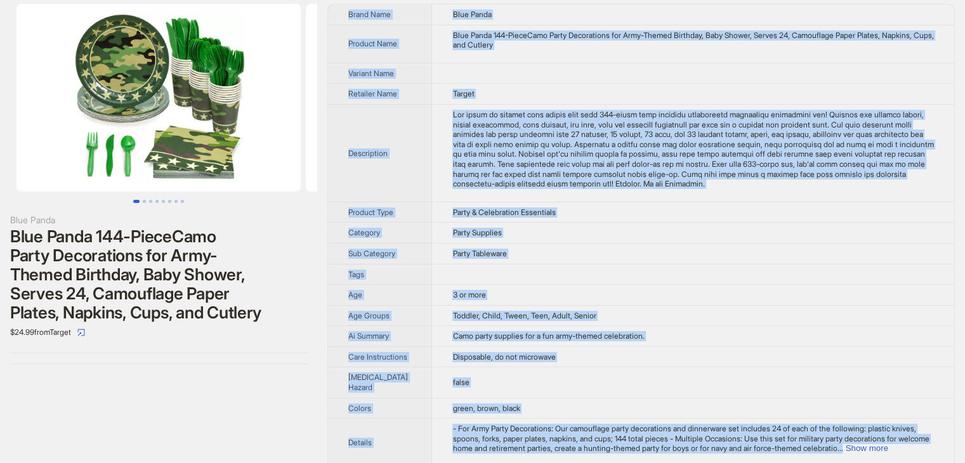
drag, startPoint x: 493, startPoint y: 444, endPoint x: 343, endPoint y: 11, distance: 458.1
click at [343, 11] on tbody "Brand Name Blue Panda Product Name Blue Panda 144-PieceCamo Party Decorations f…" at bounding box center [641, 464] width 626 height 921
copy tbody "Brand Name Blue Panda Product Name Blue Panda 144-PieceCamo Party Decorations f…"
click at [536, 58] on td "Blue Panda 144-PieceCamo Party Decorations for Army-Themed Birthday, Baby Showe…" at bounding box center [693, 44] width 522 height 38
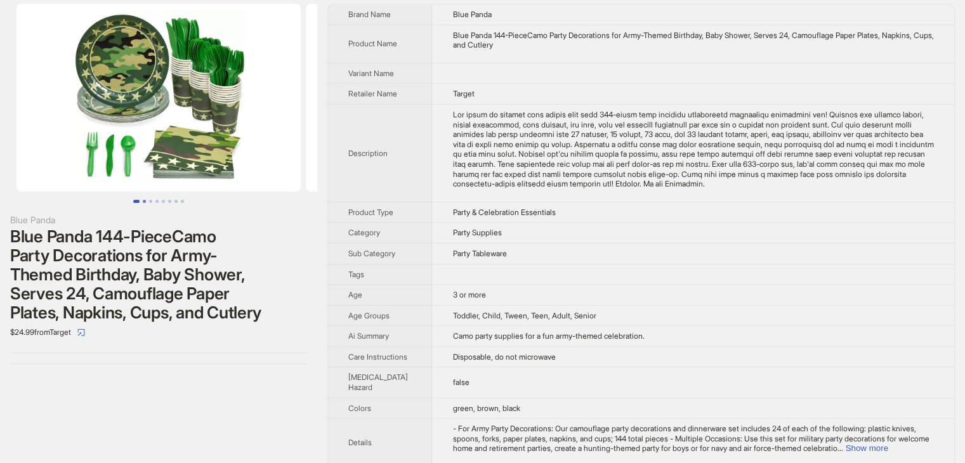
click at [143, 201] on button "Go to slide 2" at bounding box center [144, 201] width 3 height 3
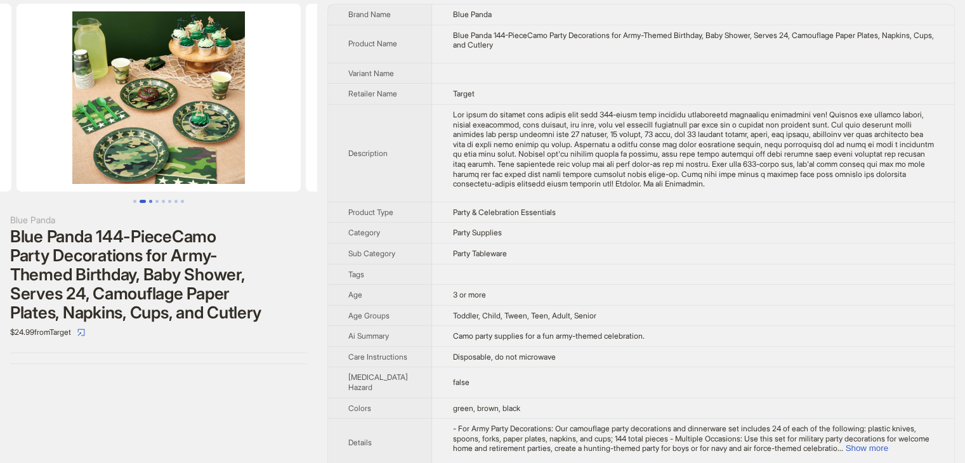
click at [152, 202] on button "Go to slide 3" at bounding box center [150, 201] width 3 height 3
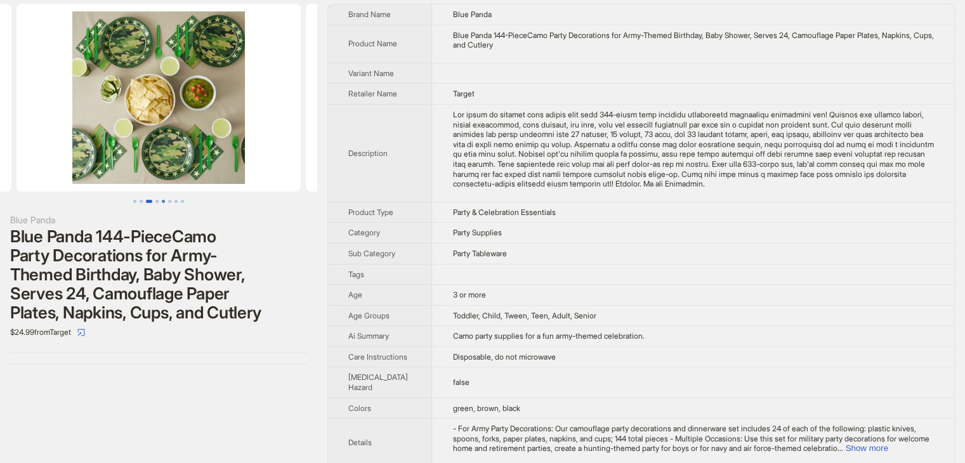
click at [162, 201] on button "Go to slide 5" at bounding box center [163, 201] width 3 height 3
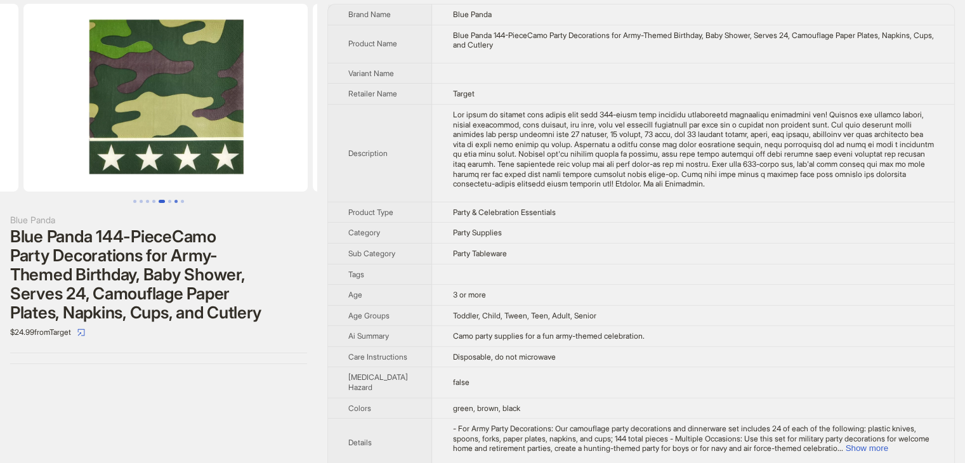
click at [174, 202] on button "Go to slide 7" at bounding box center [175, 201] width 3 height 3
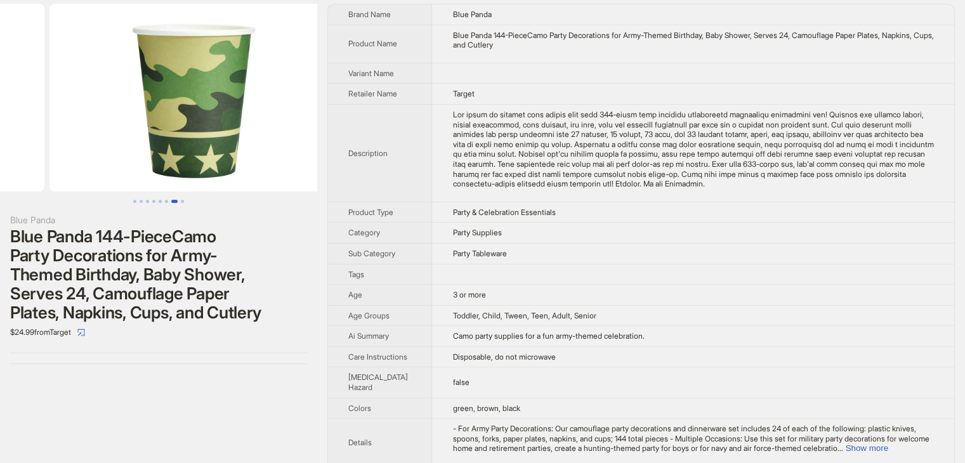
scroll to position [0, 1736]
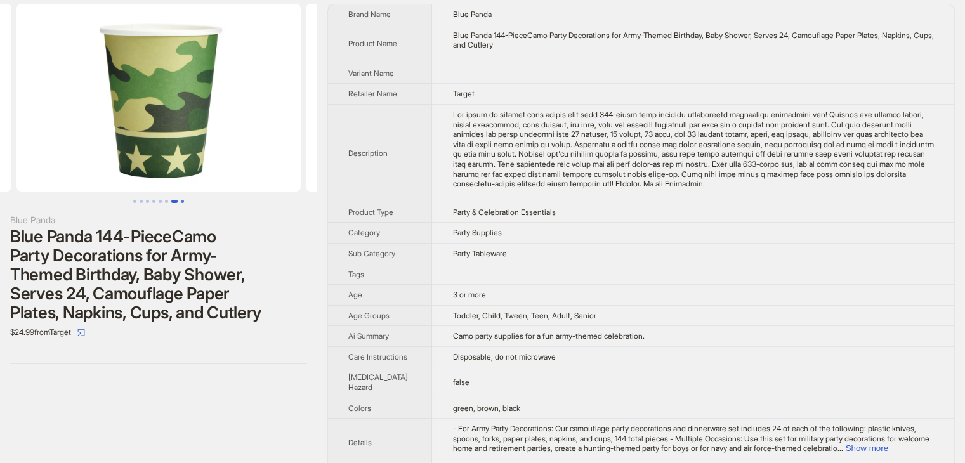
click at [181, 202] on button "Go to slide 8" at bounding box center [182, 201] width 3 height 3
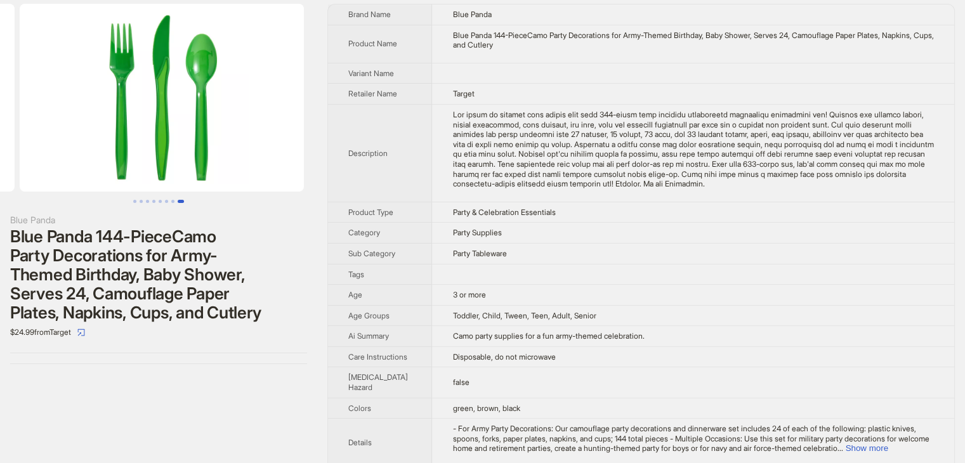
scroll to position [0, 2025]
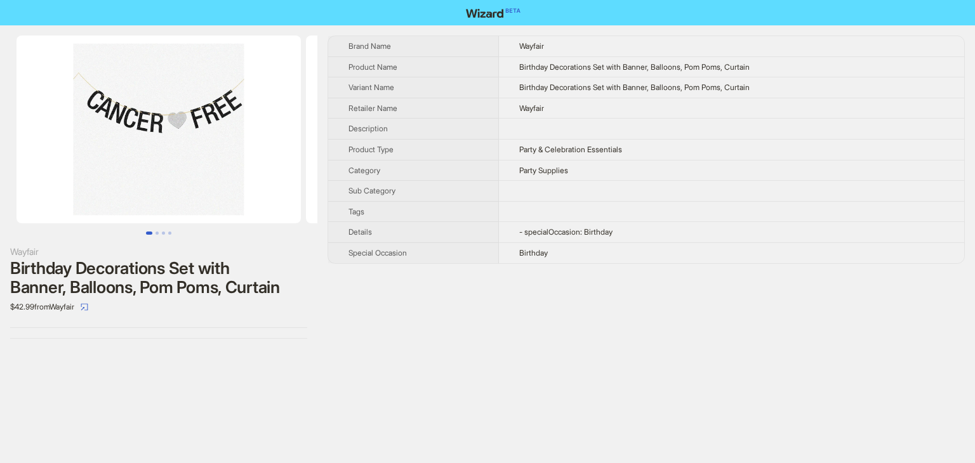
click at [175, 126] on img at bounding box center [158, 130] width 284 height 188
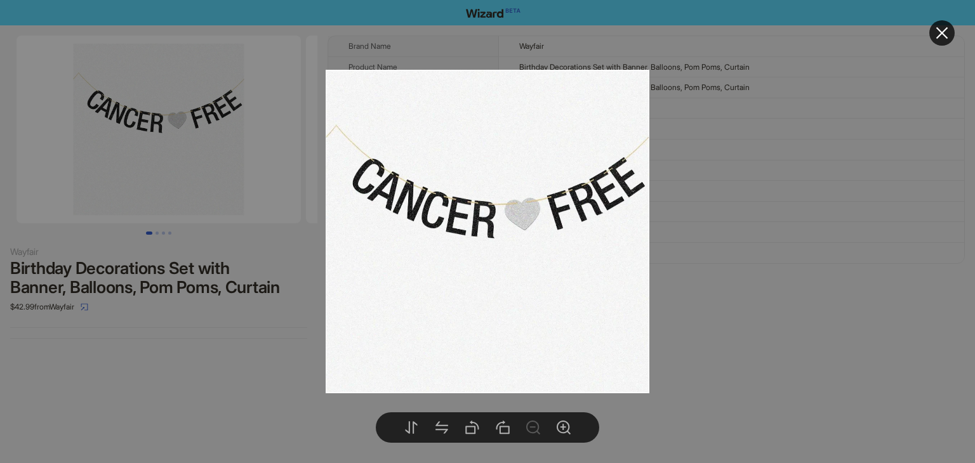
click at [803, 214] on div at bounding box center [487, 231] width 975 height 463
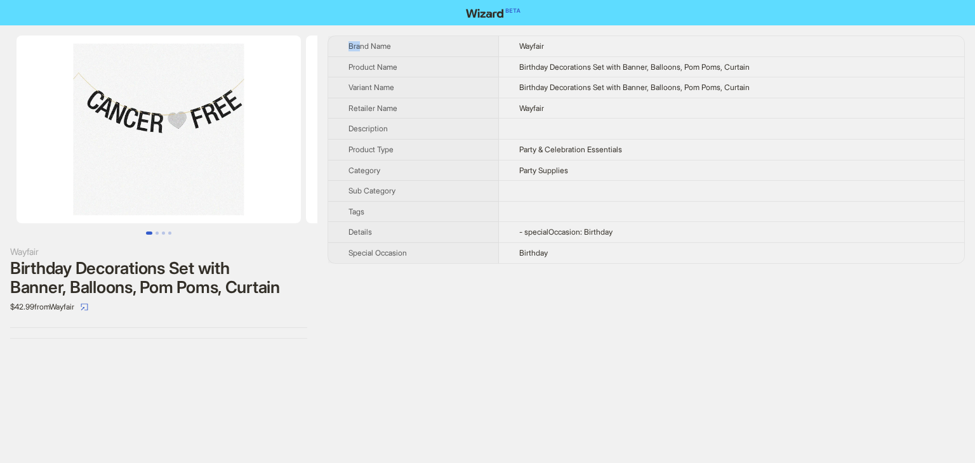
drag, startPoint x: 579, startPoint y: 264, endPoint x: 357, endPoint y: 41, distance: 314.5
click at [362, 39] on div "Brand Name Wayfair Product Name Birthday Decorations Set with Banner, Balloons,…" at bounding box center [645, 187] width 637 height 303
click at [350, 38] on th "Brand Name" at bounding box center [413, 46] width 171 height 20
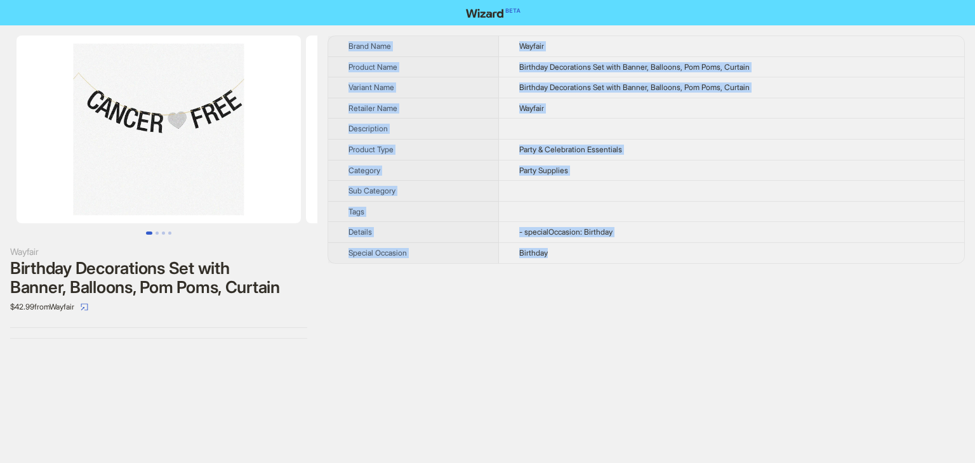
drag, startPoint x: 346, startPoint y: 34, endPoint x: 626, endPoint y: 257, distance: 357.1
click at [626, 257] on div "Wayfair Birthday Decorations Set with Banner, Balloons, Pom Poms, Curtain $42.9…" at bounding box center [487, 187] width 975 height 324
copy tbody "Brand Name Wayfair Product Name Birthday Decorations Set with Banner, Balloons,…"
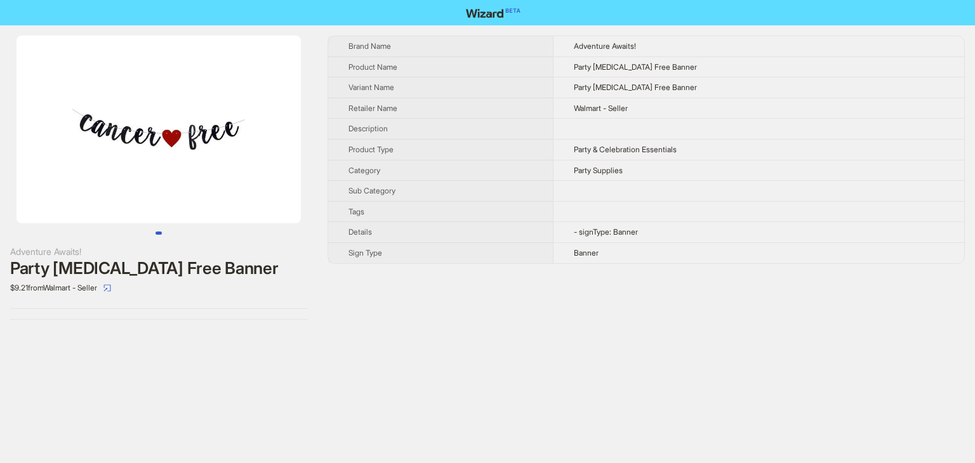
click at [263, 135] on img at bounding box center [158, 130] width 284 height 188
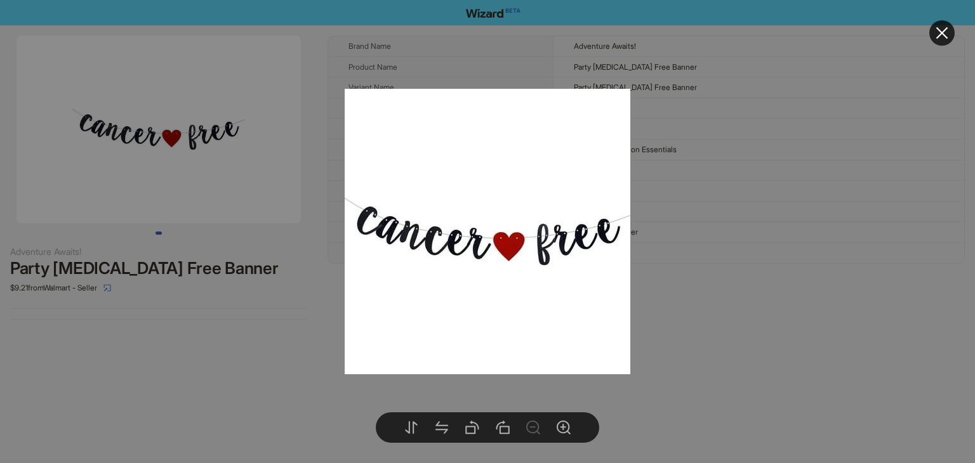
click at [714, 171] on div at bounding box center [487, 231] width 975 height 463
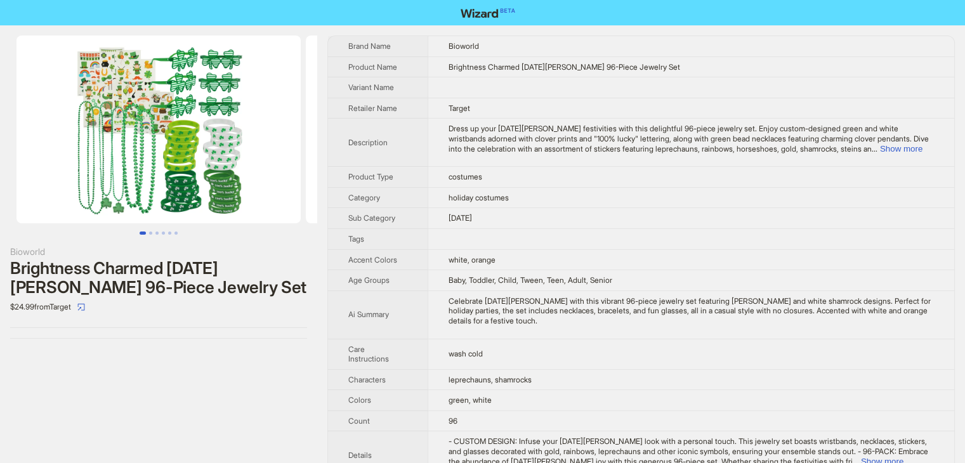
click at [194, 121] on img at bounding box center [158, 130] width 284 height 188
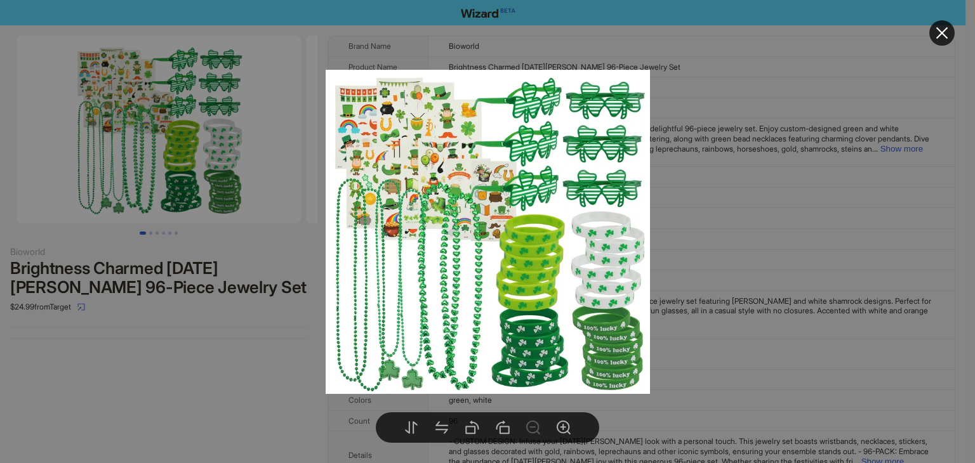
click at [699, 173] on div at bounding box center [487, 231] width 975 height 463
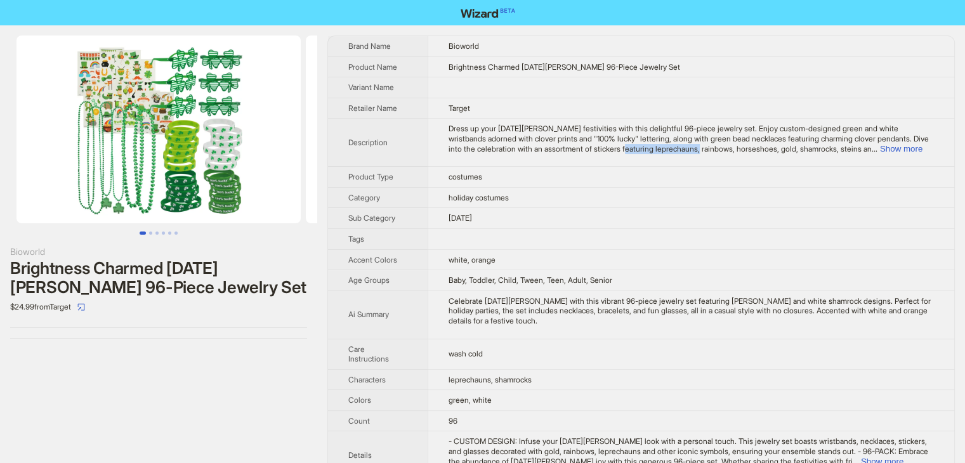
drag, startPoint x: 648, startPoint y: 150, endPoint x: 704, endPoint y: 150, distance: 55.8
click at [704, 150] on span "Dress up your [DATE][PERSON_NAME] festivities with this delightful 96-piece jew…" at bounding box center [689, 138] width 480 height 29
click at [662, 161] on td "Dress up your [DATE][PERSON_NAME] festivities with this delightful 96-piece jew…" at bounding box center [691, 143] width 527 height 48
click at [649, 174] on td "costumes" at bounding box center [691, 177] width 527 height 21
click at [888, 149] on button "Show more" at bounding box center [901, 149] width 43 height 10
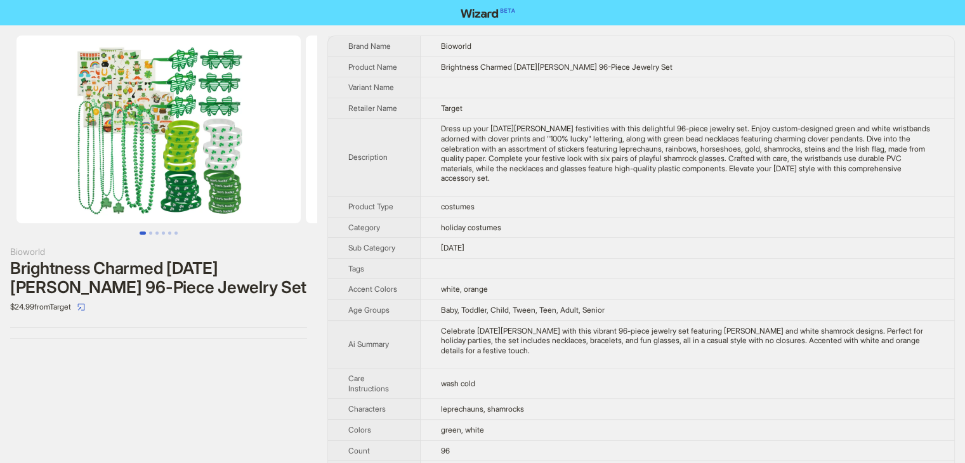
drag, startPoint x: 720, startPoint y: 159, endPoint x: 748, endPoint y: 155, distance: 28.2
click at [723, 159] on div "Dress up your St. Patrick's Day festivities with this delightful 96-piece jewel…" at bounding box center [687, 154] width 493 height 60
click at [745, 159] on div "Dress up your St. Patrick's Day festivities with this delightful 96-piece jewel…" at bounding box center [687, 154] width 493 height 60
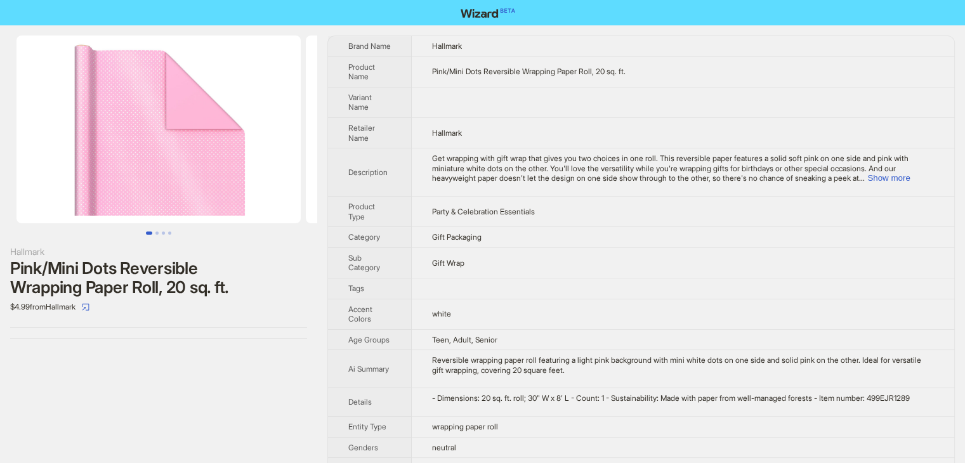
click at [654, 99] on td at bounding box center [683, 102] width 543 height 30
click at [910, 174] on button "Show more" at bounding box center [888, 178] width 43 height 10
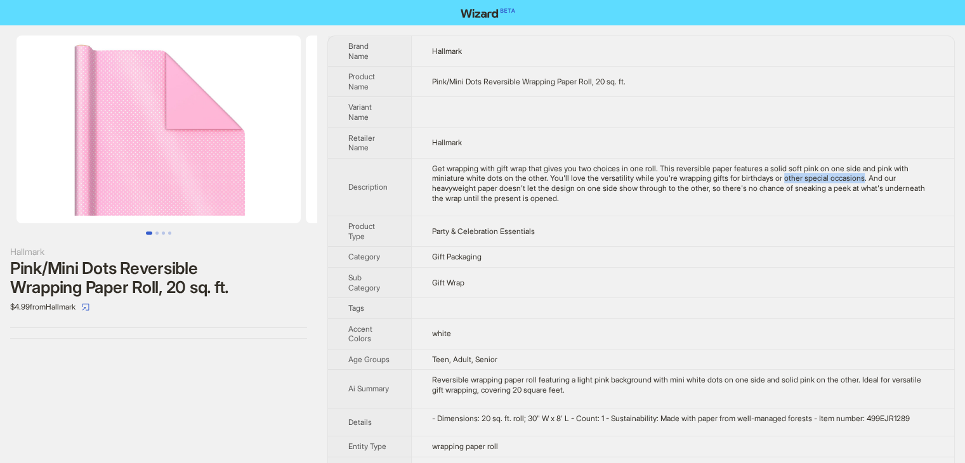
drag, startPoint x: 802, startPoint y: 178, endPoint x: 885, endPoint y: 178, distance: 83.1
click at [885, 178] on div "Get wrapping with gift wrap that gives you two choices in one roll. This revers…" at bounding box center [683, 183] width 502 height 39
click at [846, 221] on td "Party & Celebration Essentials" at bounding box center [682, 231] width 543 height 30
click at [183, 175] on img at bounding box center [158, 130] width 284 height 188
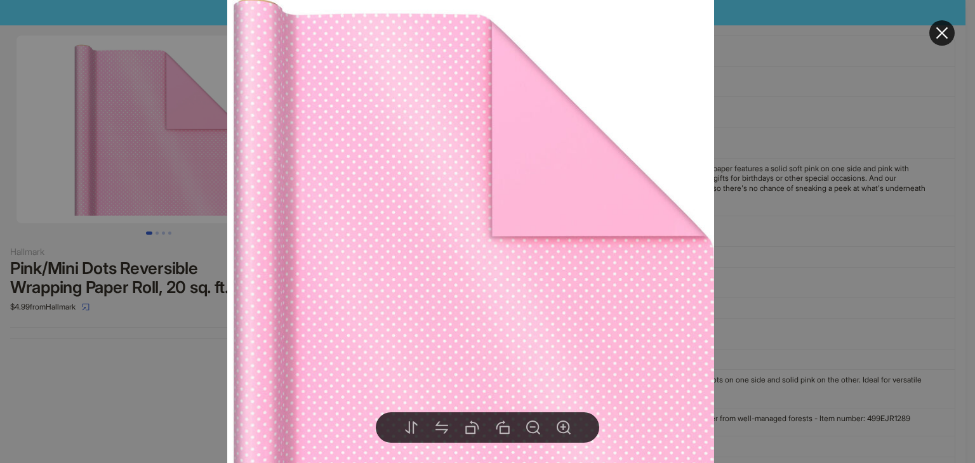
click at [805, 167] on div at bounding box center [487, 231] width 975 height 463
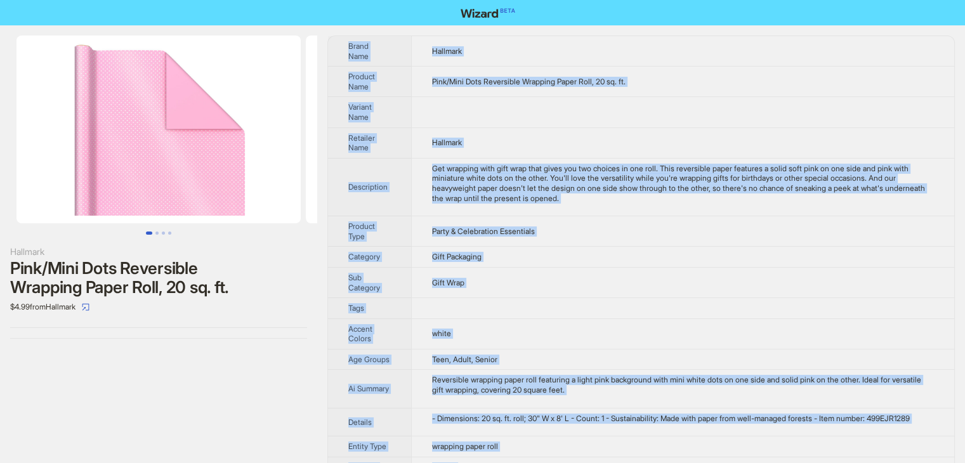
drag, startPoint x: 506, startPoint y: 447, endPoint x: 343, endPoint y: 44, distance: 434.4
click at [343, 44] on tbody "Brand Name Hallmark Product Name Pink/Mini Dots Reversible Wrapping Paper Roll,…" at bounding box center [641, 317] width 626 height 562
copy tbody "Brand Name Hallmark Product Name Pink/Mini Dots Reversible Wrapping Paper Roll,…"
click at [211, 174] on img at bounding box center [158, 130] width 284 height 188
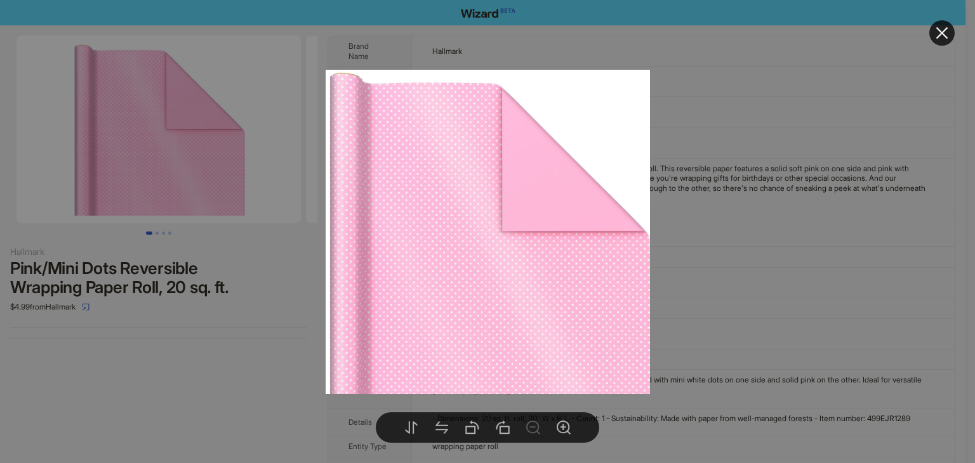
click at [809, 87] on div at bounding box center [487, 231] width 975 height 463
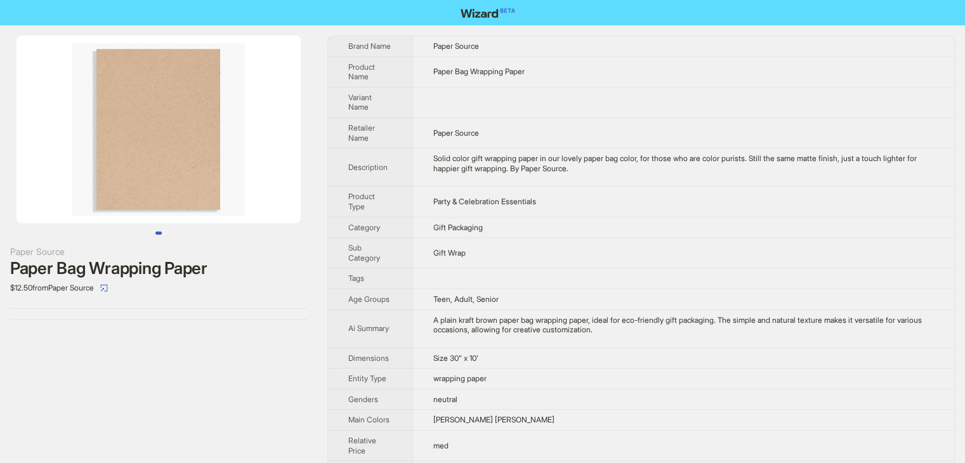
click at [175, 112] on img at bounding box center [158, 130] width 284 height 188
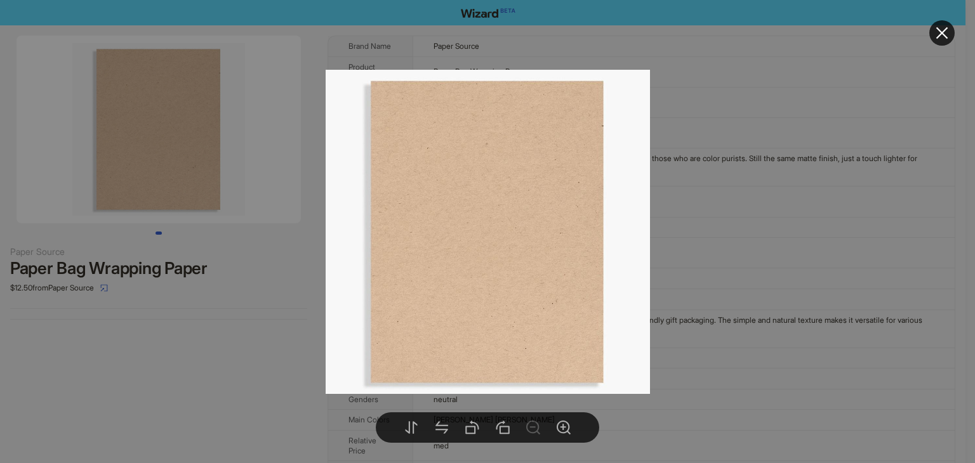
click at [778, 132] on div at bounding box center [487, 231] width 975 height 463
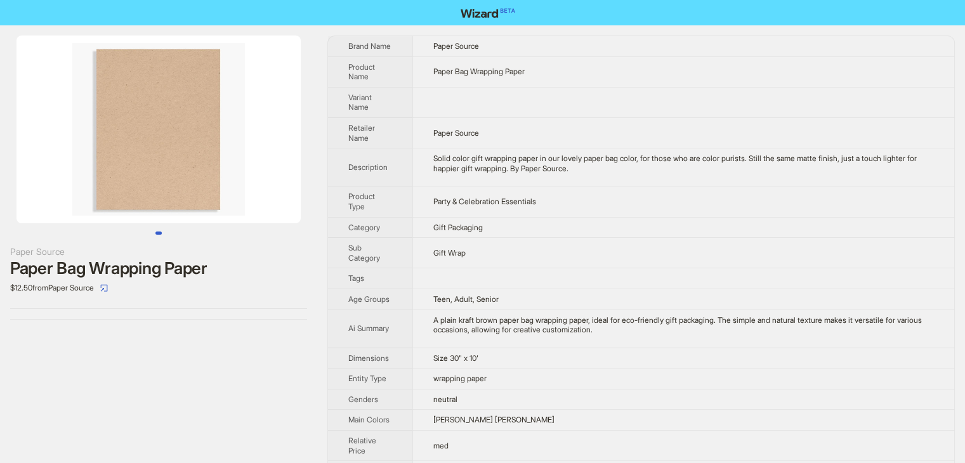
click at [798, 187] on td "Party & Celebration Essentials" at bounding box center [683, 202] width 542 height 30
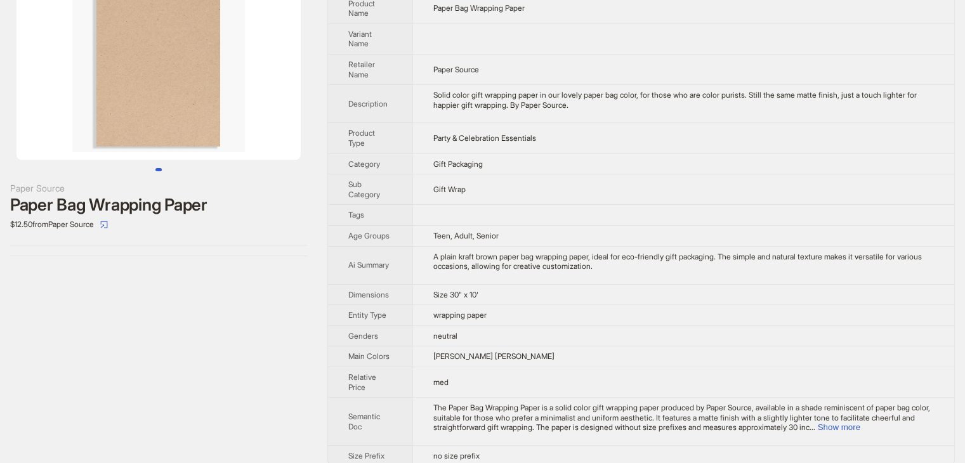
scroll to position [76, 0]
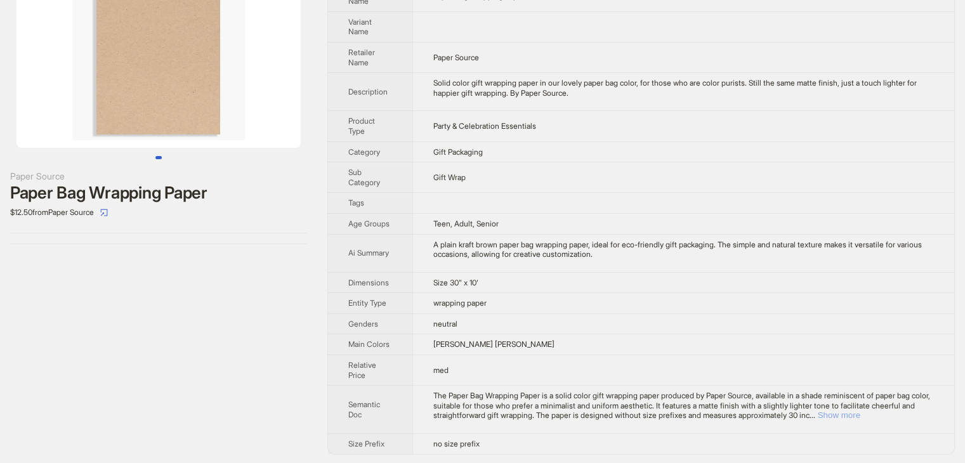
click at [860, 417] on button "Show more" at bounding box center [839, 416] width 43 height 10
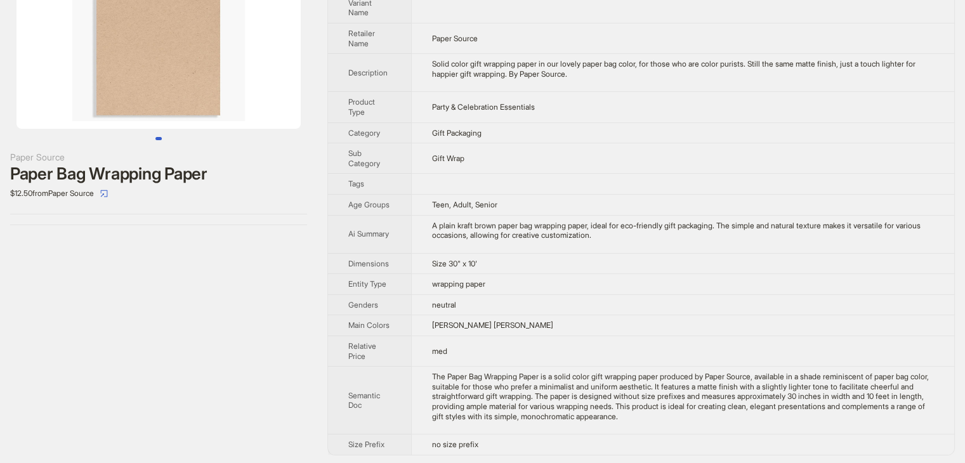
scroll to position [105, 0]
click at [692, 261] on td "Size 30" x 10'" at bounding box center [682, 261] width 543 height 21
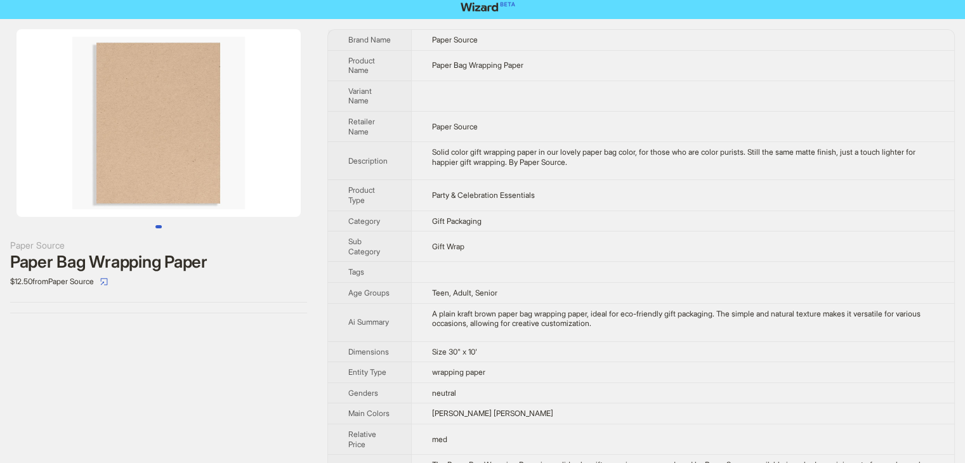
scroll to position [0, 0]
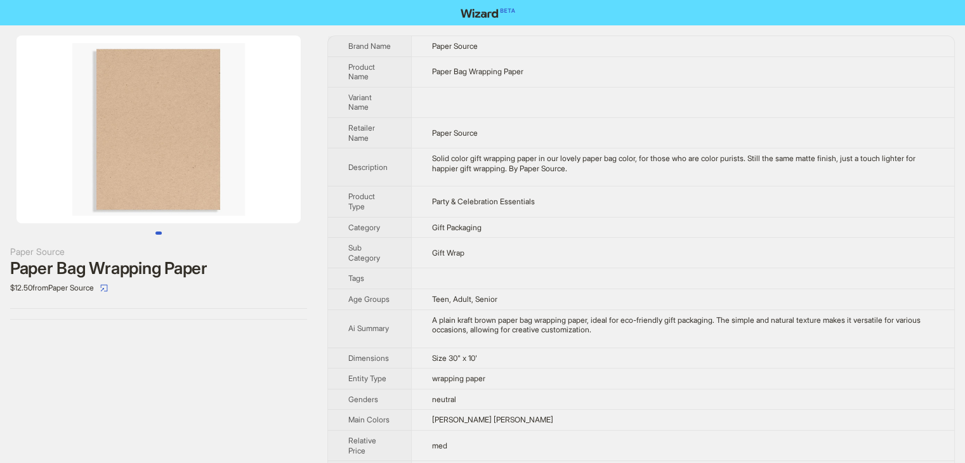
click at [162, 172] on img at bounding box center [158, 130] width 284 height 188
click at [565, 217] on td "Party & Celebration Essentials" at bounding box center [682, 202] width 543 height 30
click at [701, 87] on td "Paper Bag Wrapping Paper" at bounding box center [682, 71] width 543 height 30
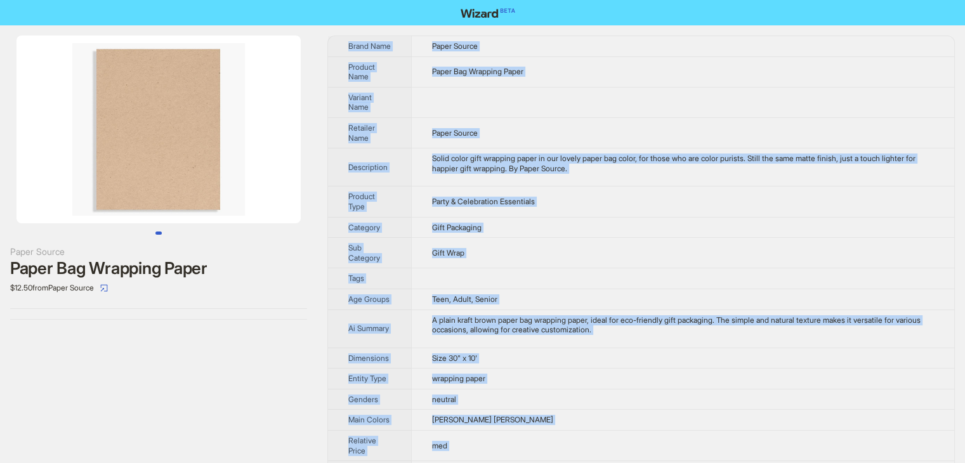
drag, startPoint x: 782, startPoint y: 419, endPoint x: 345, endPoint y: 41, distance: 577.6
click at [345, 41] on tbody "Brand Name Paper Source Product Name Paper Bag Wrapping Paper Variant Name Reta…" at bounding box center [641, 292] width 626 height 513
copy tbody "Brand Name Paper Source Product Name Paper Bag Wrapping Paper Variant Name Reta…"
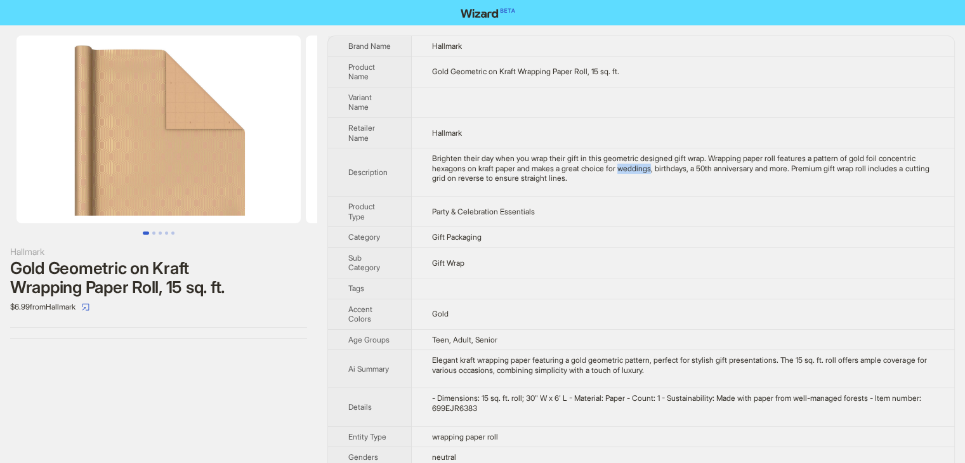
drag, startPoint x: 670, startPoint y: 167, endPoint x: 706, endPoint y: 167, distance: 35.5
click at [706, 167] on div "Brighten their day when you wrap their gift in this geometric designed gift wra…" at bounding box center [683, 169] width 502 height 30
click at [184, 128] on img at bounding box center [158, 130] width 284 height 188
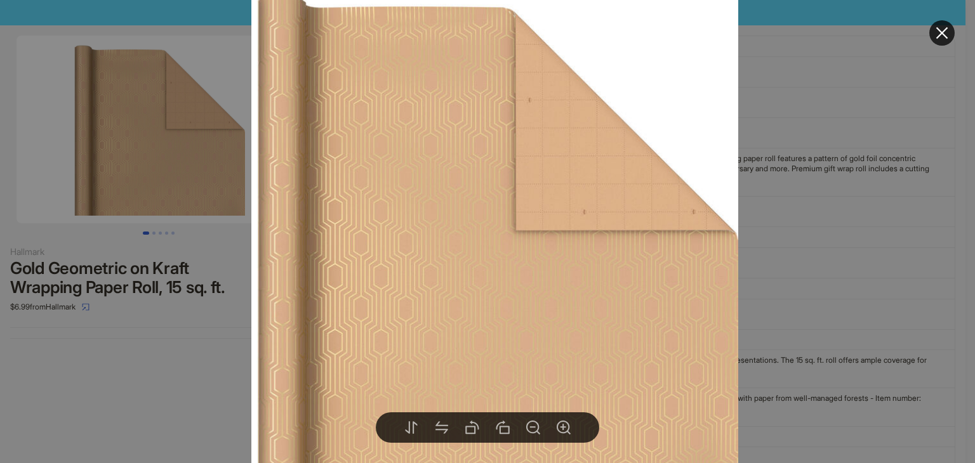
click at [820, 171] on div at bounding box center [487, 231] width 975 height 463
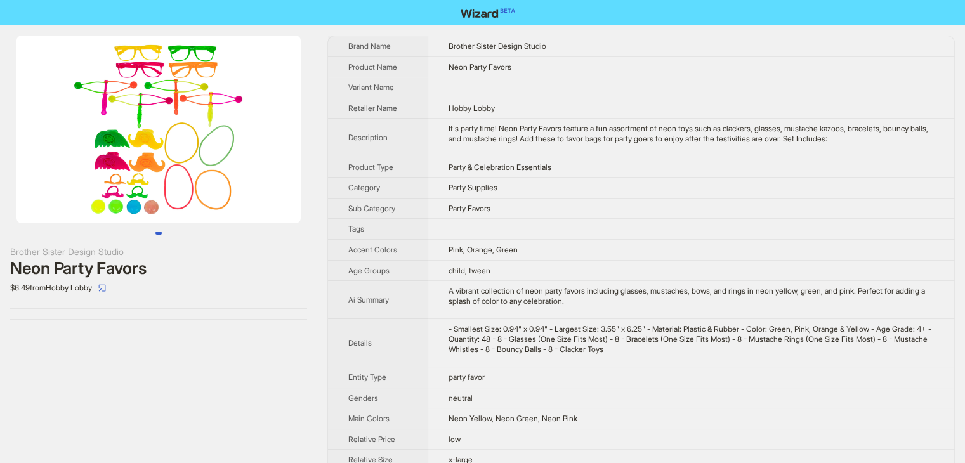
click at [702, 168] on td "Party & Celebration Essentials" at bounding box center [691, 167] width 526 height 21
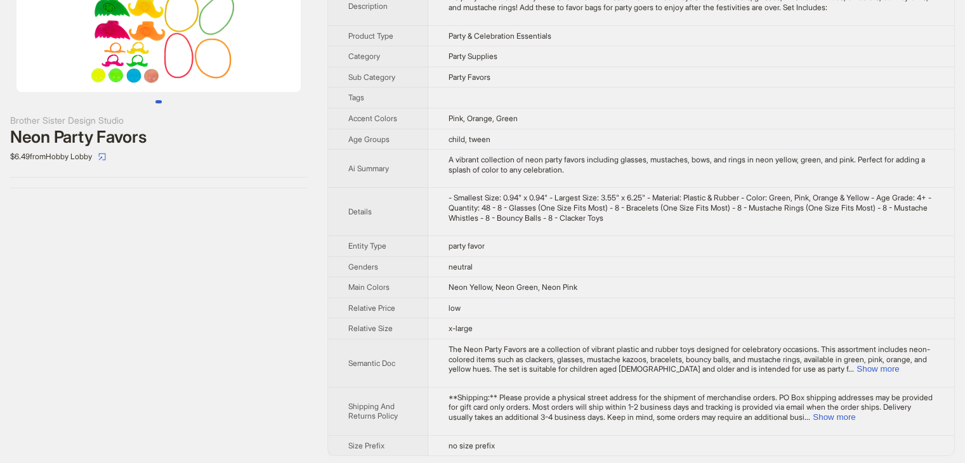
scroll to position [133, 0]
click at [510, 438] on td "no size prefix" at bounding box center [691, 444] width 526 height 20
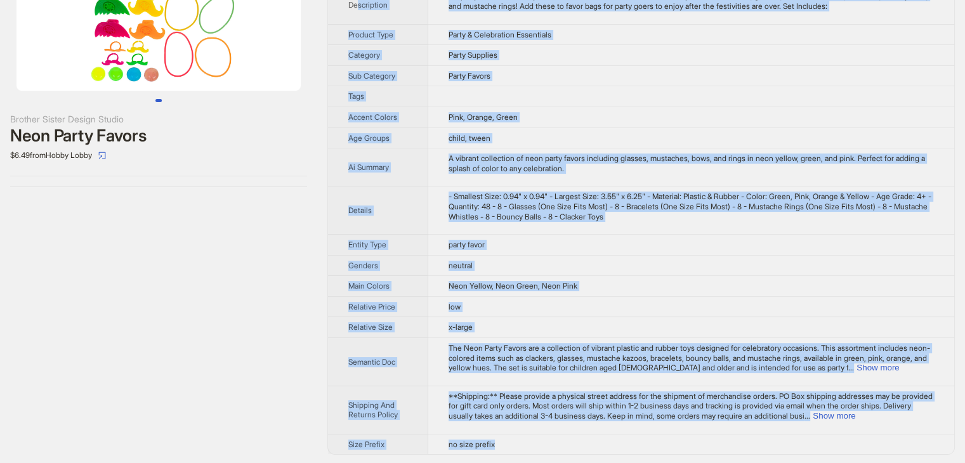
scroll to position [0, 0]
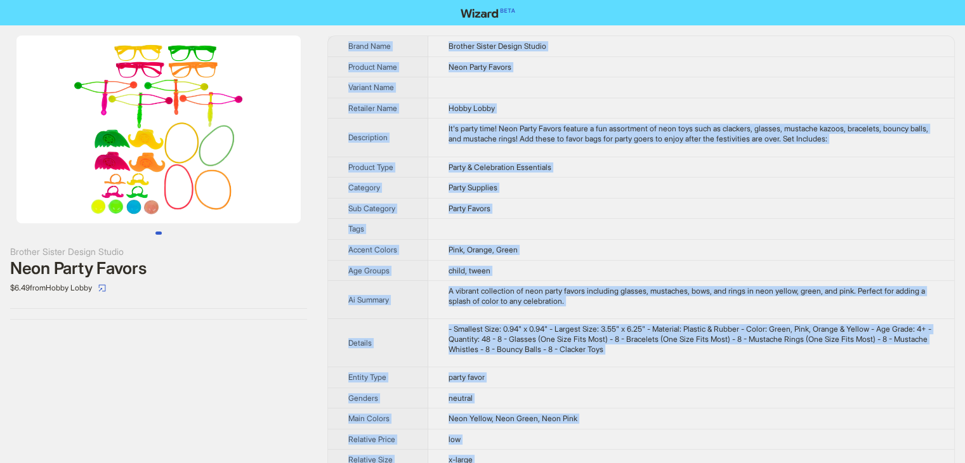
drag, startPoint x: 513, startPoint y: 444, endPoint x: 338, endPoint y: 43, distance: 438.2
click at [338, 43] on tbody "Brand Name Brother Sister Design Studio Product Name Neon Party Favors Variant …" at bounding box center [641, 311] width 626 height 551
copy tbody "Brand Name Brother Sister Design Studio Product Name Neon Party Favors Variant …"
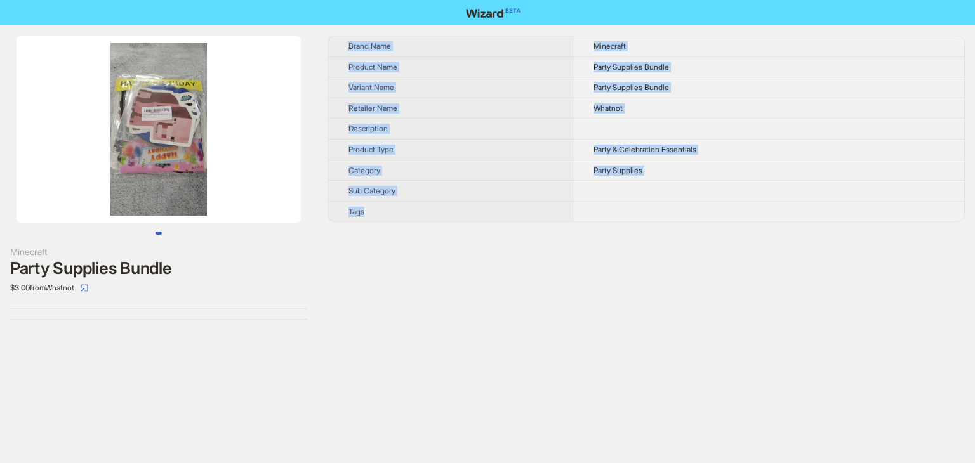
drag, startPoint x: 632, startPoint y: 215, endPoint x: 339, endPoint y: 27, distance: 347.6
click at [339, 27] on div "Minecraft Party Supplies Bundle $3.00 from Whatnot Brand Name Minecraft Product…" at bounding box center [487, 177] width 975 height 305
copy tbody "Brand Name Minecraft Product Name Party Supplies Bundle Variant Name Party Supp…"
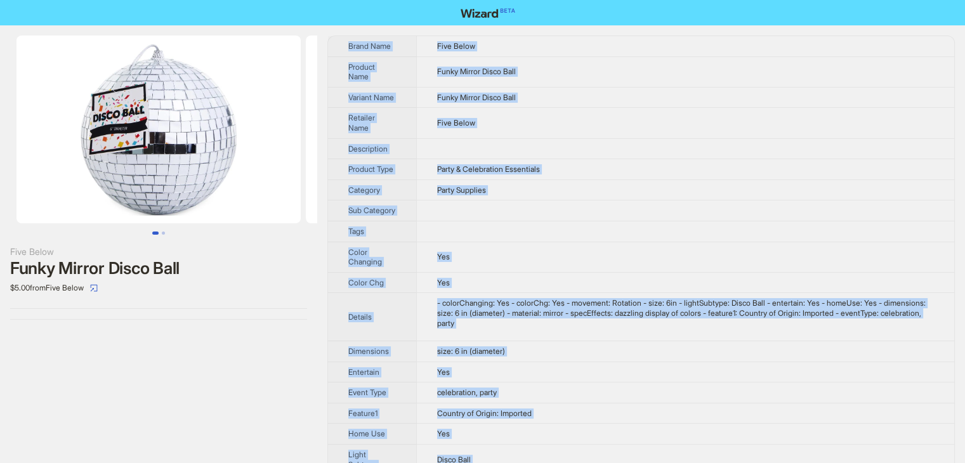
drag, startPoint x: 558, startPoint y: 443, endPoint x: 343, endPoint y: 29, distance: 466.9
click at [343, 29] on div "Five Below Funky Mirror Disco Ball $5.00 from Five Below Brand Name Five Below …" at bounding box center [482, 296] width 965 height 543
copy tbody "Brand Name Five Below Product Name Funky Mirror Disco Ball Variant Name Funky M…"
click at [574, 87] on td "Funky Mirror Disco Ball" at bounding box center [685, 97] width 538 height 21
click at [535, 67] on td "Funky Mirror Disco Ball" at bounding box center [685, 71] width 538 height 30
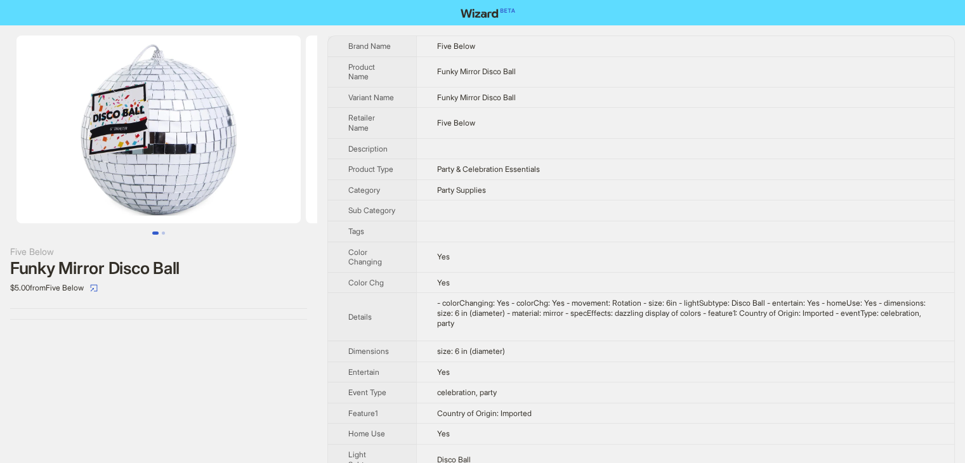
click at [535, 67] on td "Funky Mirror Disco Ball" at bounding box center [685, 71] width 538 height 30
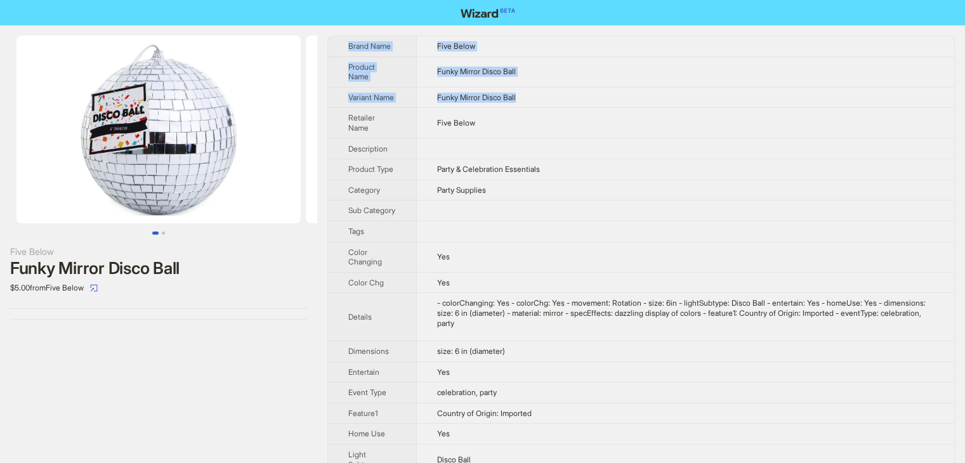
drag, startPoint x: 554, startPoint y: 99, endPoint x: 332, endPoint y: 39, distance: 229.5
click at [332, 39] on tbody "Brand Name Five Below Product Name Funky Mirror Disco Ball Variant Name Funky M…" at bounding box center [641, 297] width 626 height 522
copy tbody "Brand Name Five Below Product Name Funky Mirror Disco Ball Variant Name Funky M…"
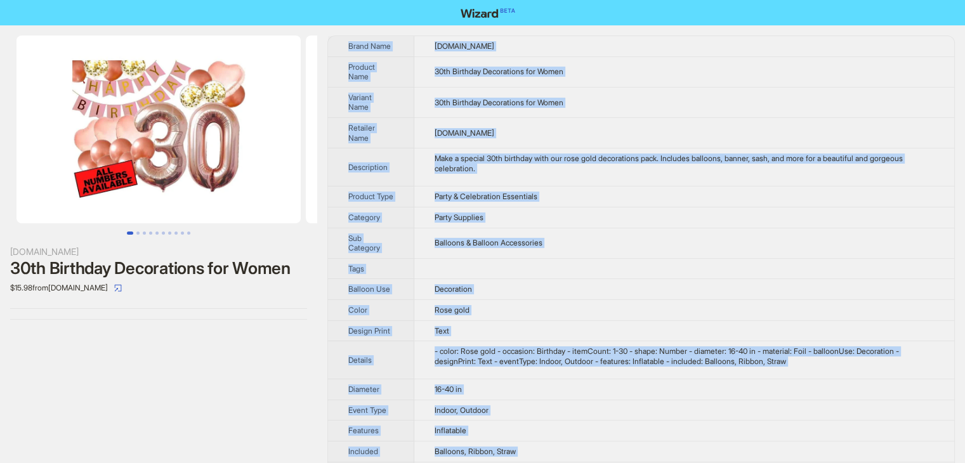
drag, startPoint x: 476, startPoint y: 440, endPoint x: 345, endPoint y: 45, distance: 415.8
click at [345, 45] on tbody "Brand Name thepartyforever.com Product Name 30th Birthday Decorations for Women…" at bounding box center [641, 290] width 626 height 508
copy tbody "Brand Name thepartyforever.com Product Name 30th Birthday Decorations for Women…"
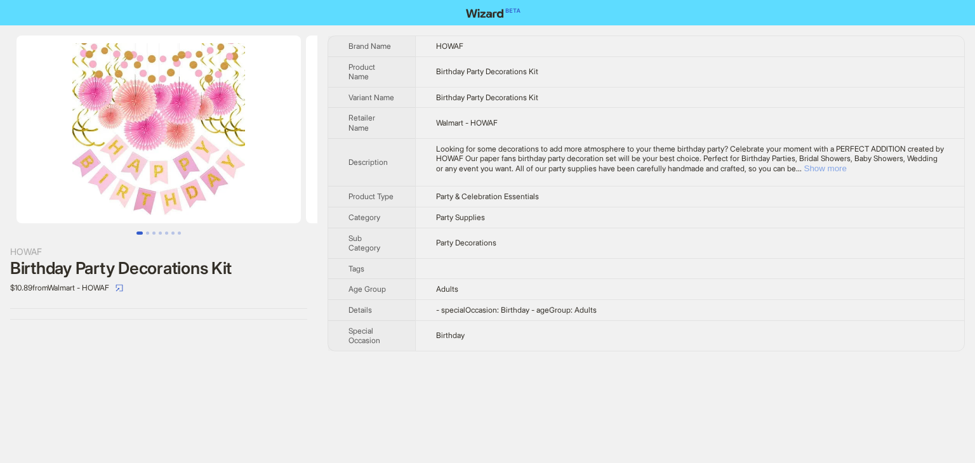
click at [846, 173] on button "Show more" at bounding box center [825, 169] width 43 height 10
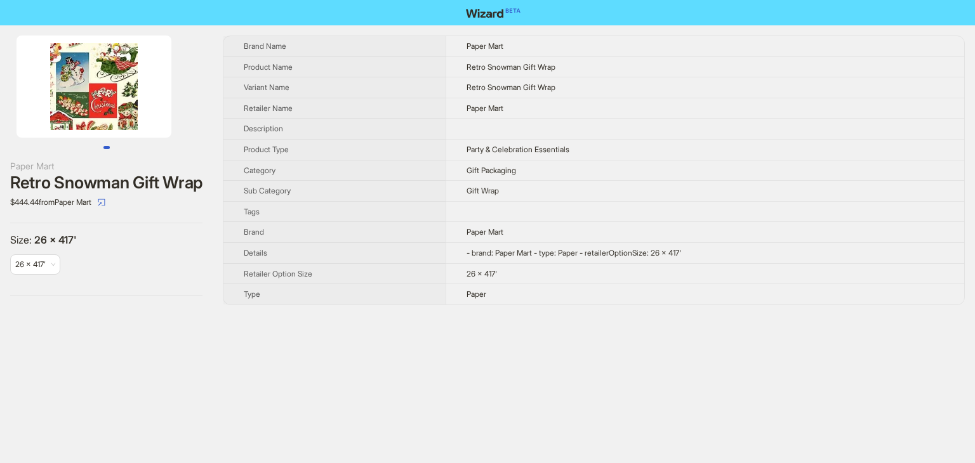
click at [124, 109] on img at bounding box center [93, 87] width 155 height 102
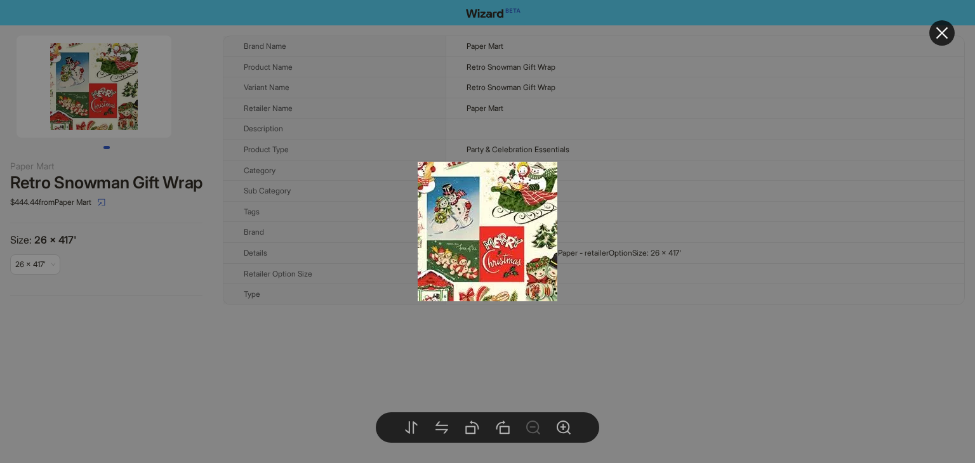
click at [604, 209] on div at bounding box center [487, 231] width 975 height 463
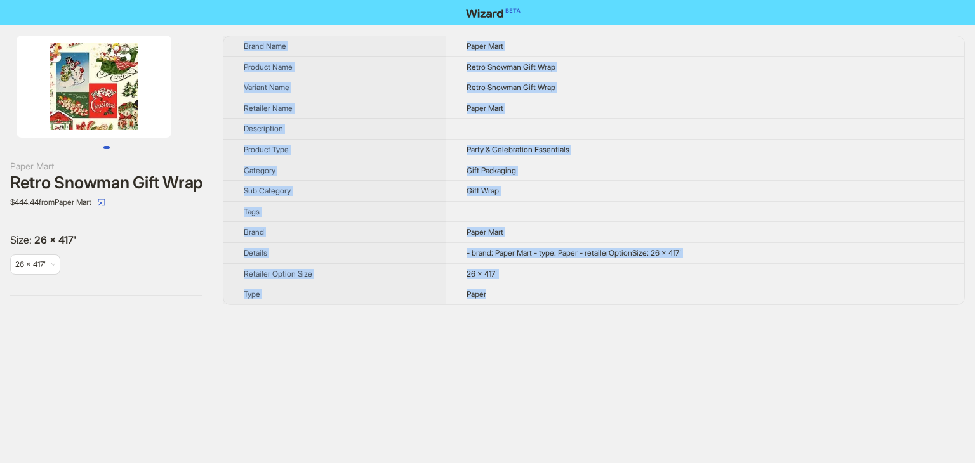
drag, startPoint x: 466, startPoint y: 280, endPoint x: 236, endPoint y: 42, distance: 331.6
click at [236, 42] on tbody "Brand Name Paper Mart Product Name Retro Snowman Gift Wrap Variant Name Retro S…" at bounding box center [593, 170] width 740 height 268
copy tbody "Brand Name Paper Mart Product Name Retro Snowman Gift Wrap Variant Name Retro S…"
click at [623, 125] on td at bounding box center [704, 129] width 518 height 21
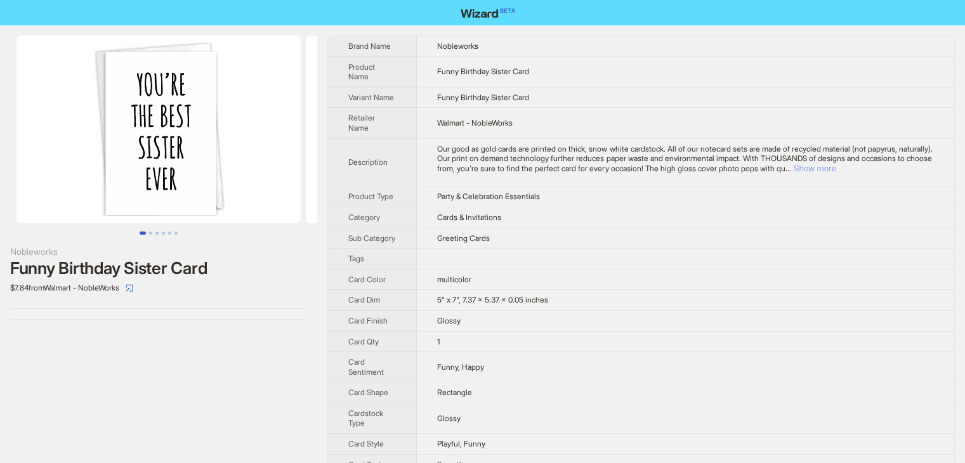
click at [836, 166] on button "Show more" at bounding box center [814, 169] width 43 height 10
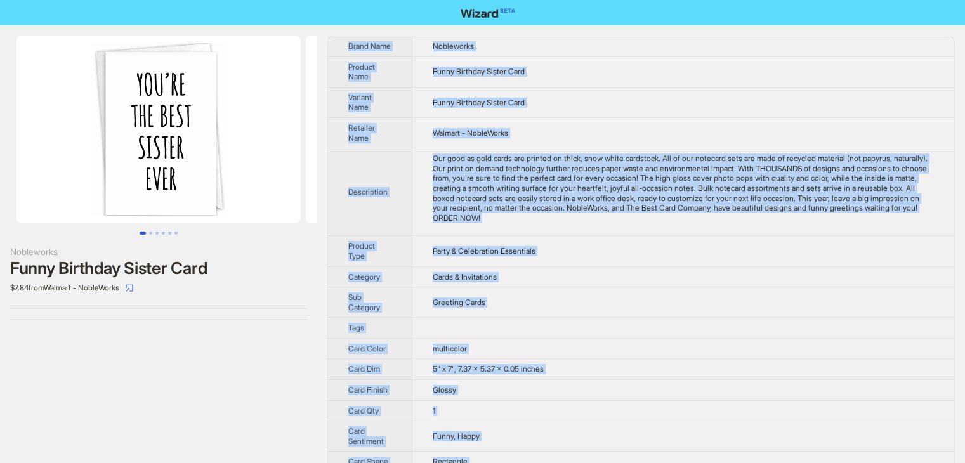
drag, startPoint x: 495, startPoint y: 445, endPoint x: 332, endPoint y: 52, distance: 425.0
copy tbody "Brand Name Nobleworks Product Name Funny Birthday Sister Card Variant Name Funn…"
click at [636, 103] on td "Funny Birthday Sister Card" at bounding box center [683, 102] width 542 height 30
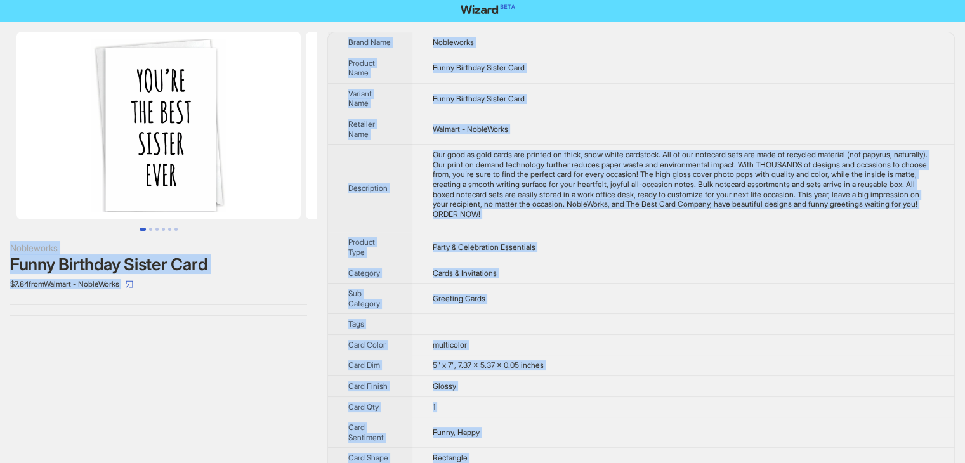
scroll to position [1, 0]
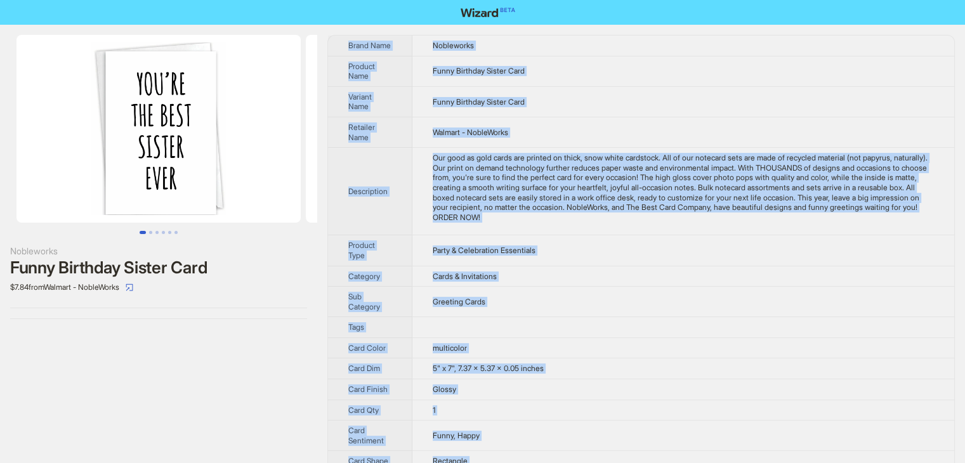
drag, startPoint x: 475, startPoint y: 445, endPoint x: 341, endPoint y: 49, distance: 418.2
copy tbody "Brand Name Nobleworks Product Name Funny Birthday Sister Card Variant Name Funn…"
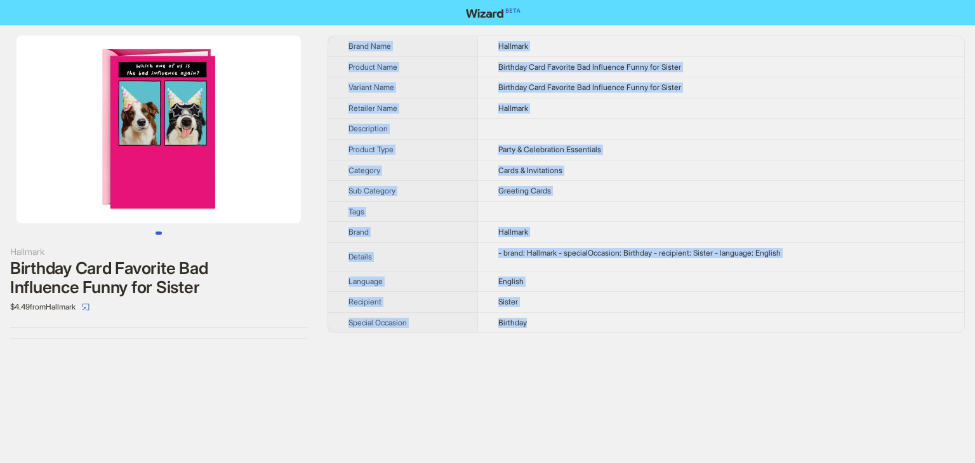
drag, startPoint x: 562, startPoint y: 323, endPoint x: 340, endPoint y: 30, distance: 366.9
click at [340, 30] on div "Hallmark Birthday Card Favorite Bad Influence Funny for Sister $4.49 from Hallm…" at bounding box center [487, 187] width 975 height 324
copy tbody "Brand Name Hallmark Product Name Birthday Card Favorite Bad Influence Funny for…"
click at [550, 265] on td "- brand: Hallmark - specialOccasion: Birthday - recipient: Sister - language: E…" at bounding box center [720, 256] width 487 height 29
click at [549, 323] on td "Birthday" at bounding box center [720, 322] width 487 height 20
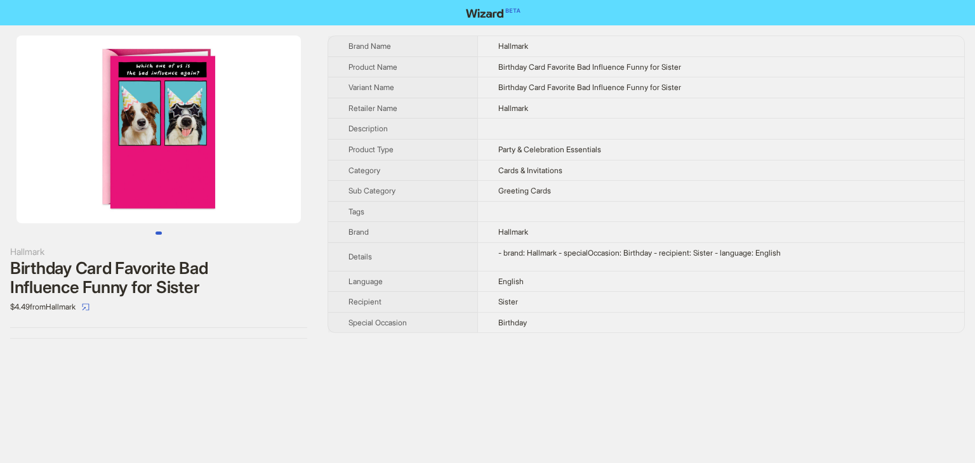
click at [547, 323] on td "Birthday" at bounding box center [720, 322] width 487 height 20
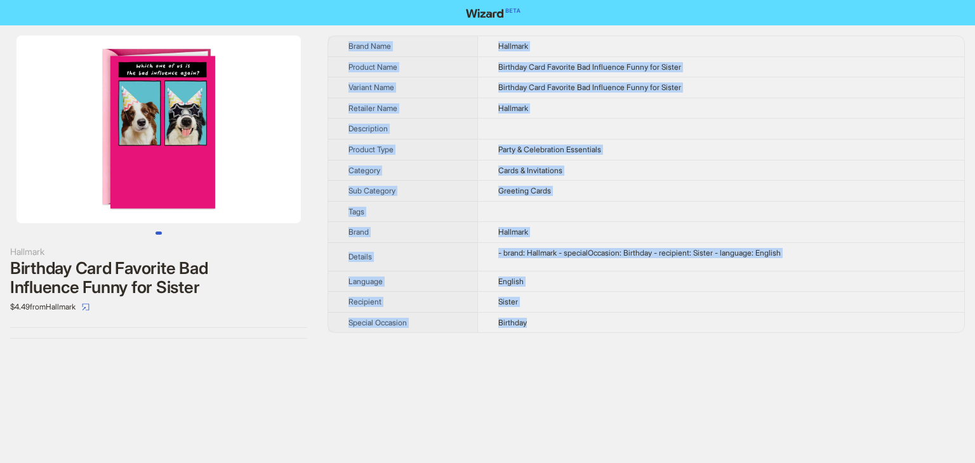
drag, startPoint x: 547, startPoint y: 323, endPoint x: 340, endPoint y: 47, distance: 344.9
click at [340, 47] on tbody "Brand Name Hallmark Product Name Birthday Card Favorite Bad Influence Funny for…" at bounding box center [646, 184] width 636 height 296
copy tbody "Brand Name Hallmark Product Name Birthday Card Favorite Bad Influence Funny for…"
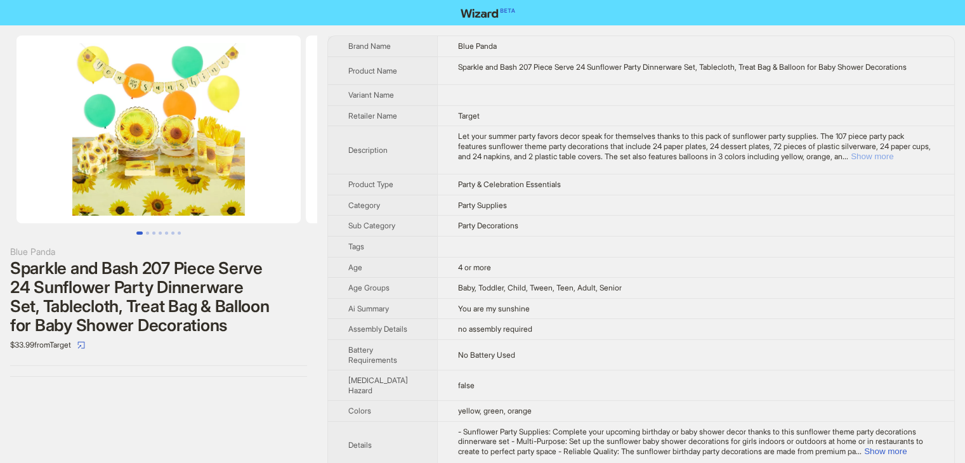
click at [893, 154] on button "Show more" at bounding box center [872, 157] width 43 height 10
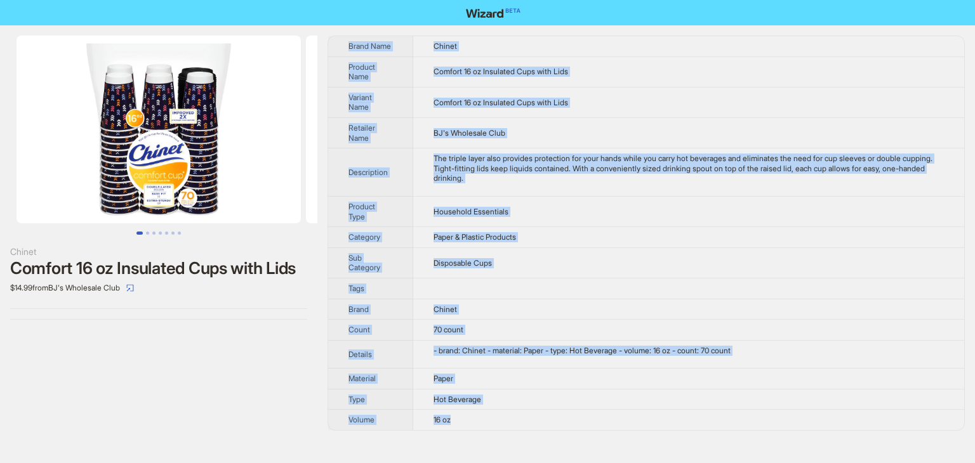
drag, startPoint x: 499, startPoint y: 423, endPoint x: 339, endPoint y: 36, distance: 419.0
click at [339, 36] on tbody "Brand Name Chinet Product Name Comfort 16 oz Insulated Cups with Lids Variant N…" at bounding box center [646, 233] width 636 height 394
copy tbody "Brand Name Chinet Product Name Comfort 16 oz Insulated Cups with Lids Variant N…"
click at [600, 106] on td "Comfort 16 oz Insulated Cups with Lids" at bounding box center [688, 102] width 551 height 30
click at [500, 275] on td "Disposable Cups" at bounding box center [688, 262] width 551 height 30
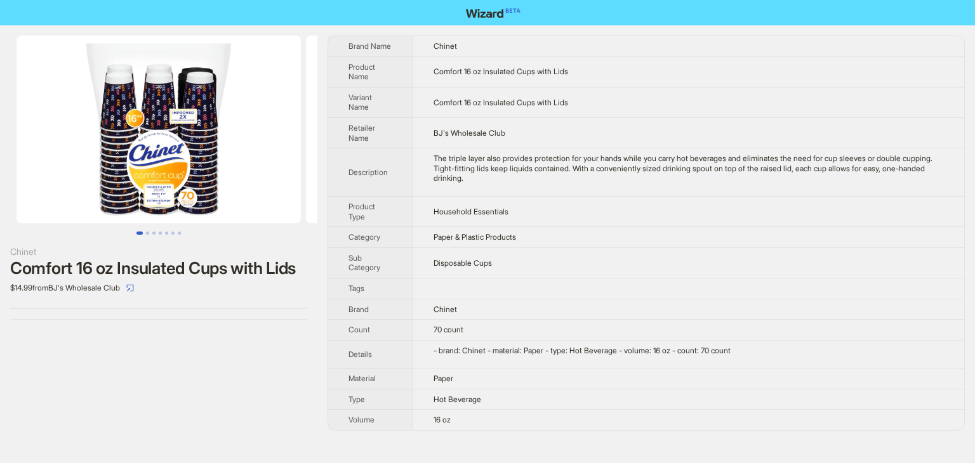
click at [500, 275] on td "Disposable Cups" at bounding box center [688, 262] width 551 height 30
click at [148, 234] on button "Go to slide 2" at bounding box center [147, 233] width 3 height 3
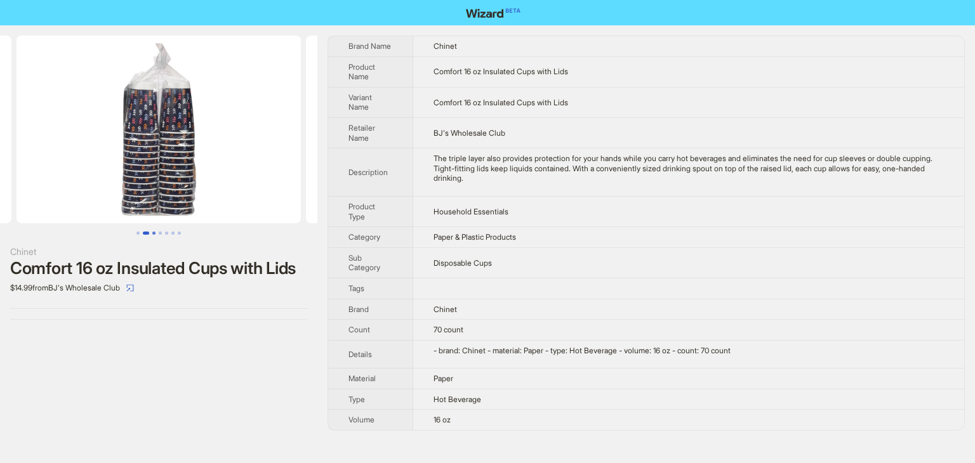
click at [155, 234] on button "Go to slide 3" at bounding box center [153, 233] width 3 height 3
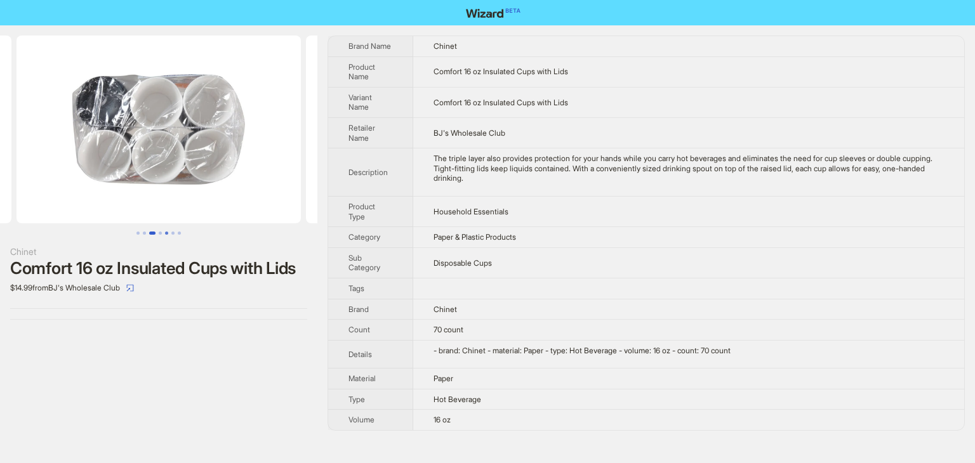
click at [165, 234] on button "Go to slide 5" at bounding box center [166, 233] width 3 height 3
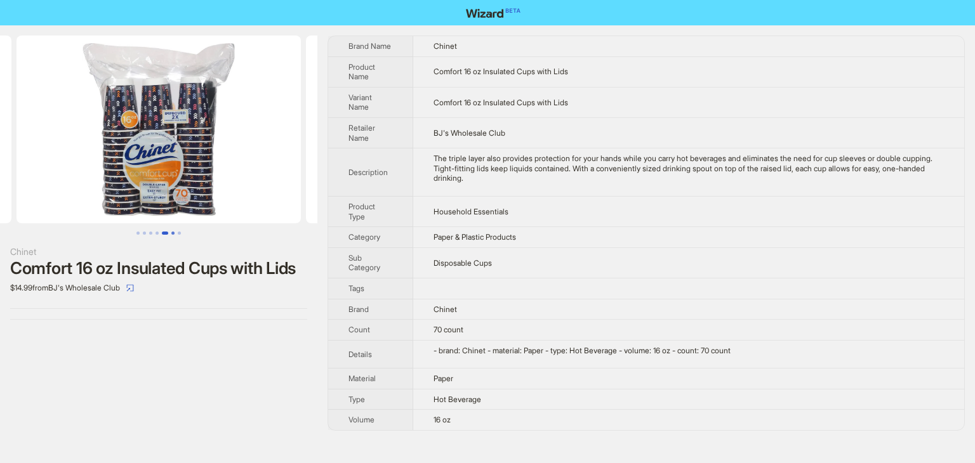
click at [173, 234] on button "Go to slide 6" at bounding box center [172, 233] width 3 height 3
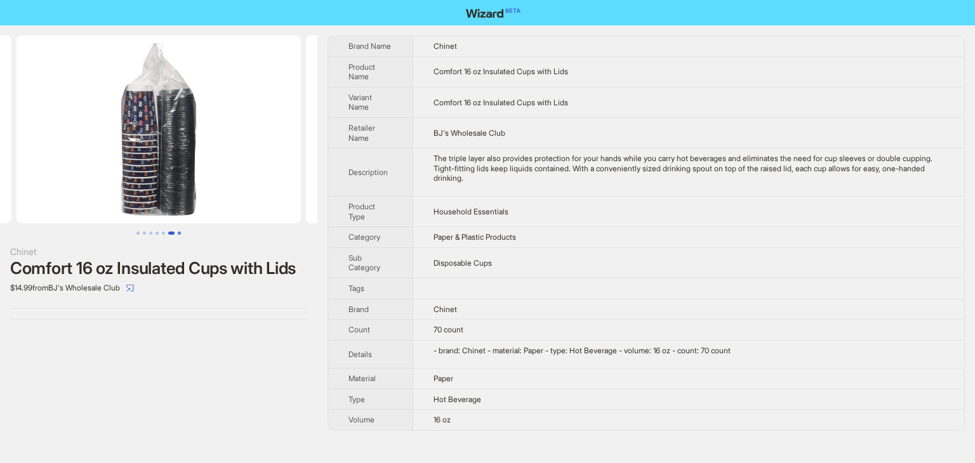
click at [180, 234] on button "Go to slide 7" at bounding box center [179, 233] width 3 height 3
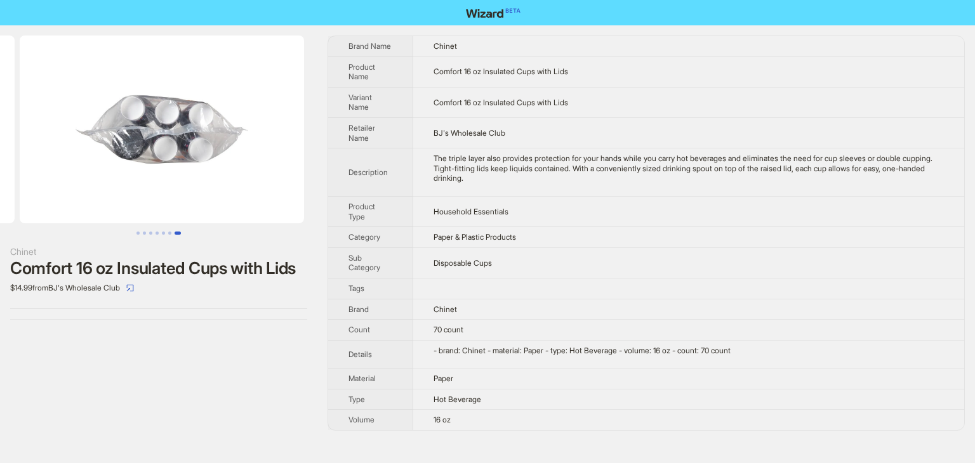
scroll to position [0, 1736]
drag, startPoint x: 496, startPoint y: 424, endPoint x: 492, endPoint y: 417, distance: 7.7
click at [492, 417] on td "16 oz" at bounding box center [688, 420] width 551 height 20
click at [137, 234] on button "Go to slide 1" at bounding box center [137, 233] width 3 height 3
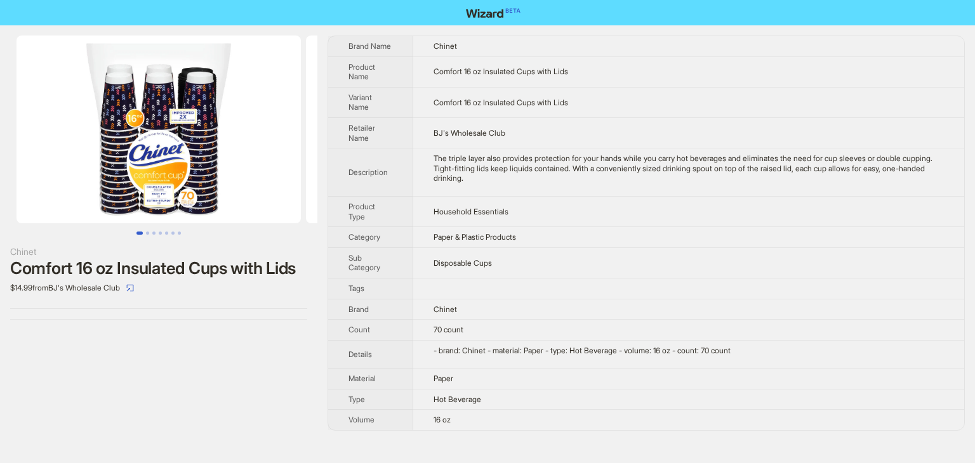
click at [242, 115] on img at bounding box center [158, 130] width 284 height 188
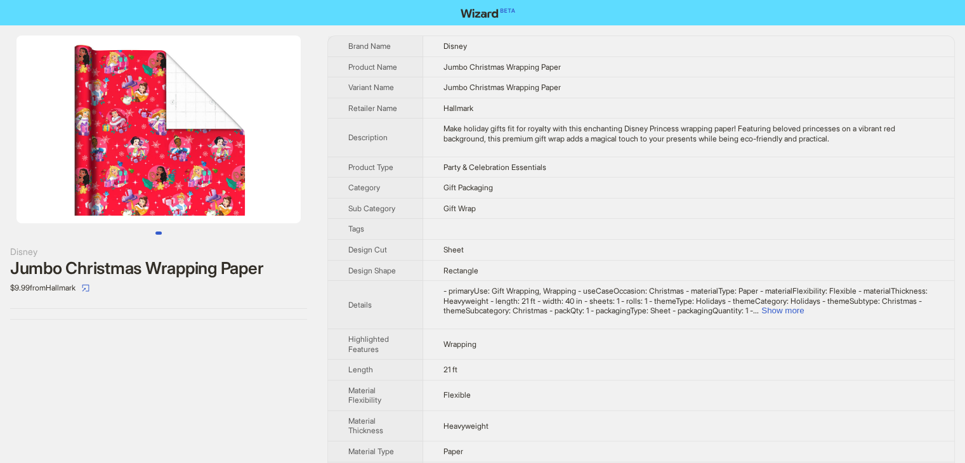
click at [164, 157] on img at bounding box center [158, 130] width 284 height 188
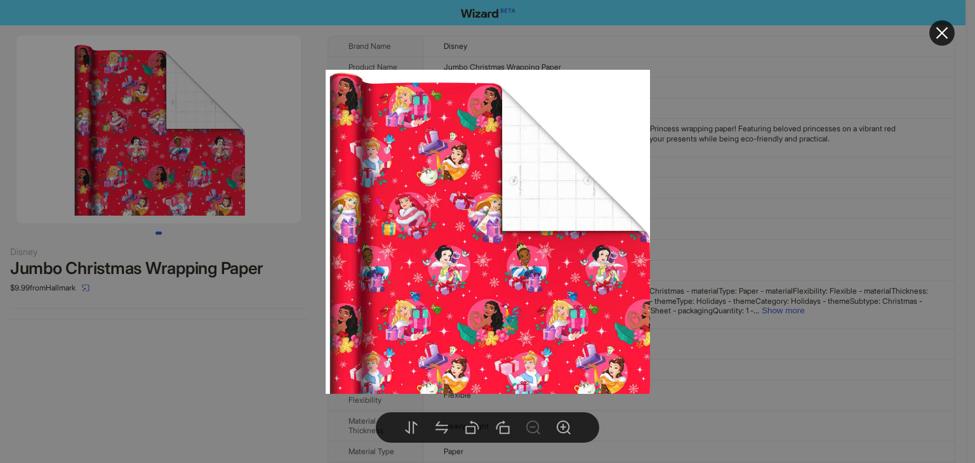
click at [405, 206] on img at bounding box center [488, 232] width 324 height 324
click at [776, 228] on div at bounding box center [487, 231] width 975 height 463
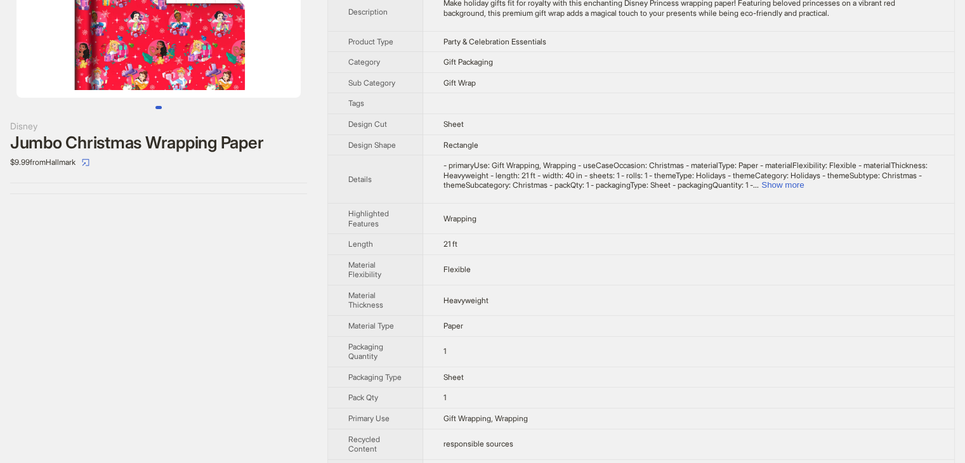
scroll to position [127, 0]
click at [454, 406] on td "1" at bounding box center [688, 396] width 531 height 21
drag, startPoint x: 342, startPoint y: 406, endPoint x: 475, endPoint y: 403, distance: 132.7
click at [475, 403] on tr "Pack Qty 1" at bounding box center [641, 396] width 626 height 21
click at [475, 403] on td "1" at bounding box center [688, 396] width 531 height 21
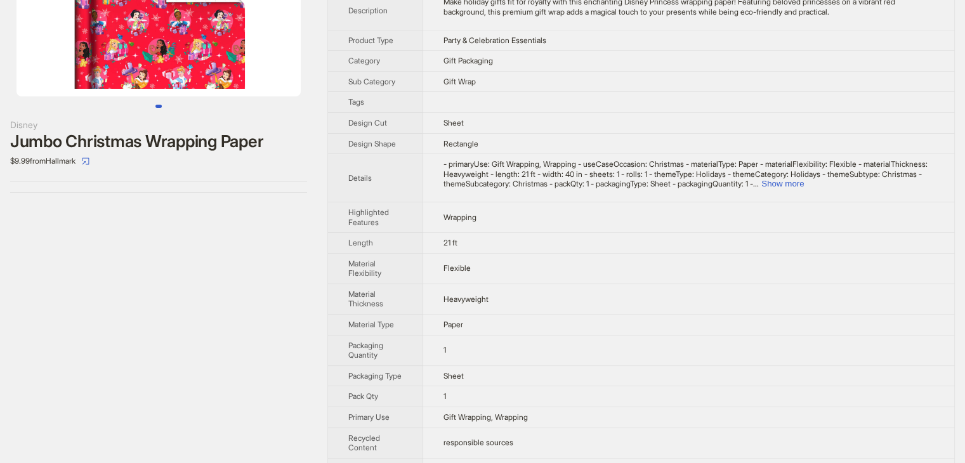
click at [444, 407] on td "1" at bounding box center [688, 396] width 531 height 21
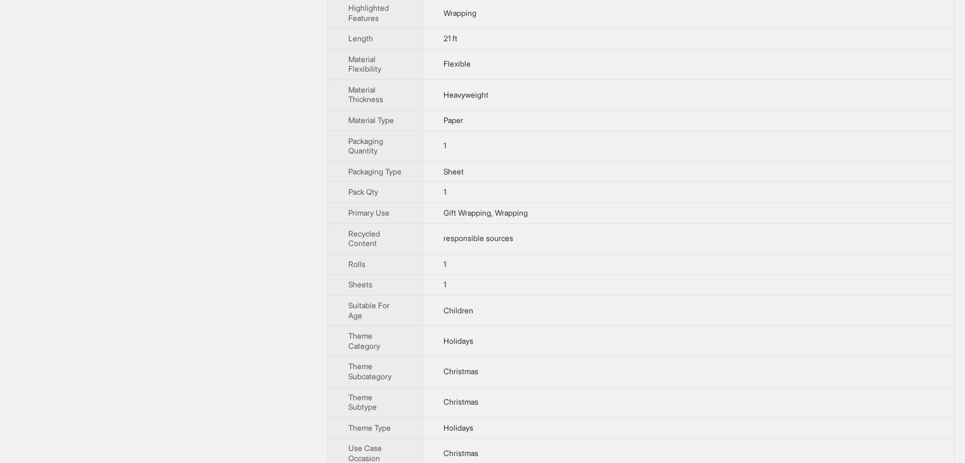
scroll to position [374, 0]
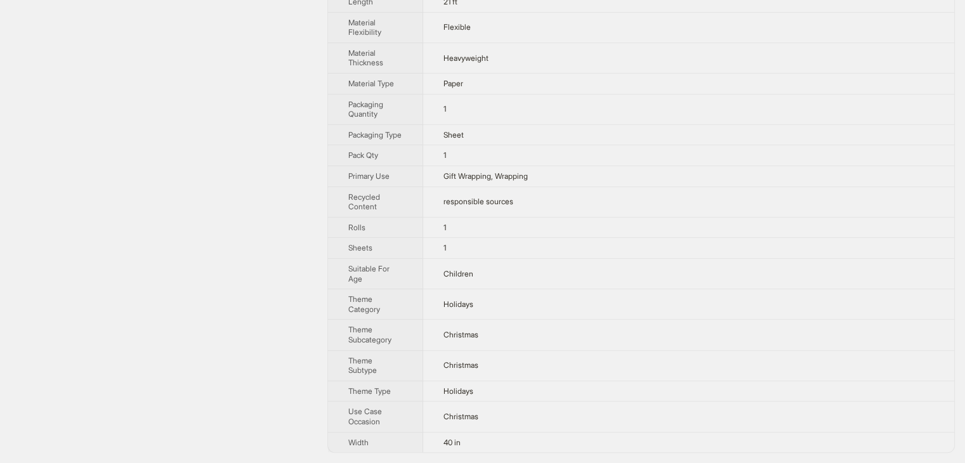
click at [462, 226] on td "1" at bounding box center [688, 227] width 531 height 21
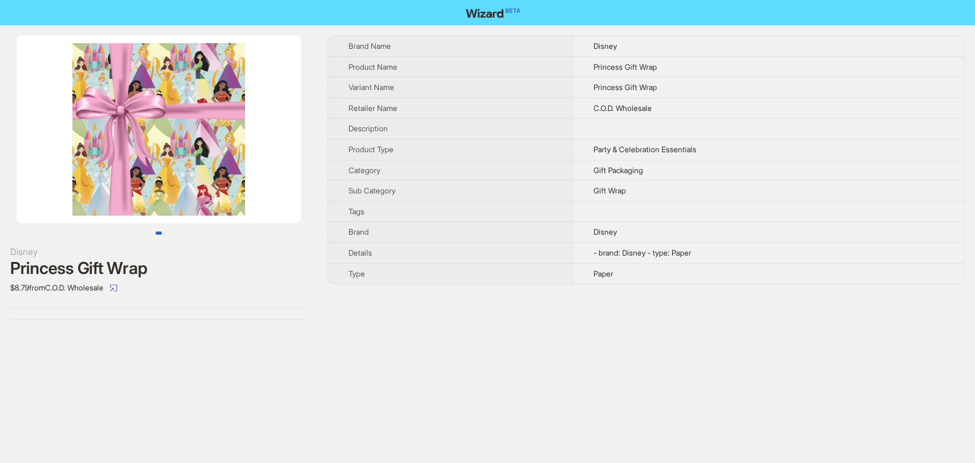
click at [169, 100] on img at bounding box center [158, 130] width 284 height 188
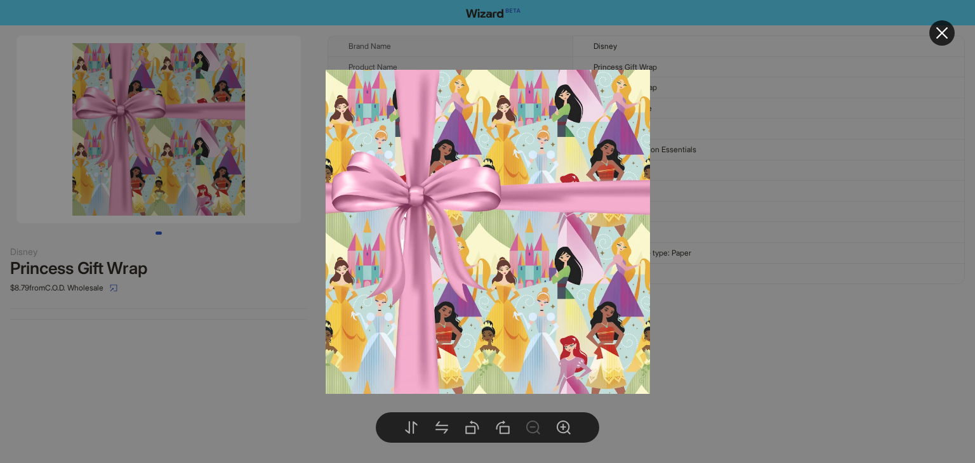
click at [732, 150] on div at bounding box center [487, 231] width 975 height 463
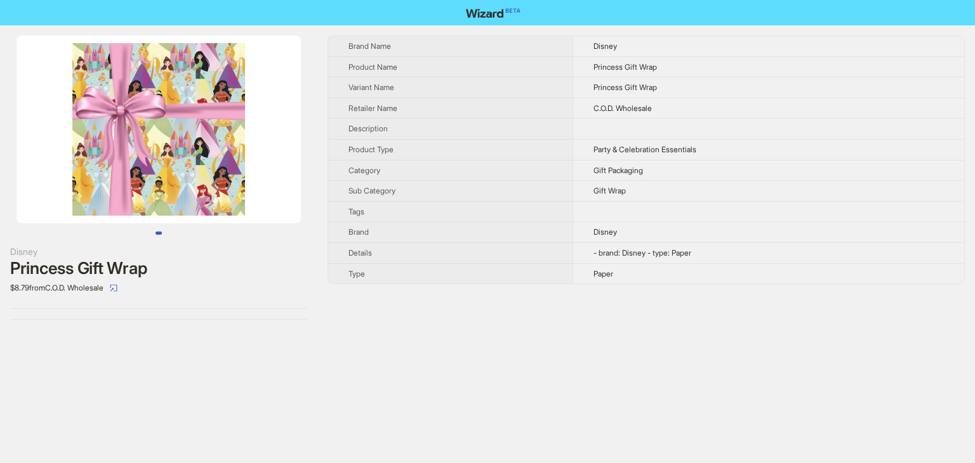
click at [224, 175] on img at bounding box center [158, 130] width 284 height 188
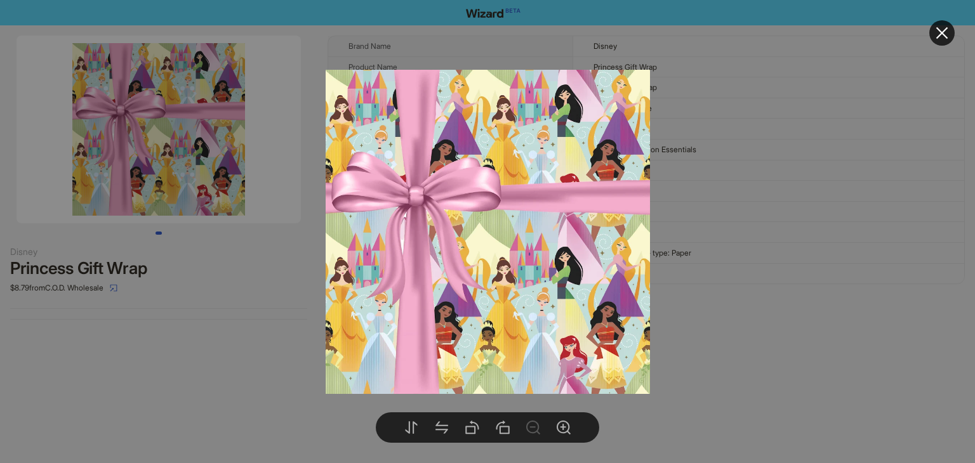
click at [754, 184] on div at bounding box center [487, 231] width 975 height 463
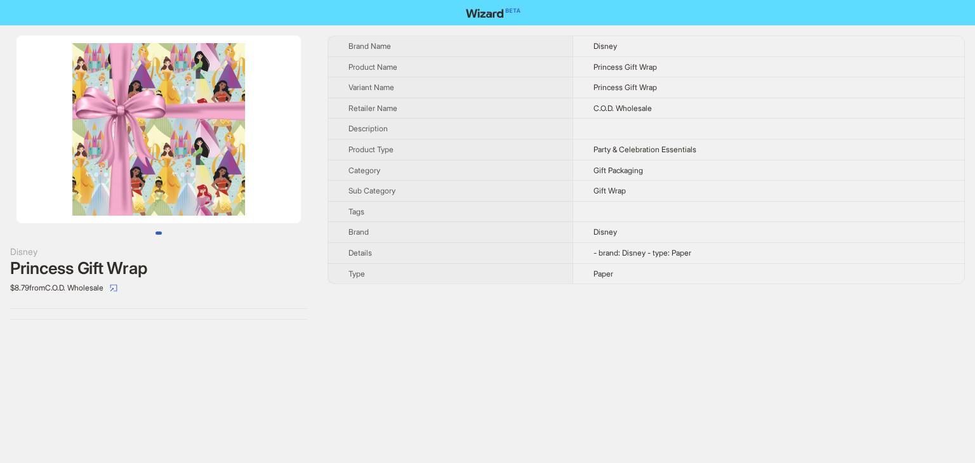
click at [169, 188] on img at bounding box center [158, 130] width 284 height 188
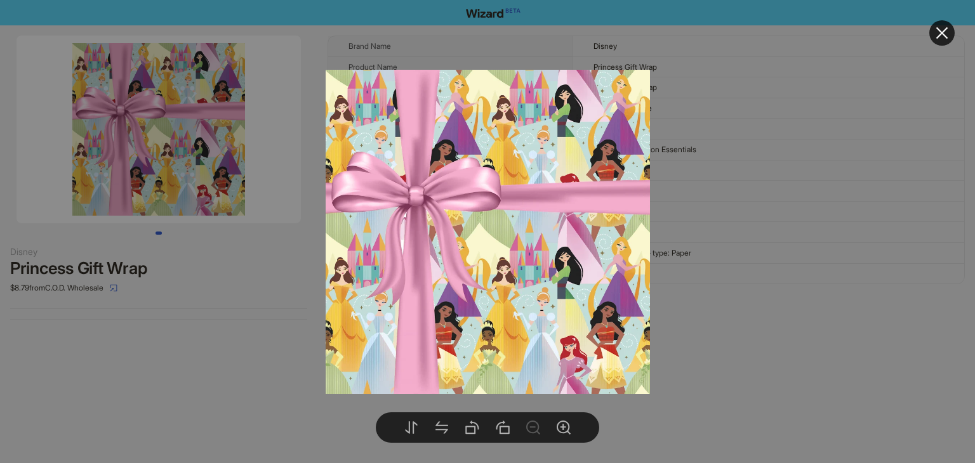
click at [675, 199] on div at bounding box center [487, 231] width 975 height 463
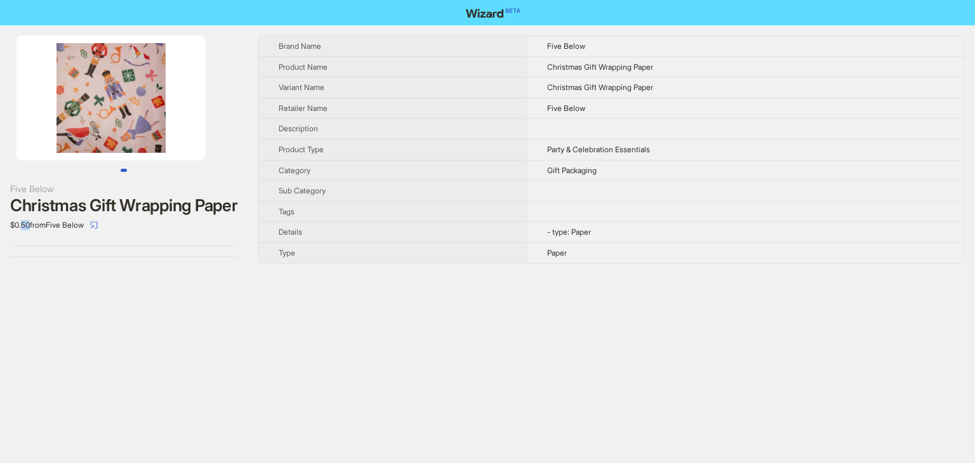
drag, startPoint x: 23, startPoint y: 226, endPoint x: 32, endPoint y: 227, distance: 9.0
click at [32, 227] on div "$0.50 from Five Below" at bounding box center [123, 225] width 227 height 20
click at [33, 249] on div "Five Below Christmas Gift Wrapping Paper $0.50 from Five Below" at bounding box center [123, 146] width 247 height 242
